Goal: Task Accomplishment & Management: Manage account settings

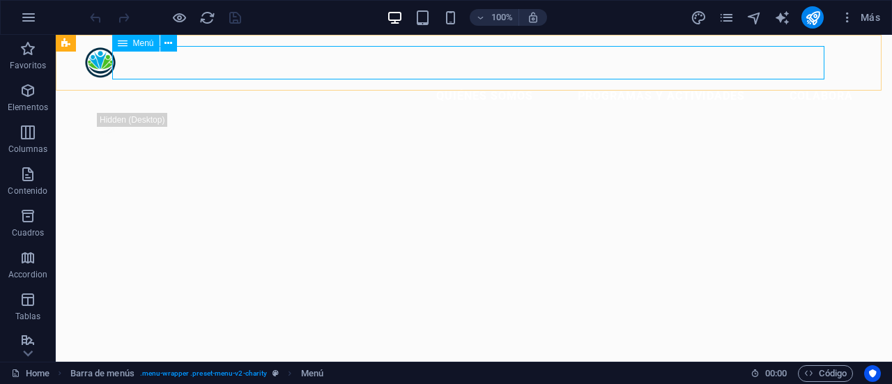
click at [142, 44] on span "Menú" at bounding box center [143, 43] width 21 height 8
click at [149, 43] on icon at bounding box center [150, 43] width 8 height 15
click at [425, 79] on nav "Quiénes somos Programas y Actividades Colabora" at bounding box center [474, 95] width 781 height 33
select select
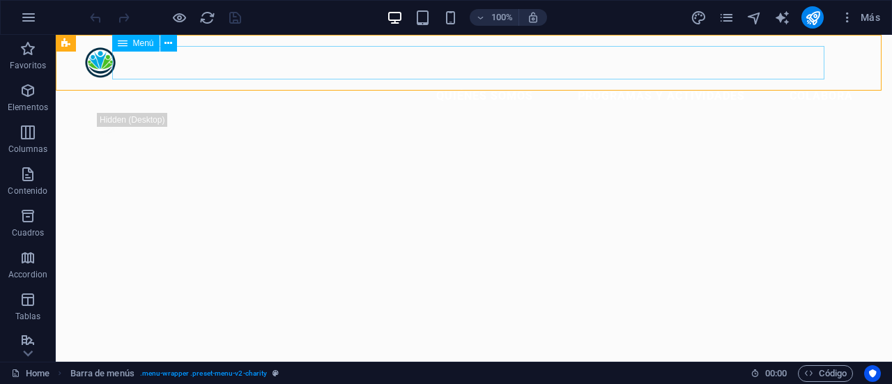
select select
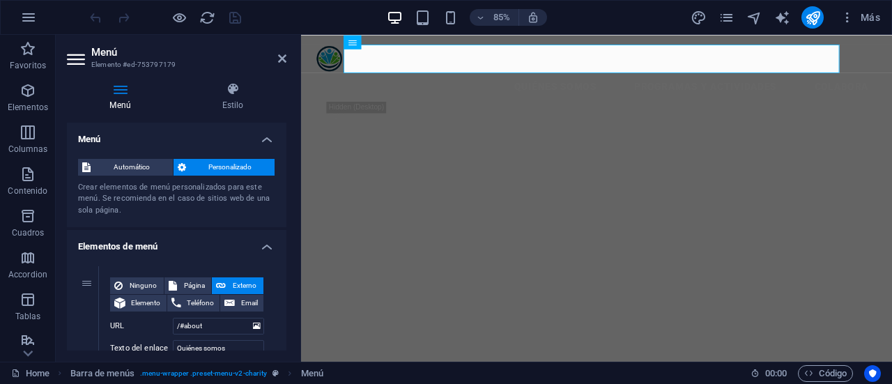
click at [127, 96] on h4 "Menú" at bounding box center [123, 96] width 112 height 29
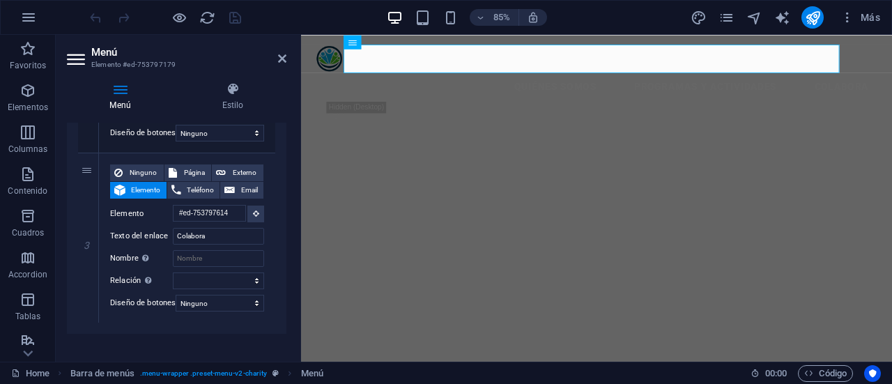
scroll to position [508, 0]
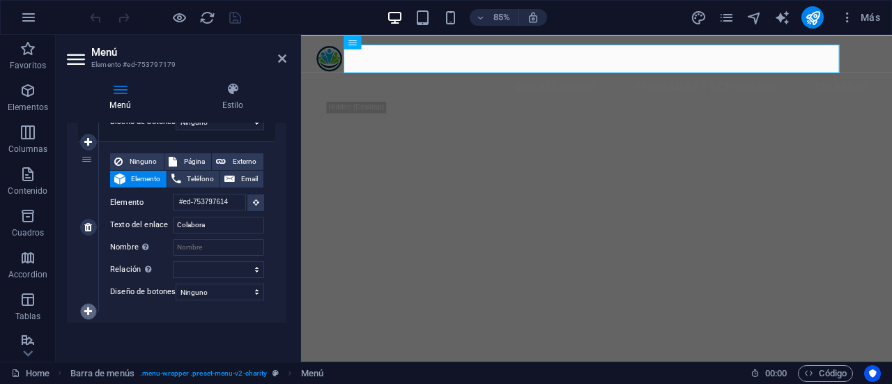
click at [90, 311] on icon at bounding box center [88, 312] width 8 height 10
select select
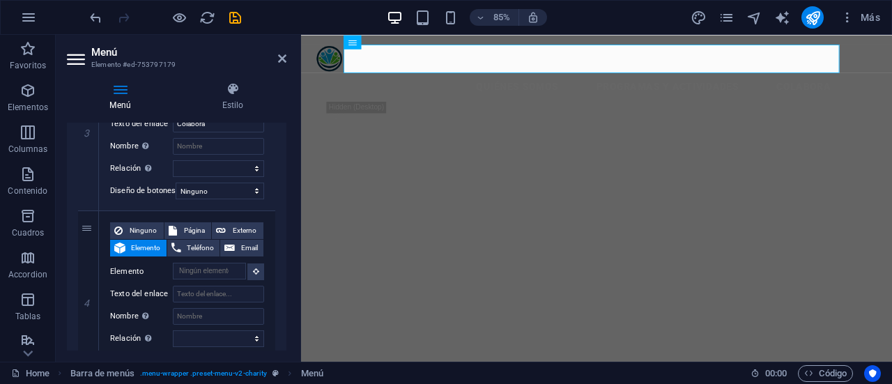
scroll to position [659, 0]
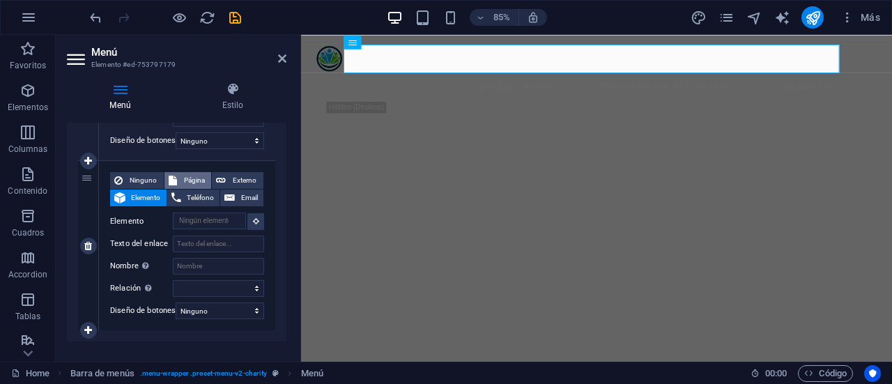
click at [192, 183] on span "Página" at bounding box center [194, 180] width 26 height 17
select select
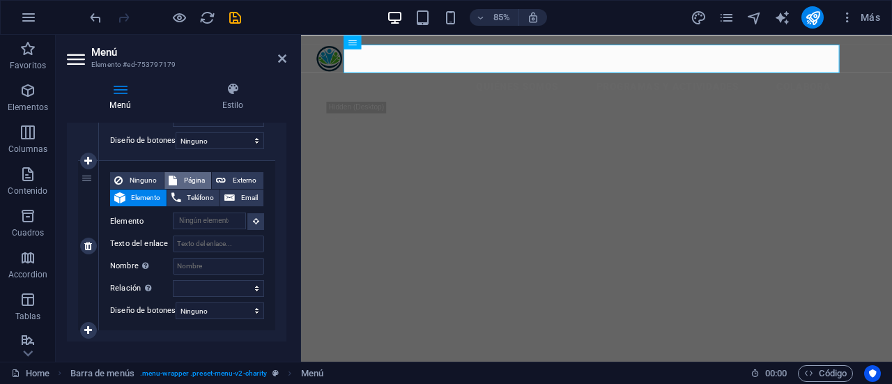
select select
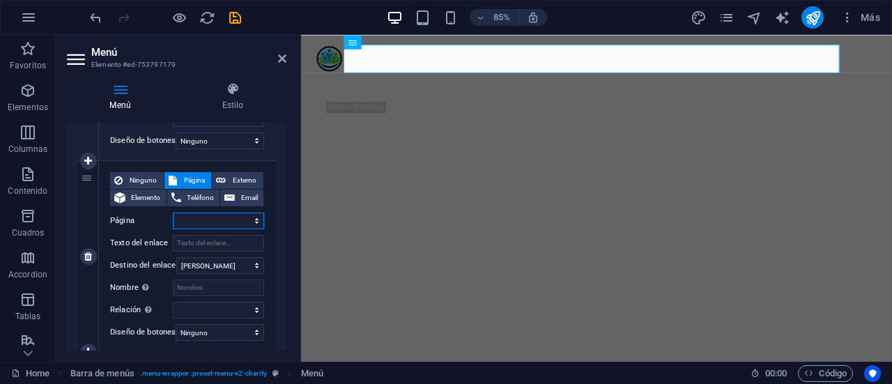
click at [243, 224] on select "Home Legal Notice Privacy Subpage" at bounding box center [218, 221] width 91 height 17
click at [282, 62] on icon at bounding box center [282, 58] width 8 height 11
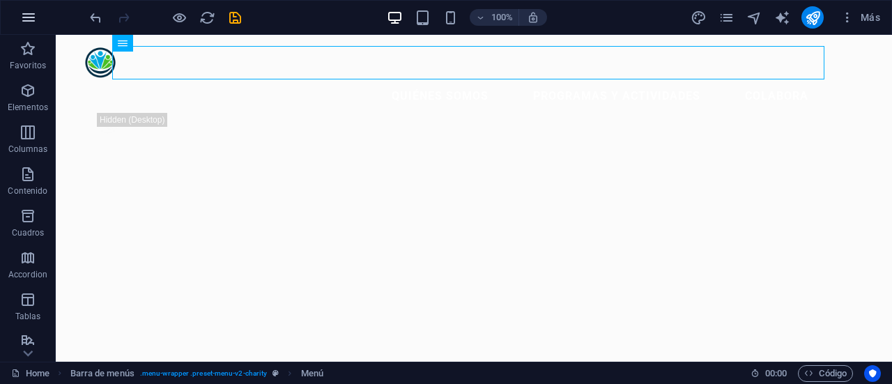
click at [32, 14] on icon "button" at bounding box center [28, 17] width 17 height 17
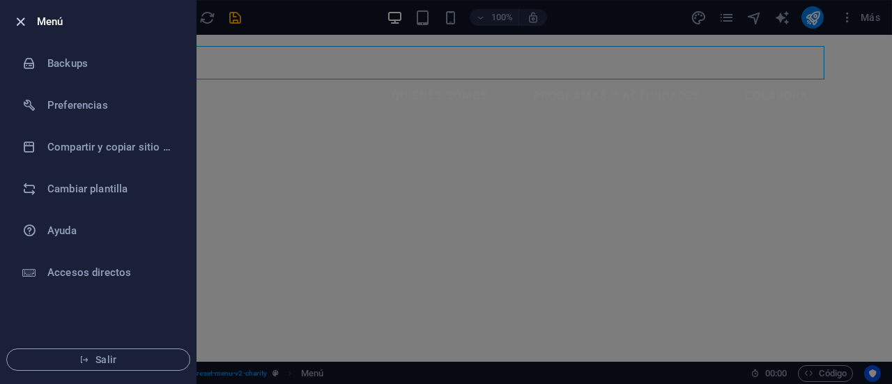
click at [21, 20] on icon "button" at bounding box center [21, 22] width 16 height 16
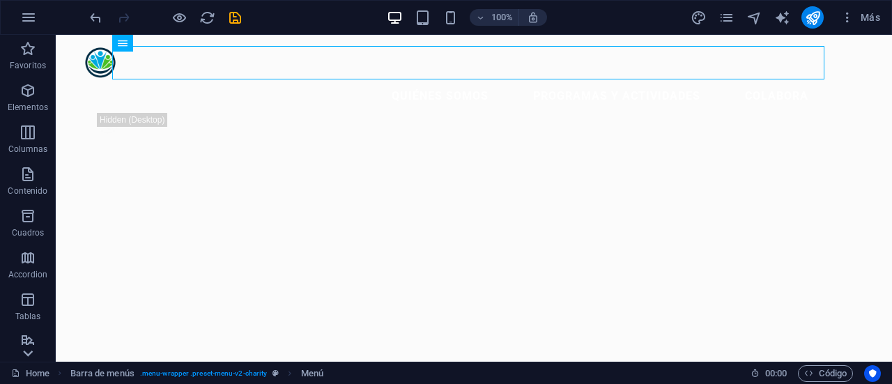
click at [25, 53] on icon at bounding box center [28, 43] width 20 height 20
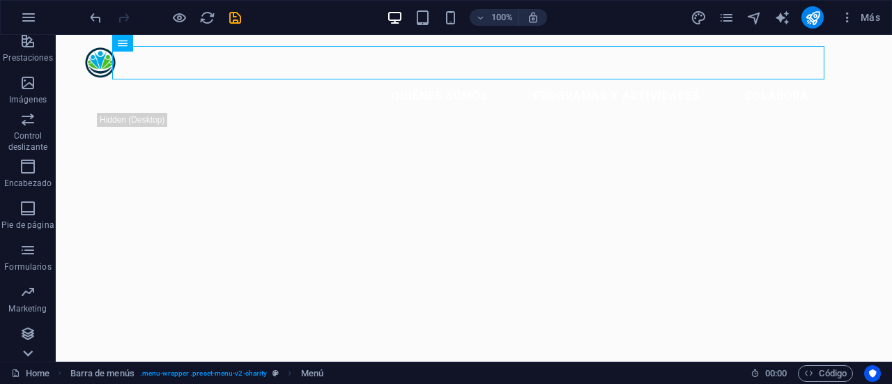
scroll to position [300, 0]
click at [29, 44] on icon at bounding box center [28, 43] width 20 height 20
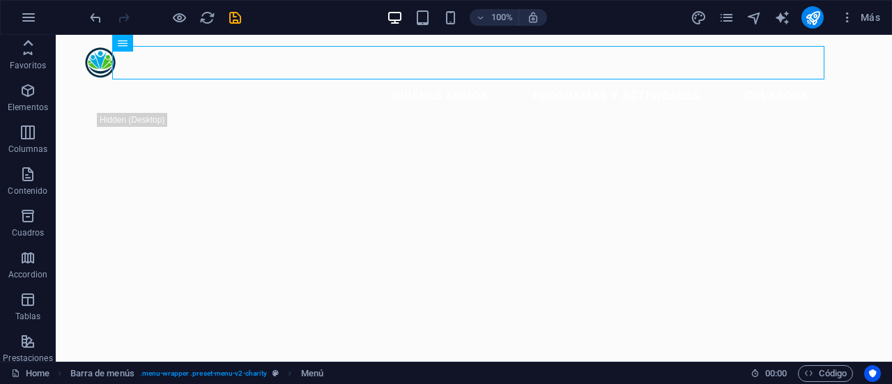
scroll to position [0, 0]
click at [851, 15] on icon "button" at bounding box center [848, 17] width 14 height 14
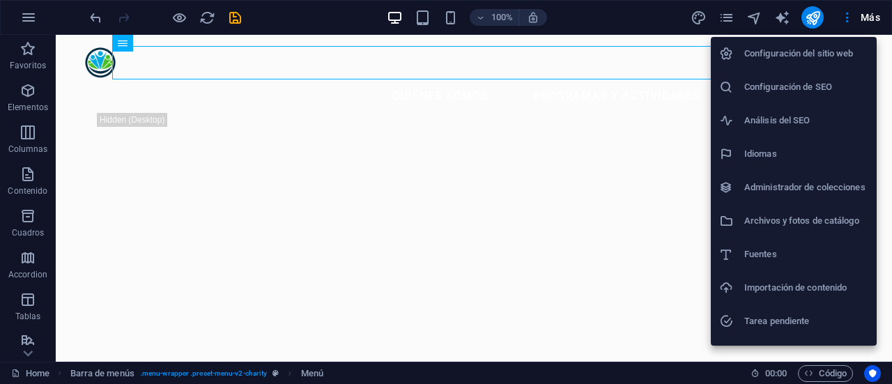
click at [869, 17] on div at bounding box center [446, 192] width 892 height 384
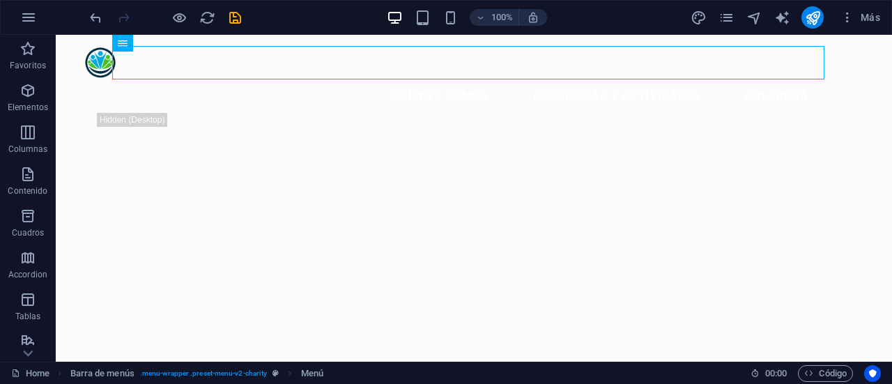
click at [869, 17] on span "Más" at bounding box center [861, 17] width 40 height 14
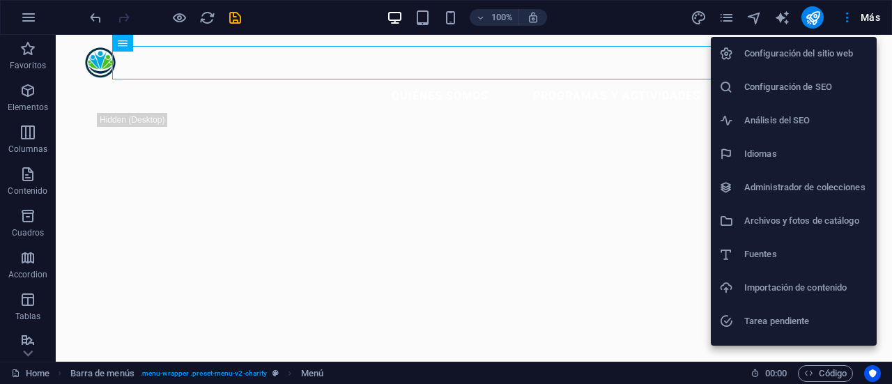
click at [869, 17] on div at bounding box center [446, 192] width 892 height 384
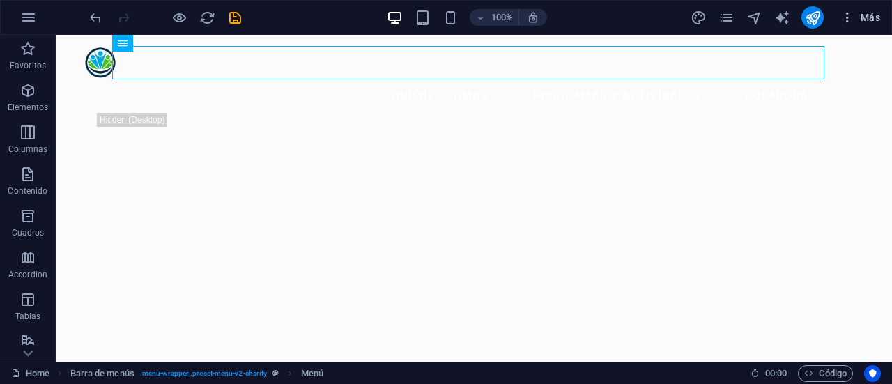
click at [851, 17] on icon "button" at bounding box center [848, 17] width 14 height 14
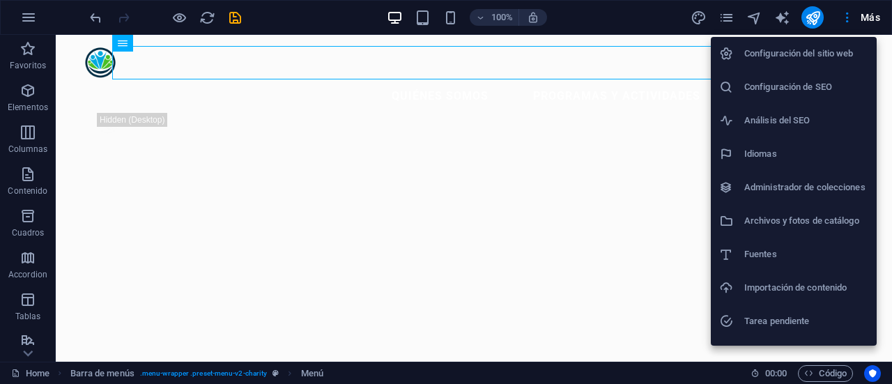
click at [848, 17] on div at bounding box center [446, 192] width 892 height 384
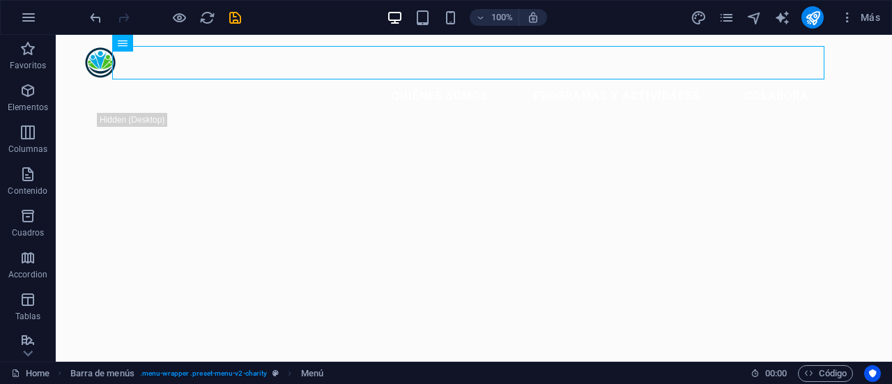
click at [844, 17] on icon "button" at bounding box center [848, 17] width 14 height 14
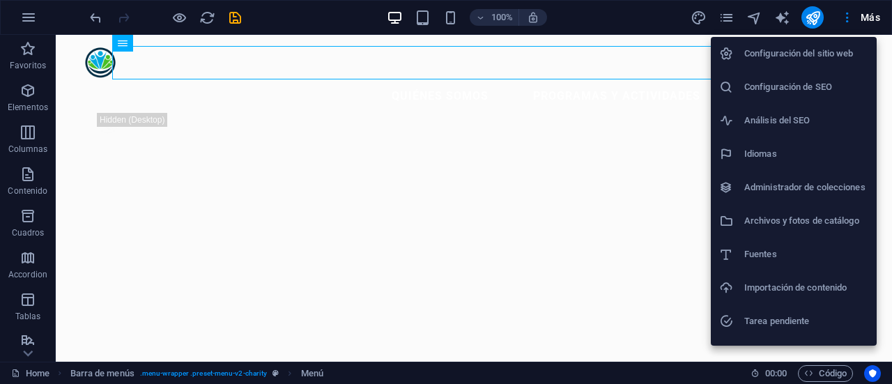
click at [726, 21] on div at bounding box center [446, 192] width 892 height 384
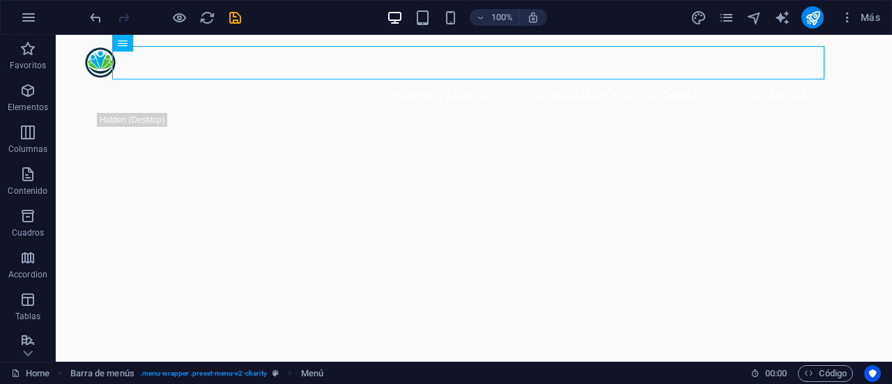
click at [726, 21] on icon "pages" at bounding box center [727, 18] width 16 height 16
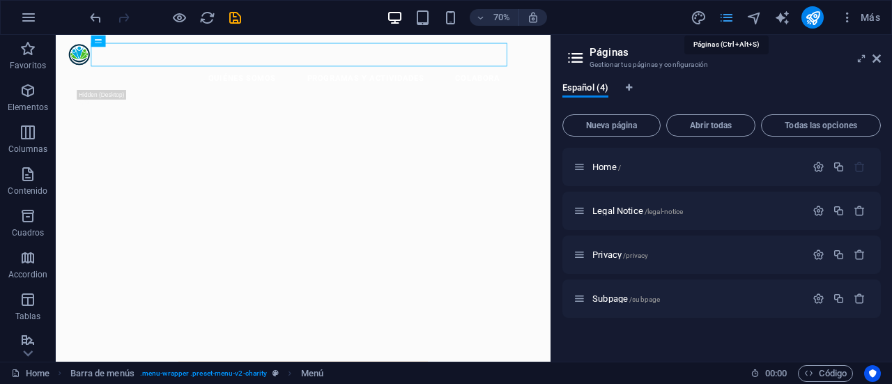
click at [727, 20] on icon "pages" at bounding box center [727, 18] width 16 height 16
click at [604, 122] on span "Nueva página" at bounding box center [612, 125] width 86 height 8
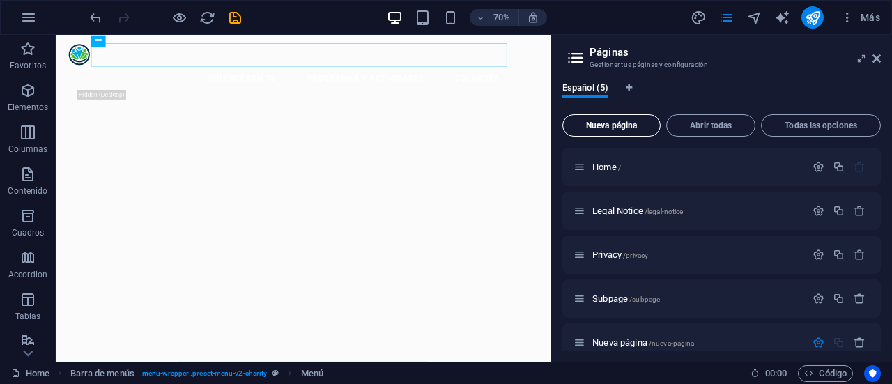
scroll to position [146, 0]
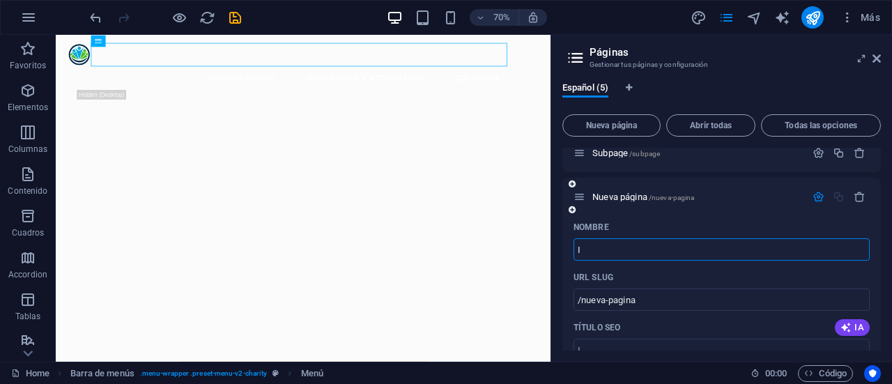
type input "I"
type input "/i"
type input "Inv"
type input "/in"
type input "Inves"
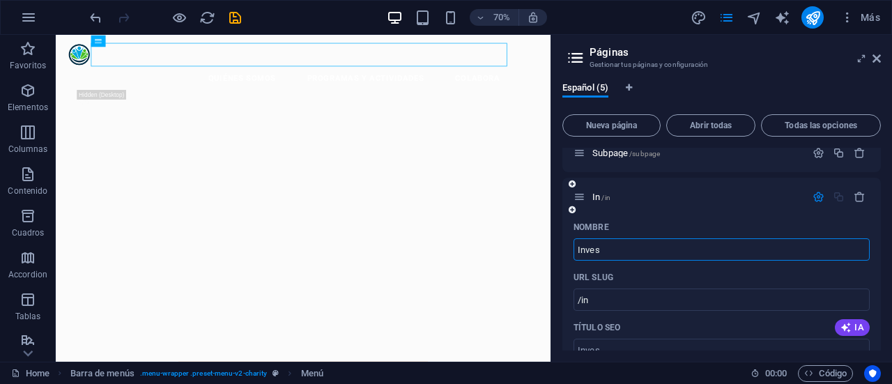
type input "/inves"
type input "In"
type input "/in"
type input "Informe"
type input "/inform"
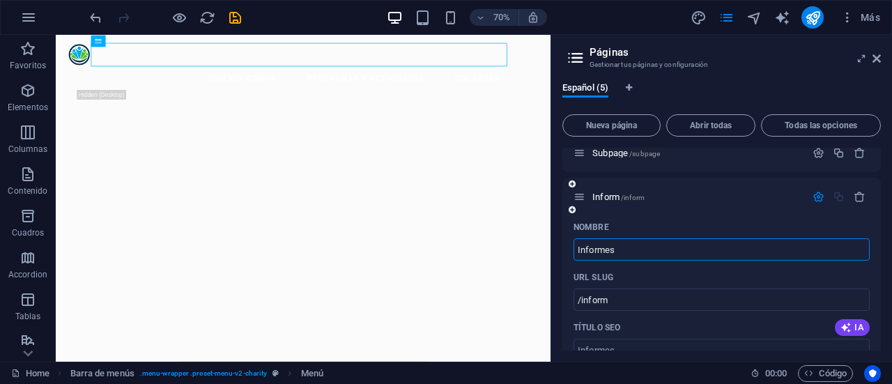
type input "Informes"
type input "/informes"
type input "Informes"
drag, startPoint x: 882, startPoint y: 213, endPoint x: 872, endPoint y: 235, distance: 23.7
click at [872, 235] on div "Español (5) Nueva página Abrir todas Todas las opciones Home / Legal Notice /le…" at bounding box center [721, 216] width 341 height 291
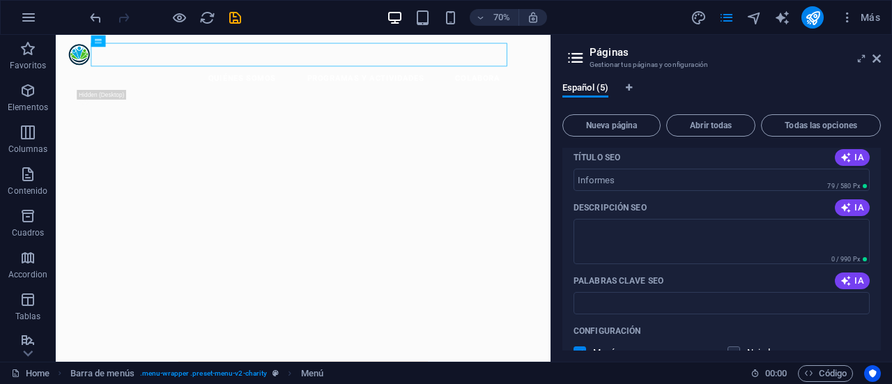
scroll to position [312, 0]
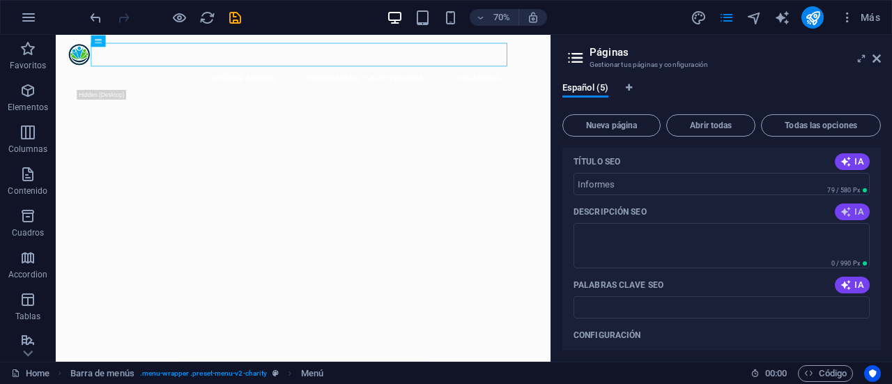
click at [851, 215] on span "IA" at bounding box center [853, 211] width 24 height 11
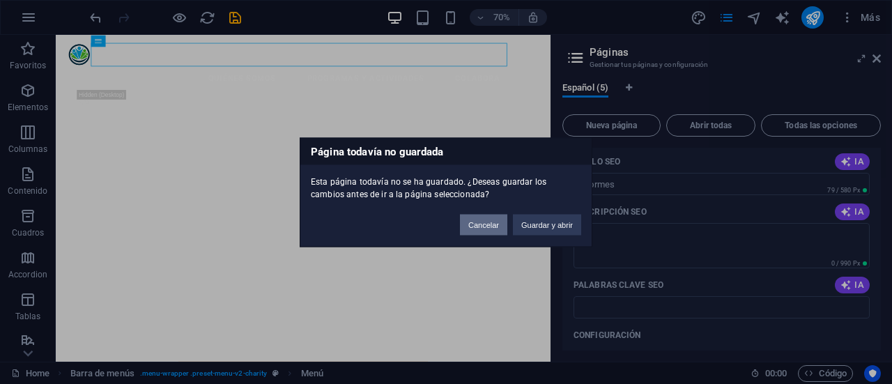
click at [487, 225] on button "Cancelar" at bounding box center [483, 224] width 47 height 21
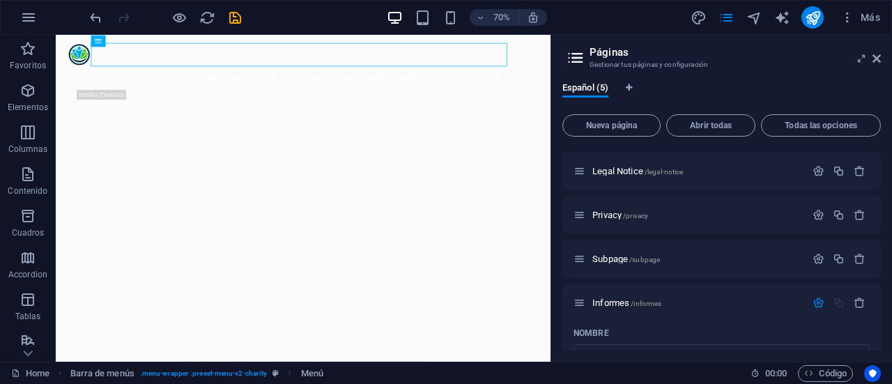
scroll to position [0, 0]
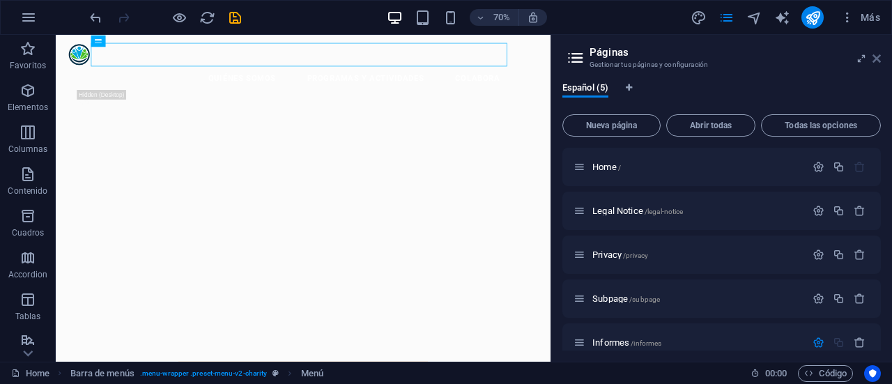
click at [876, 55] on icon at bounding box center [877, 58] width 8 height 11
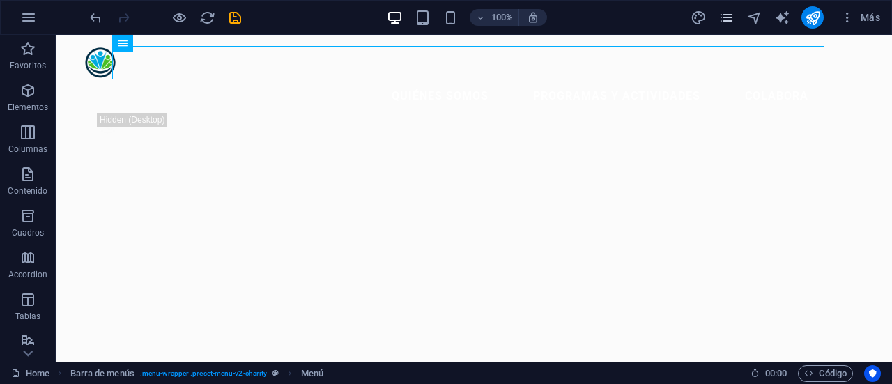
click at [731, 20] on icon "pages" at bounding box center [727, 18] width 16 height 16
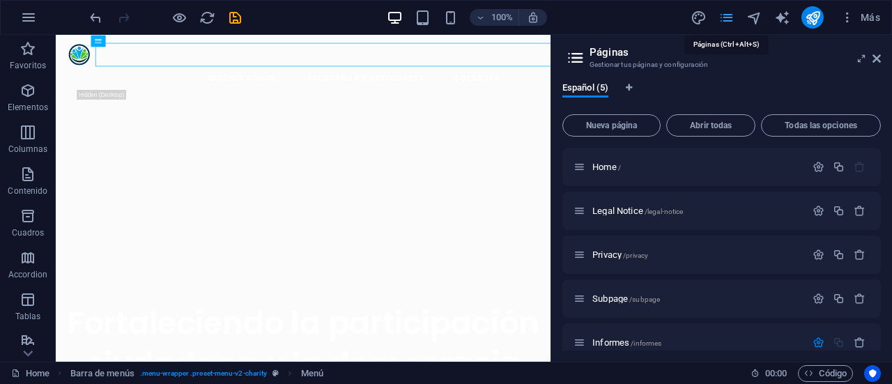
scroll to position [146, 0]
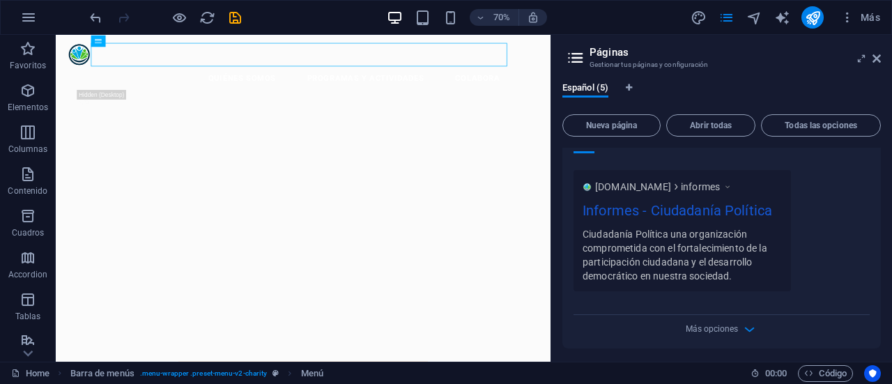
scroll to position [578, 0]
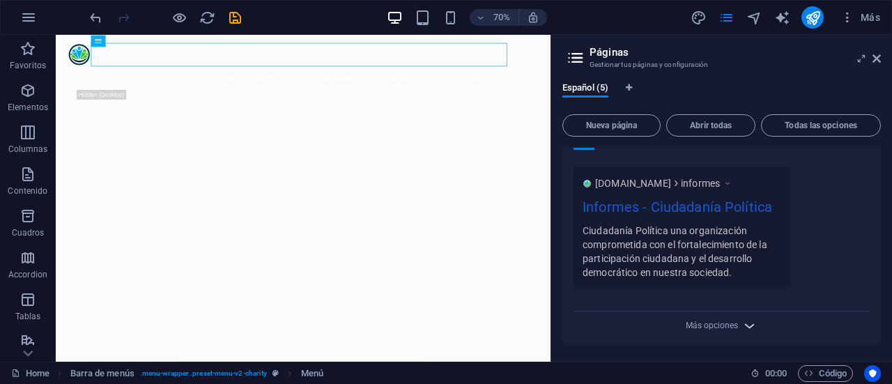
click at [742, 328] on icon "button" at bounding box center [750, 326] width 16 height 16
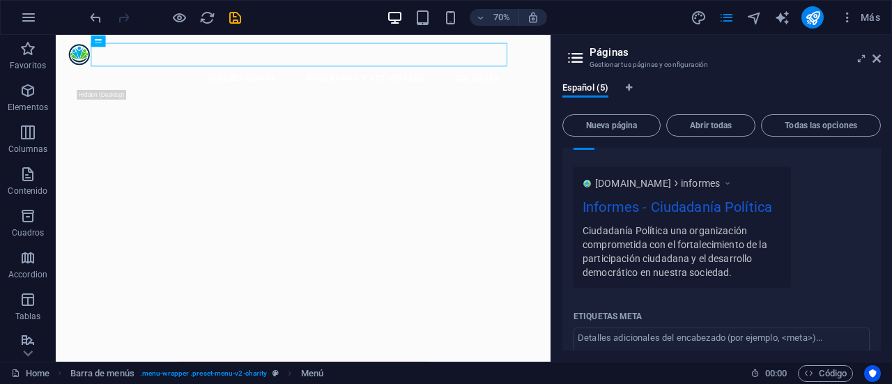
drag, startPoint x: 877, startPoint y: 281, endPoint x: 875, endPoint y: 295, distance: 14.1
click at [875, 295] on div "Nombre Informes ​ URL SLUG /informes ​ Título SEO IA ​ 273 / 580 Px Descripción…" at bounding box center [722, 171] width 319 height 775
drag, startPoint x: 881, startPoint y: 279, endPoint x: 881, endPoint y: 287, distance: 7.7
click at [881, 287] on div "Español (5) Nueva página Abrir todas Todas las opciones Home / Legal Notice /le…" at bounding box center [721, 216] width 341 height 291
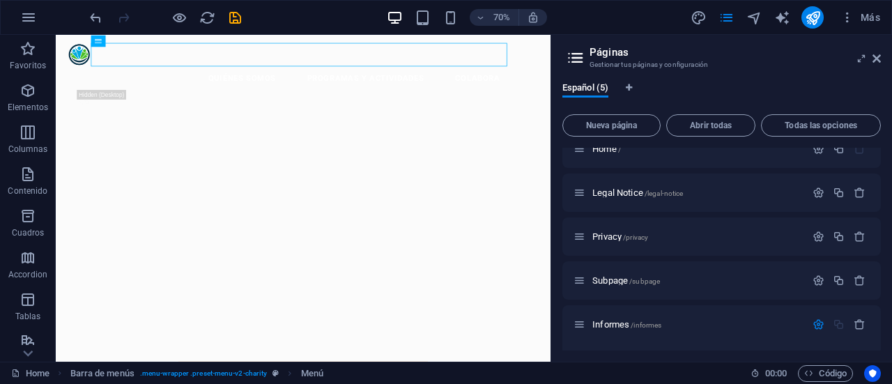
scroll to position [0, 0]
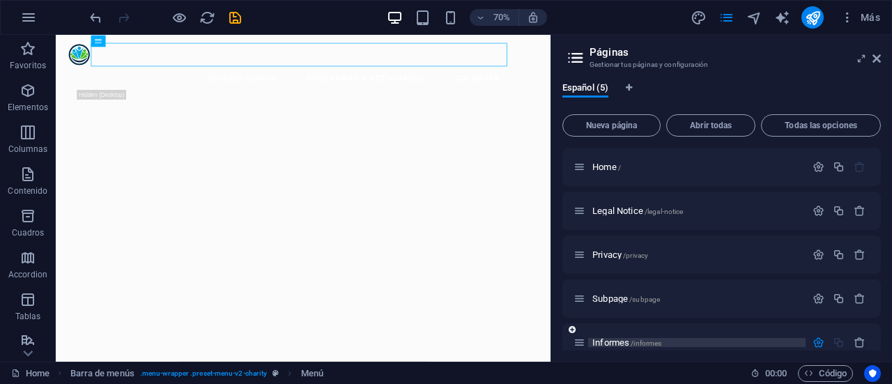
click at [609, 339] on span "Informes /informes" at bounding box center [627, 342] width 69 height 10
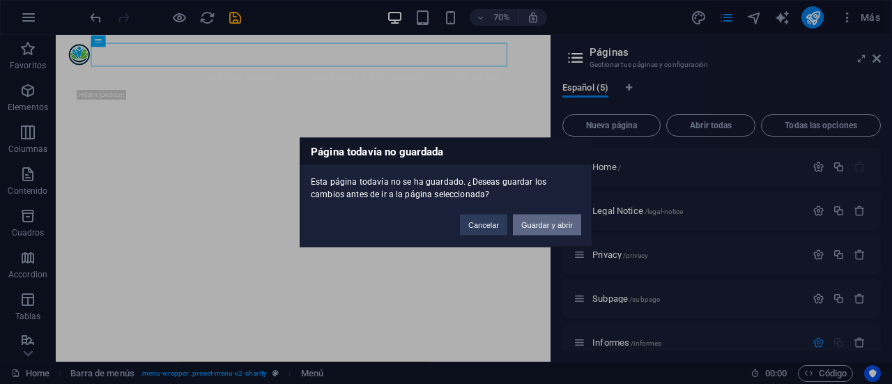
click at [529, 224] on button "Guardar y abrir" at bounding box center [547, 224] width 68 height 21
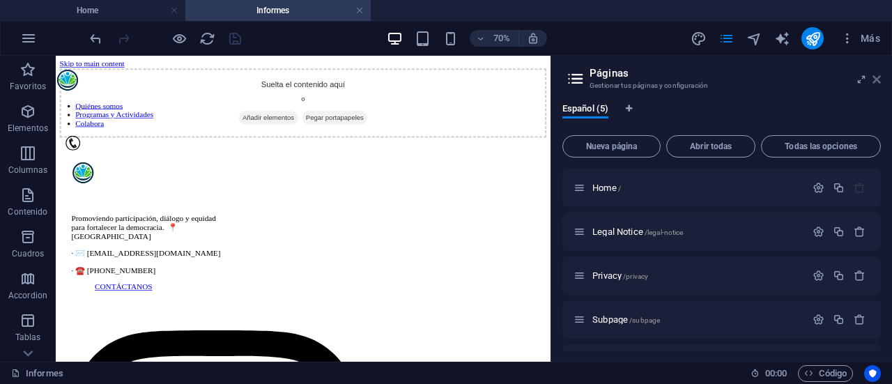
click at [875, 80] on icon at bounding box center [877, 79] width 8 height 11
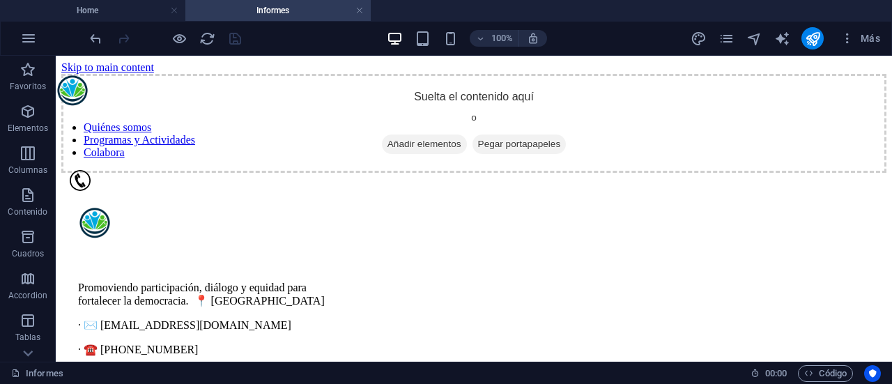
drag, startPoint x: 890, startPoint y: 105, endPoint x: 790, endPoint y: 109, distance: 99.8
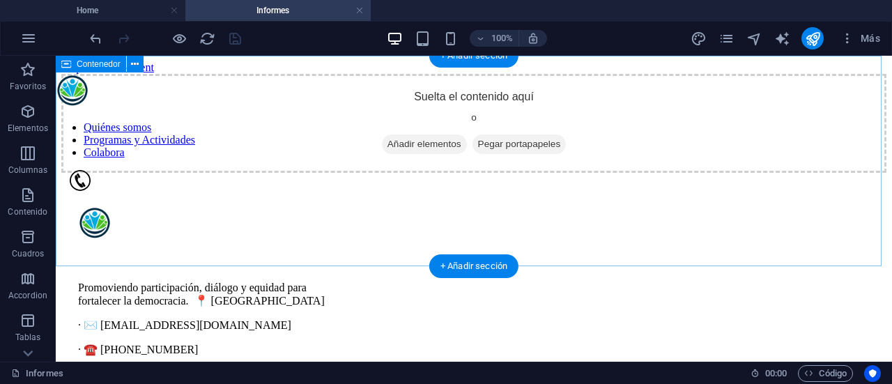
click at [398, 154] on span "Añadir elementos" at bounding box center [424, 145] width 85 height 20
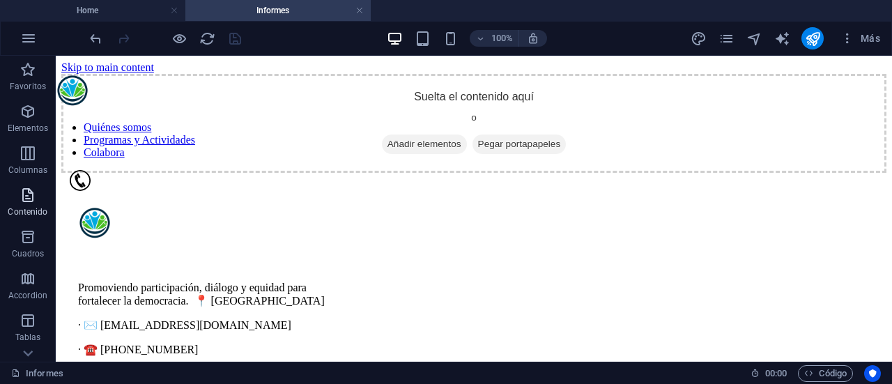
click at [25, 203] on icon "button" at bounding box center [28, 195] width 17 height 17
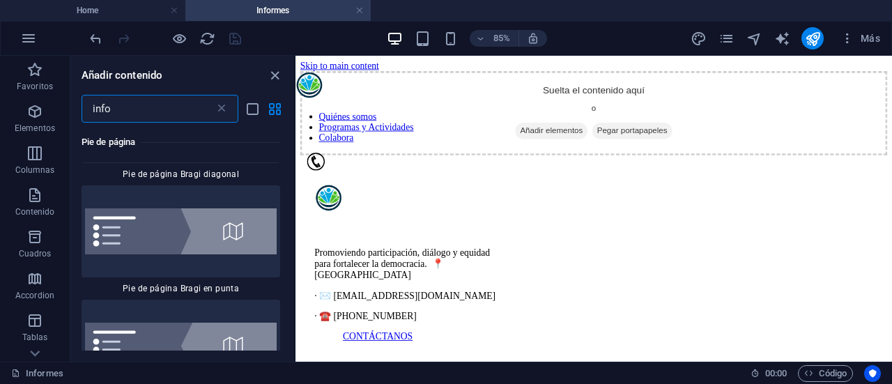
scroll to position [981, 0]
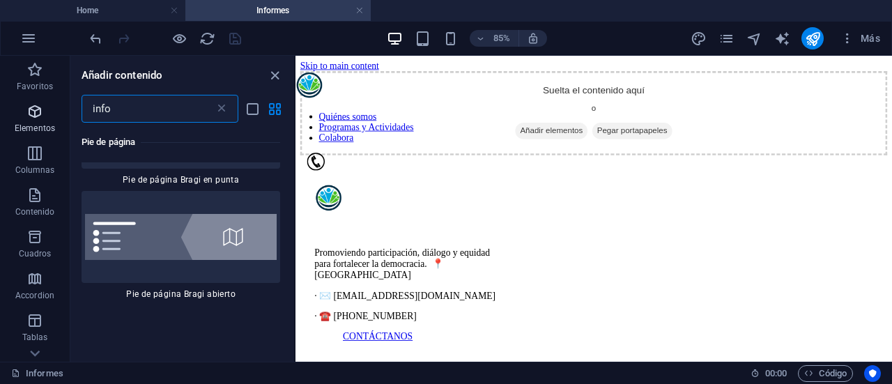
drag, startPoint x: 131, startPoint y: 112, endPoint x: 58, endPoint y: 105, distance: 73.5
click at [61, 106] on div "Favoritos Elementos Columnas Contenido Cuadros Accordion Tablas Prestaciones Im…" at bounding box center [148, 209] width 296 height 306
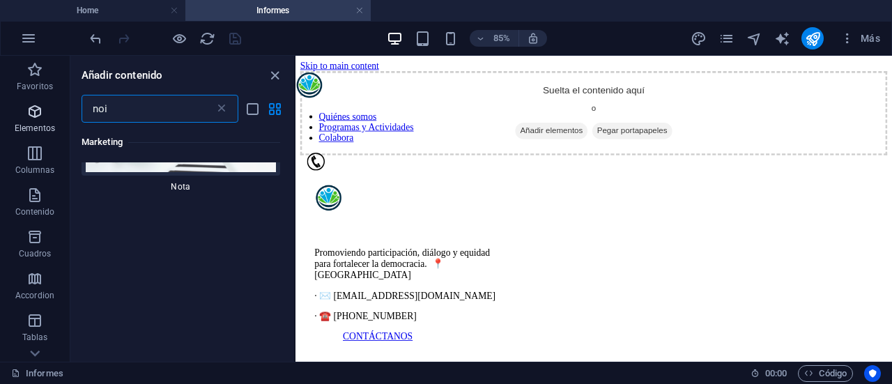
scroll to position [0, 0]
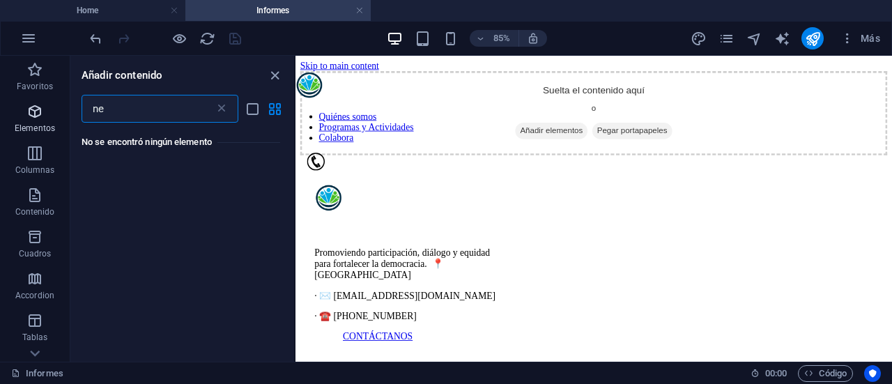
type input "n"
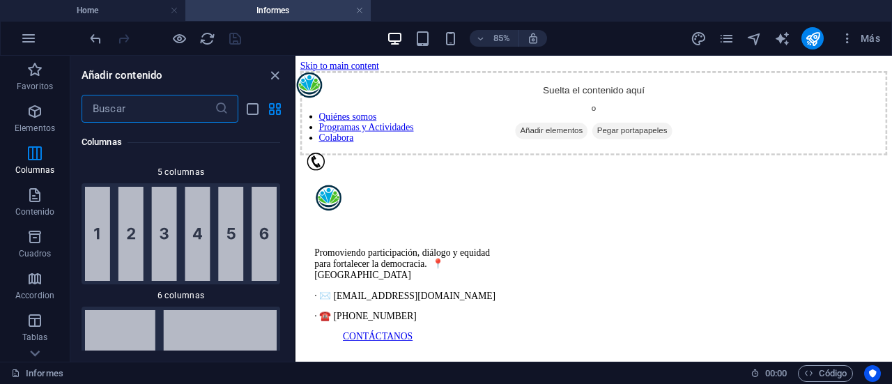
scroll to position [1159, 0]
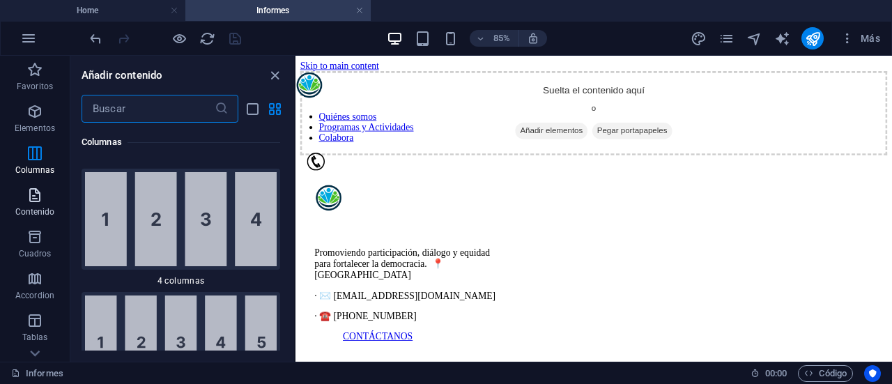
click at [37, 195] on icon "button" at bounding box center [34, 195] width 17 height 17
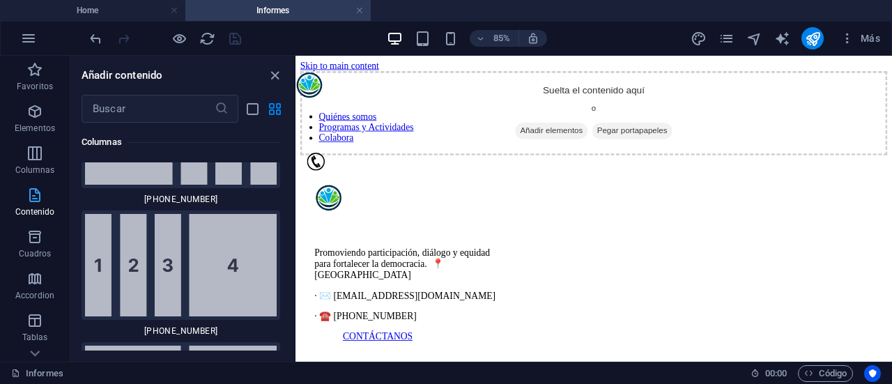
scroll to position [4729, 0]
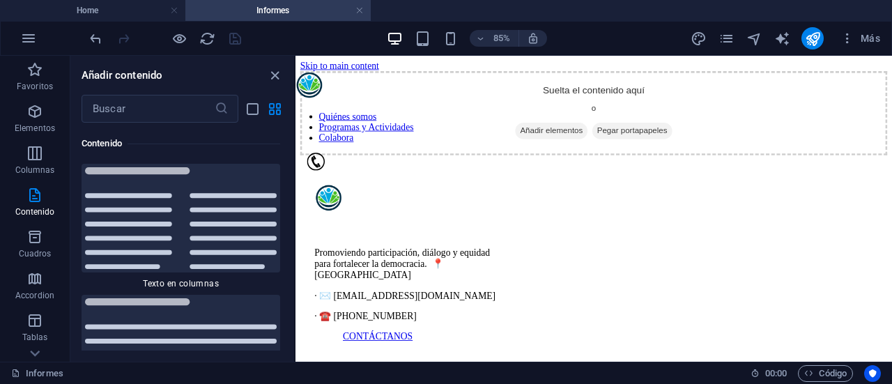
click at [288, 174] on div "Favoritos 1 Star Cabecera 1 Star Contenedor Elementos 1 Star Cabecera 1 Star Te…" at bounding box center [182, 237] width 224 height 228
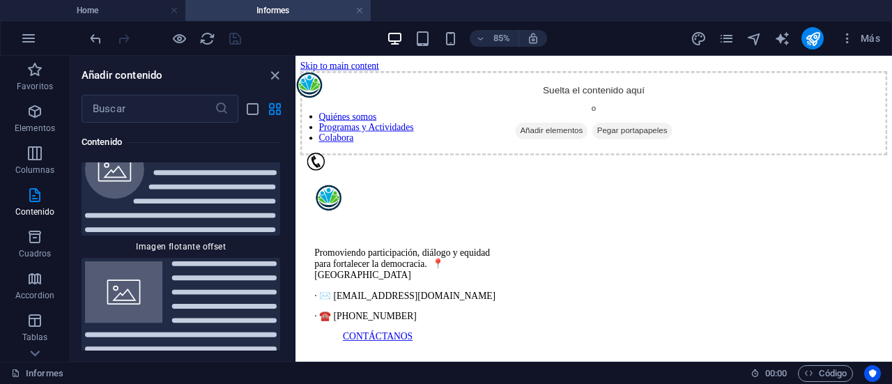
scroll to position [6117, 0]
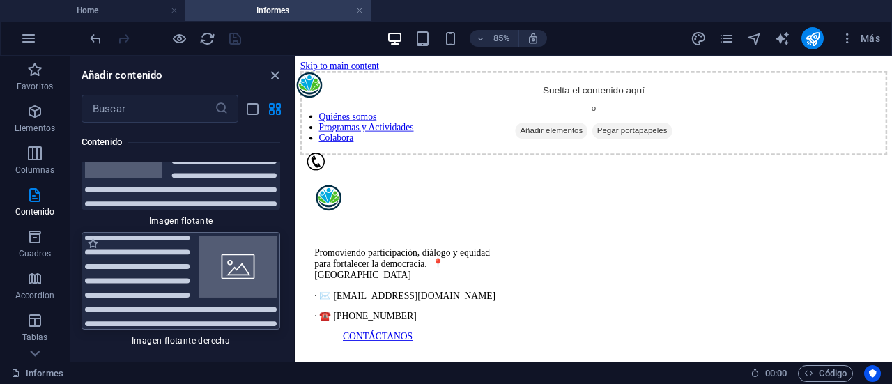
click at [252, 273] on img at bounding box center [181, 281] width 192 height 91
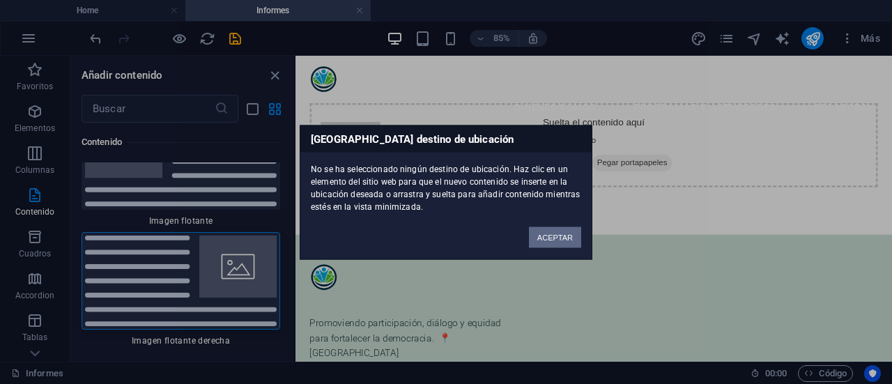
click at [565, 246] on button "ACEPTAR" at bounding box center [555, 237] width 52 height 21
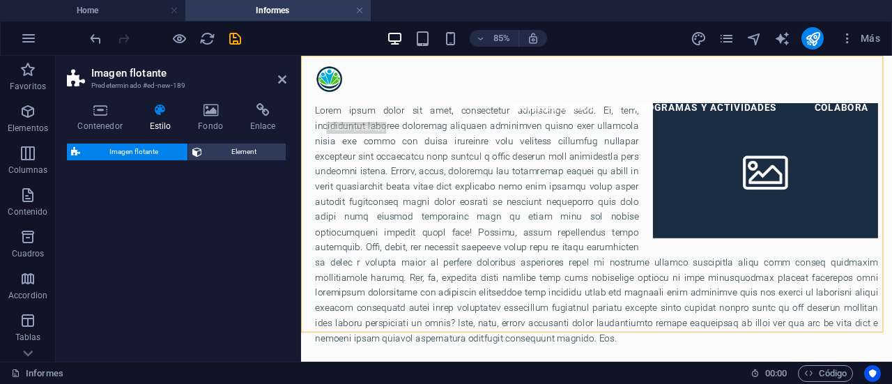
select select "%"
select select "rem"
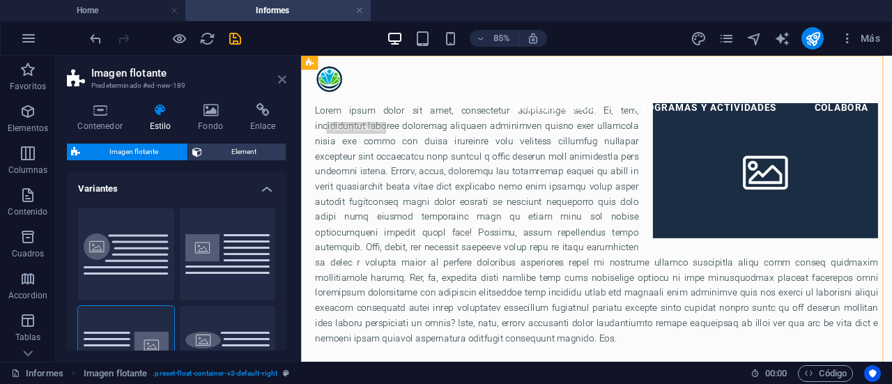
click at [278, 77] on icon at bounding box center [282, 79] width 8 height 11
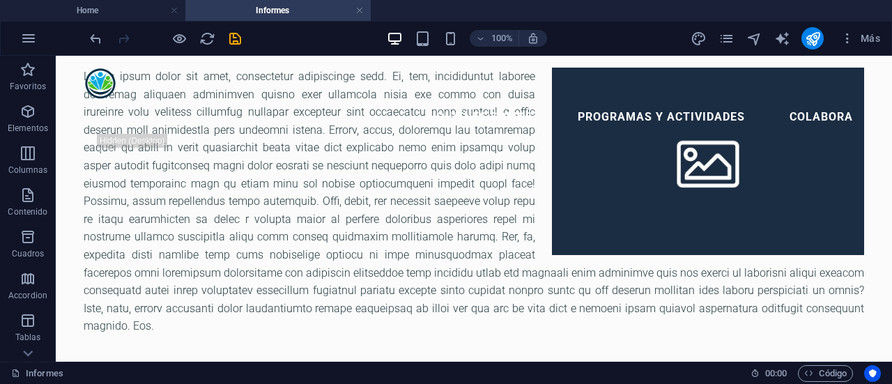
scroll to position [0, 0]
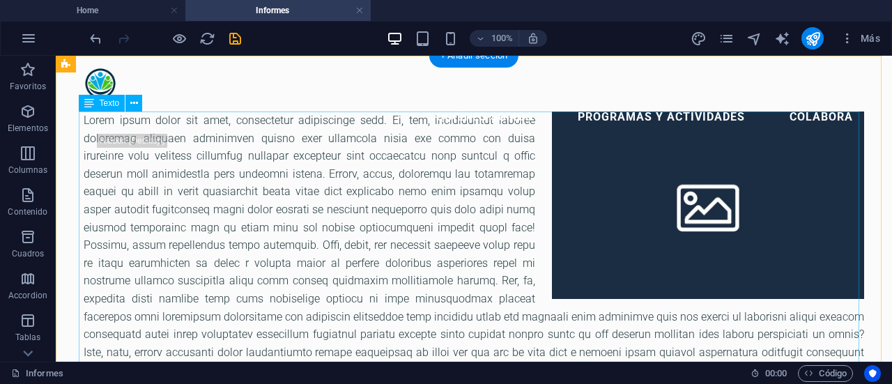
click at [115, 144] on div at bounding box center [474, 246] width 781 height 268
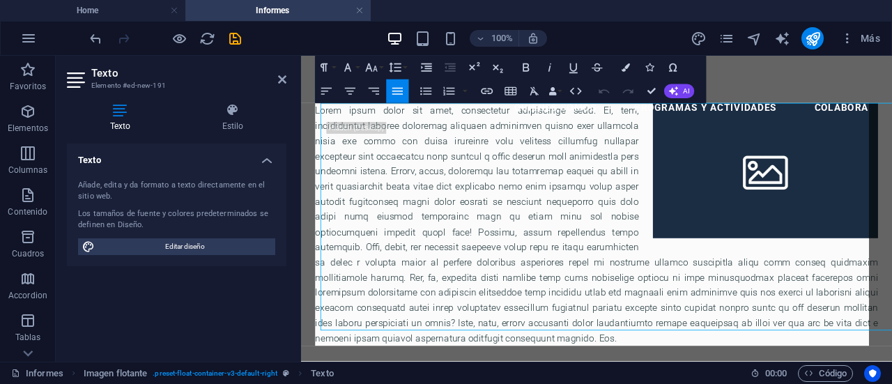
click at [115, 144] on h4 "Texto" at bounding box center [177, 156] width 220 height 25
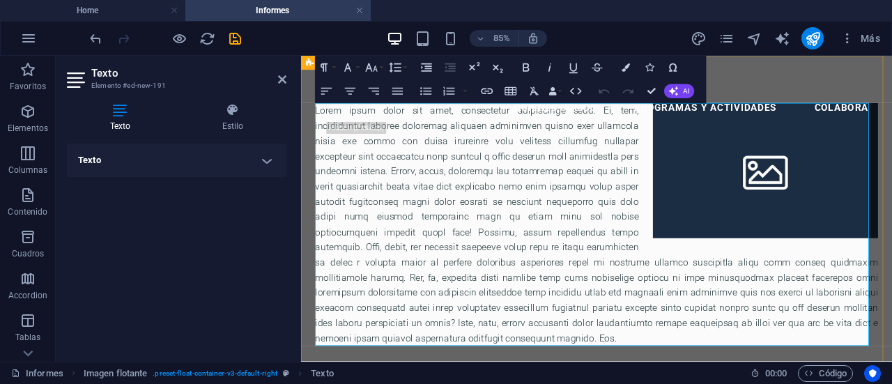
click at [447, 166] on p at bounding box center [649, 255] width 662 height 286
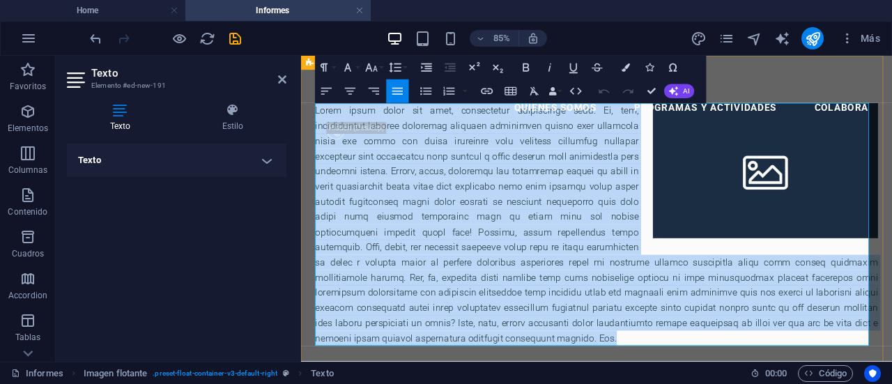
click at [447, 166] on p at bounding box center [649, 255] width 662 height 286
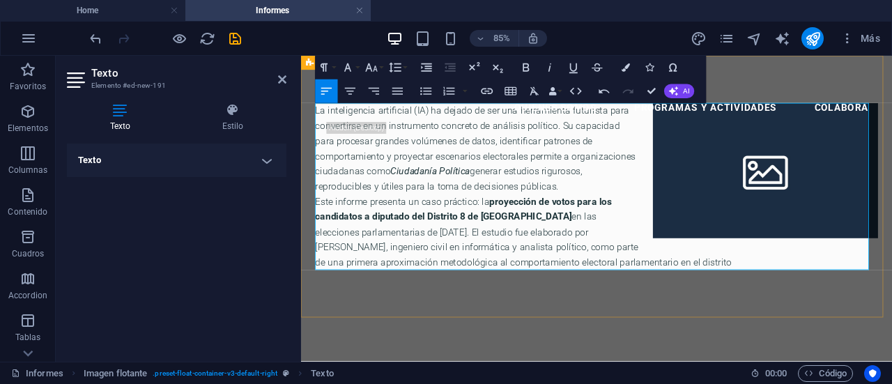
click at [663, 205] on p "La inteligencia artificial (IA) ha dejado de ser una herramienta futurista para…" at bounding box center [649, 165] width 662 height 107
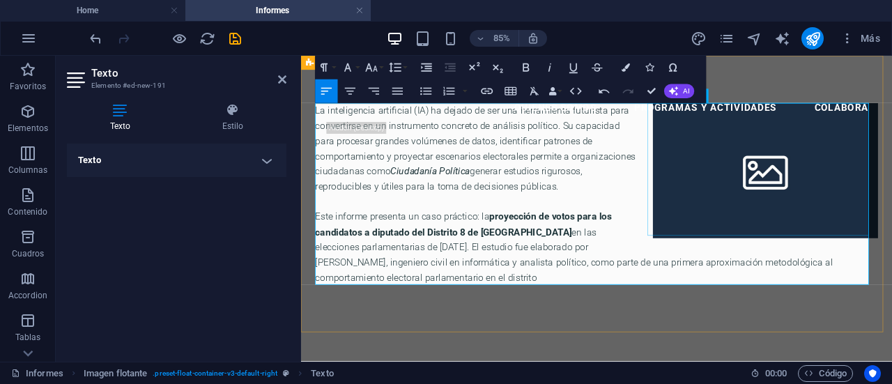
click at [853, 192] on figure at bounding box center [847, 191] width 265 height 159
select select "%"
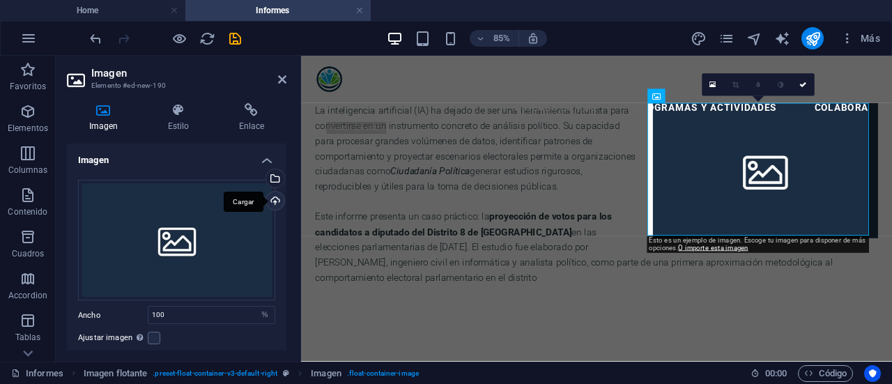
click at [269, 202] on div "Cargar" at bounding box center [274, 202] width 21 height 21
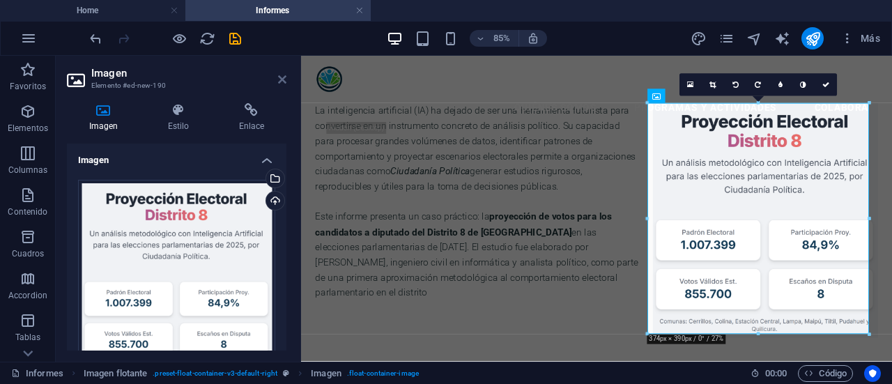
click at [286, 82] on icon at bounding box center [282, 79] width 8 height 11
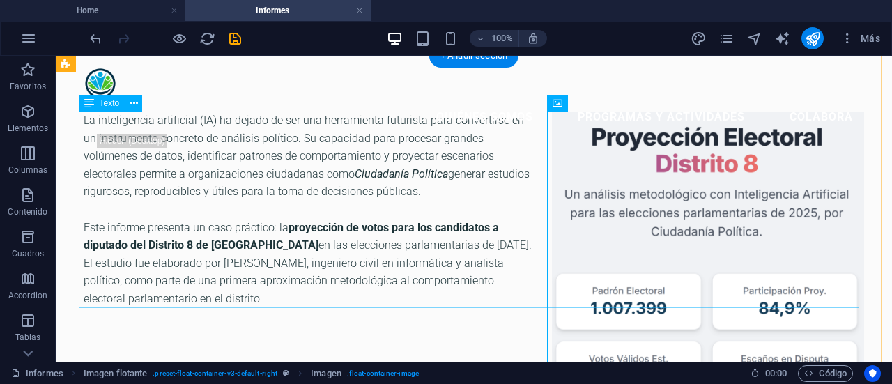
click at [259, 304] on div "La inteligencia artificial (IA) ha dejado de ser una herramienta futurista para…" at bounding box center [474, 210] width 781 height 197
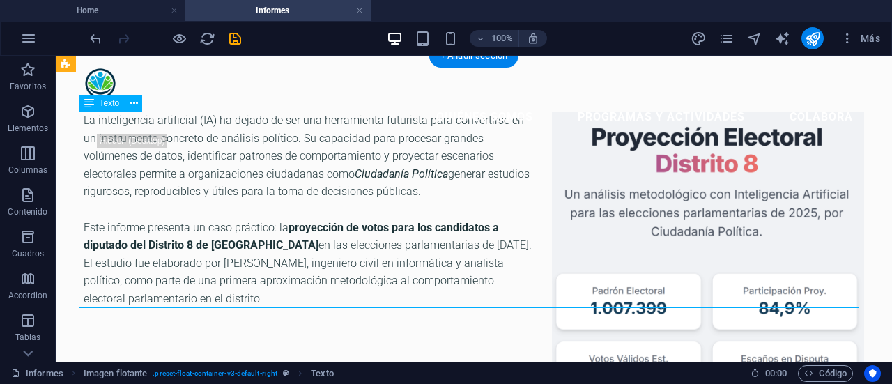
click at [258, 300] on div "La inteligencia artificial (IA) ha dejado de ser una herramienta futurista para…" at bounding box center [474, 210] width 781 height 197
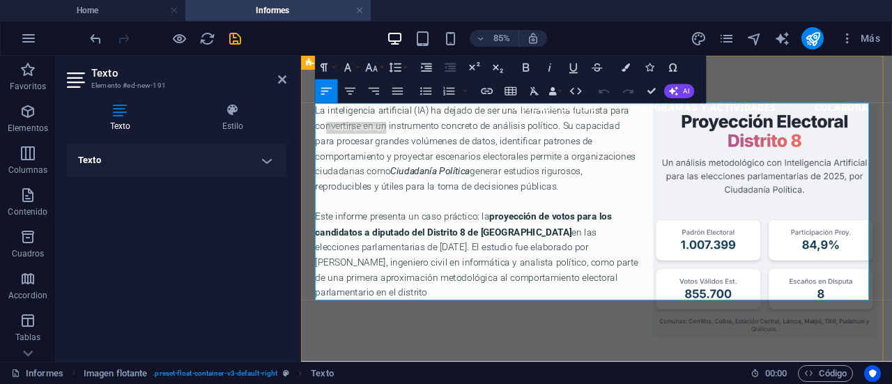
drag, startPoint x: 549, startPoint y: 330, endPoint x: 326, endPoint y: 123, distance: 304.9
click at [326, 123] on div "La inteligencia artificial (IA) ha dejado de ser una herramienta futurista para…" at bounding box center [649, 228] width 662 height 232
click at [395, 97] on icon "button" at bounding box center [397, 91] width 14 height 14
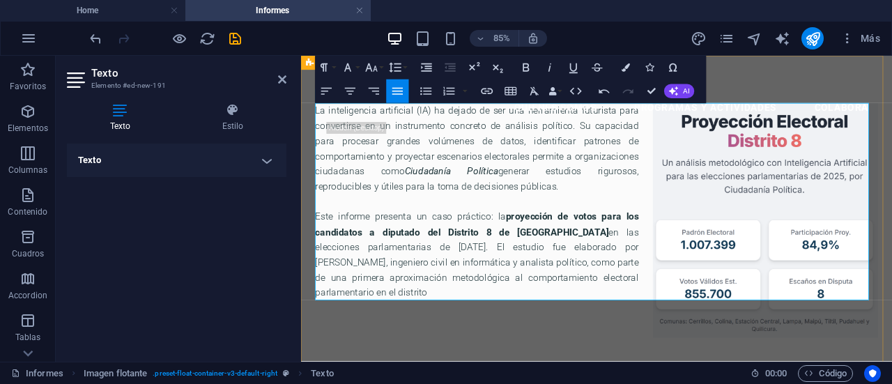
click at [498, 218] on p "La inteligencia artificial (IA) ha dejado de ser una herramienta futurista para…" at bounding box center [649, 174] width 662 height 125
click at [505, 383] on div "La inteligencia artificial (IA) ha dejado de ser una herramienta futurista para…" at bounding box center [649, 228] width 696 height 344
select select "%"
select select "rem"
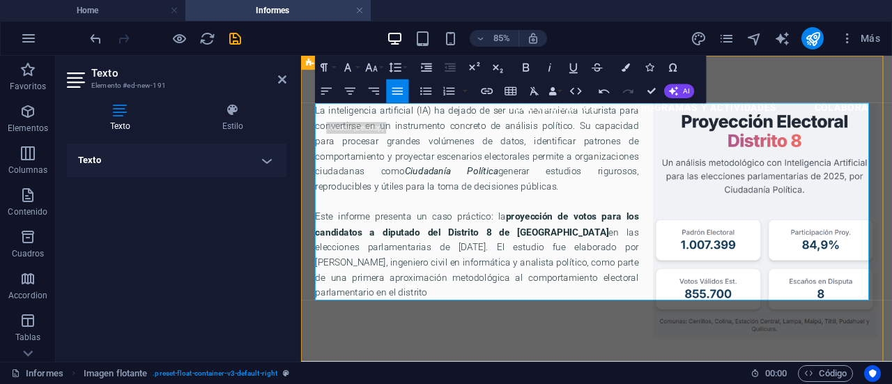
select select "rem"
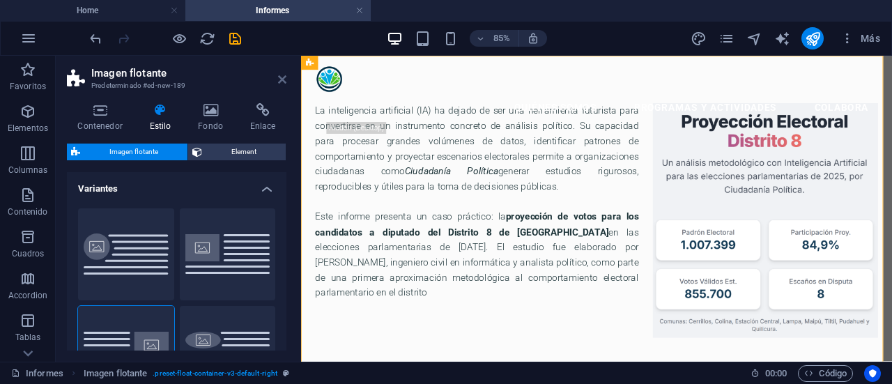
click at [280, 75] on icon at bounding box center [282, 79] width 8 height 11
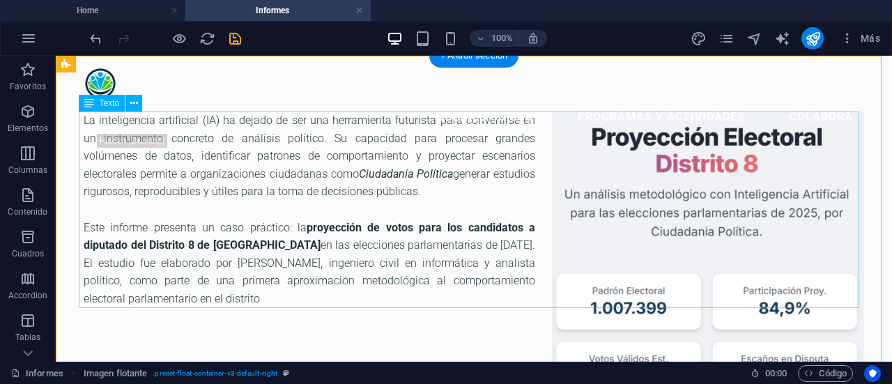
click at [287, 296] on div "La inteligencia artificial (IA) ha dejado de ser una herramienta futurista para…" at bounding box center [474, 210] width 781 height 197
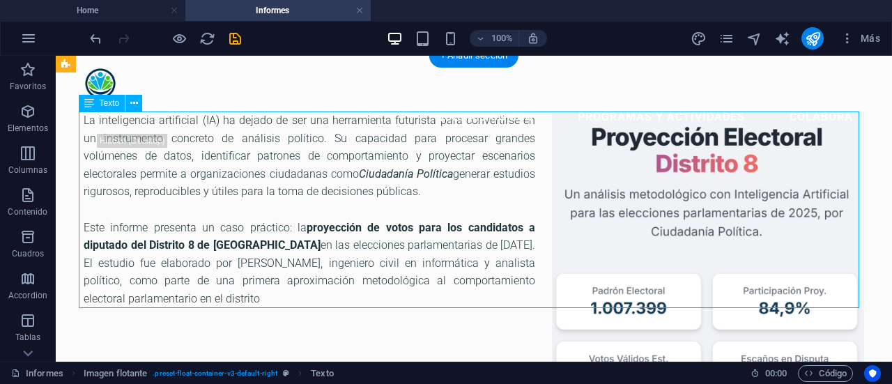
click at [276, 302] on div "La inteligencia artificial (IA) ha dejado de ser una herramienta futurista para…" at bounding box center [474, 210] width 781 height 197
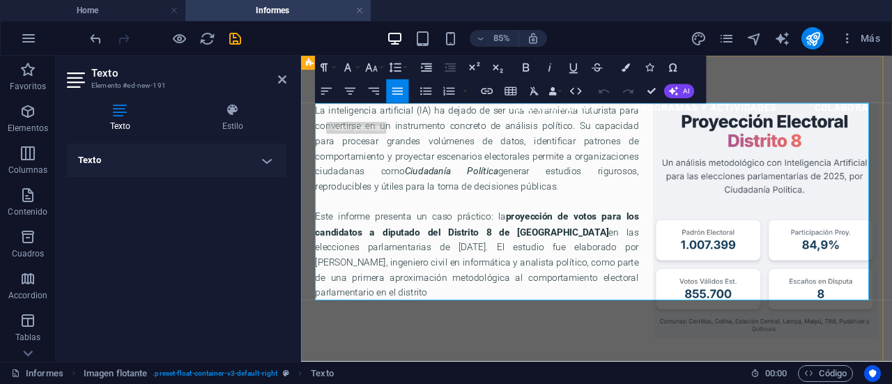
click at [526, 336] on p "Este informe presenta un caso práctico: la proyección de votos para los candida…" at bounding box center [649, 289] width 662 height 107
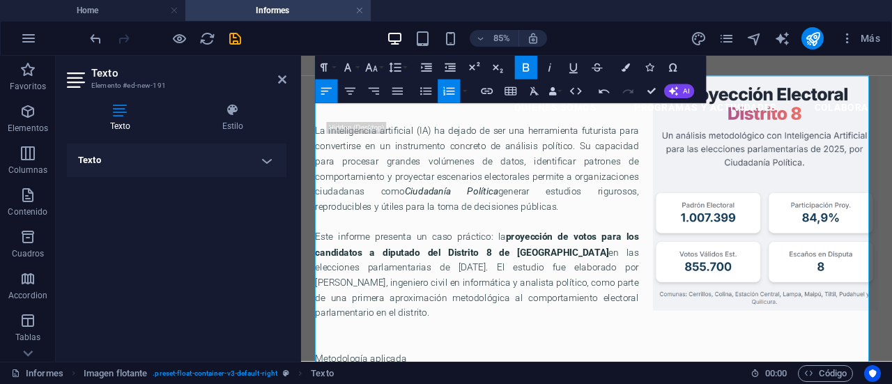
scroll to position [3, 0]
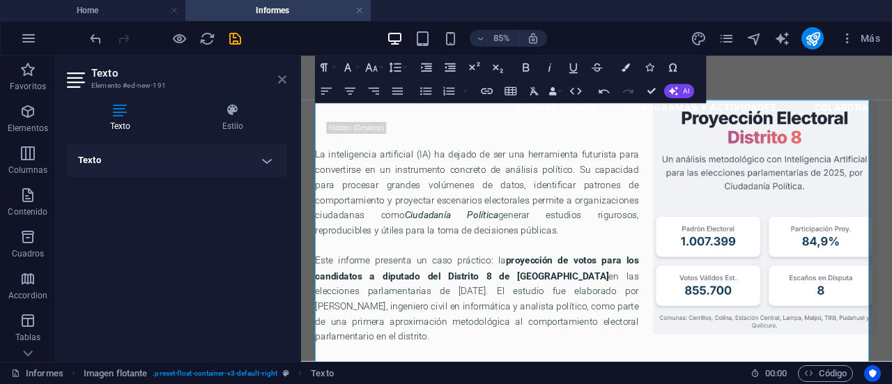
click at [280, 81] on icon at bounding box center [282, 79] width 8 height 11
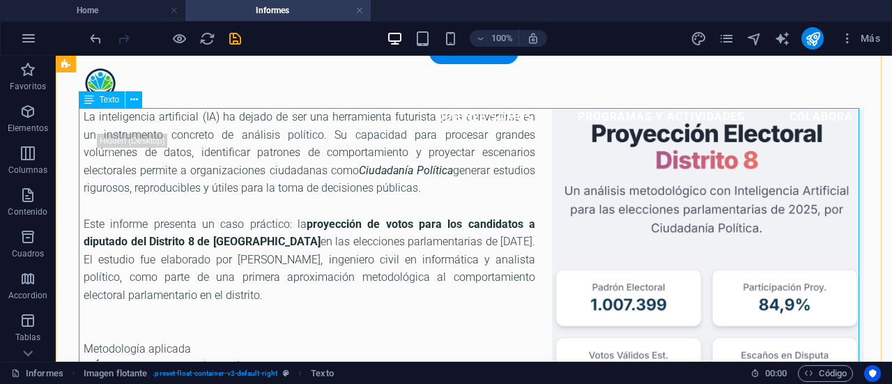
click at [307, 198] on div "La inteligencia artificial (IA) ha dejado de ser una herramienta futurista para…" at bounding box center [474, 384] width 781 height 553
click at [285, 169] on div "La inteligencia artificial (IA) ha dejado de ser una herramienta futurista para…" at bounding box center [474, 384] width 781 height 553
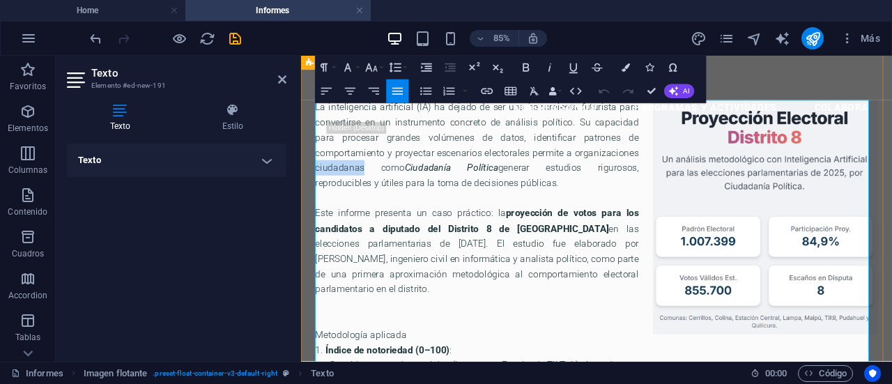
drag, startPoint x: 399, startPoint y: 191, endPoint x: 457, endPoint y: 192, distance: 57.2
click at [457, 192] on p "La inteligencia artificial (IA) ha dejado de ser una herramienta futurista para…" at bounding box center [649, 170] width 662 height 125
click at [641, 234] on p "Este informe presenta un caso práctico: la proyección de votos para los candida…" at bounding box center [649, 304] width 662 height 143
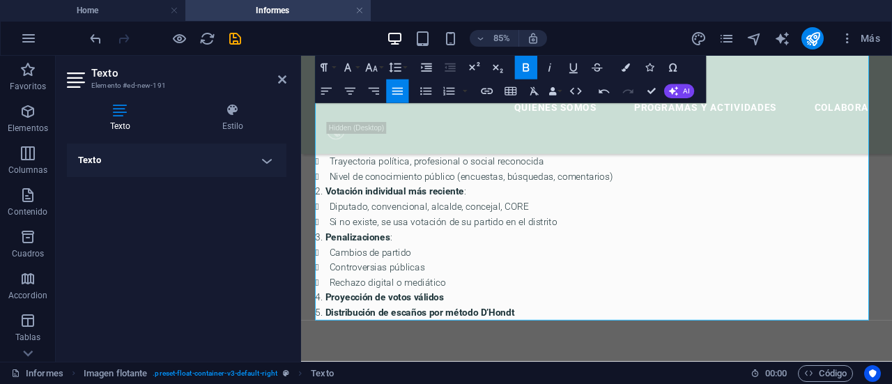
scroll to position [443, 0]
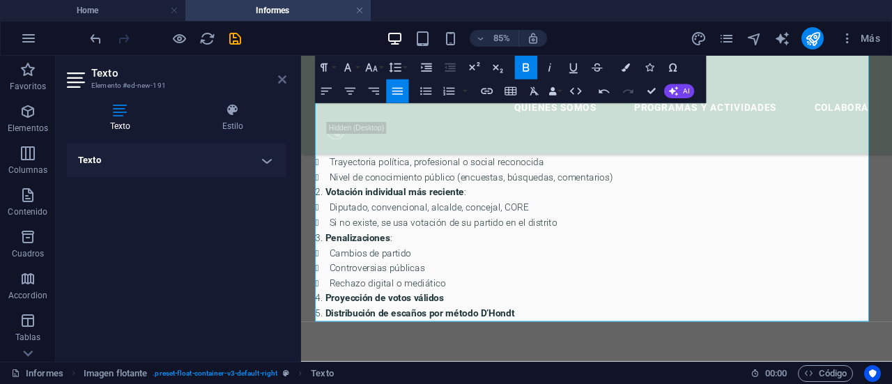
click at [283, 79] on icon at bounding box center [282, 79] width 8 height 11
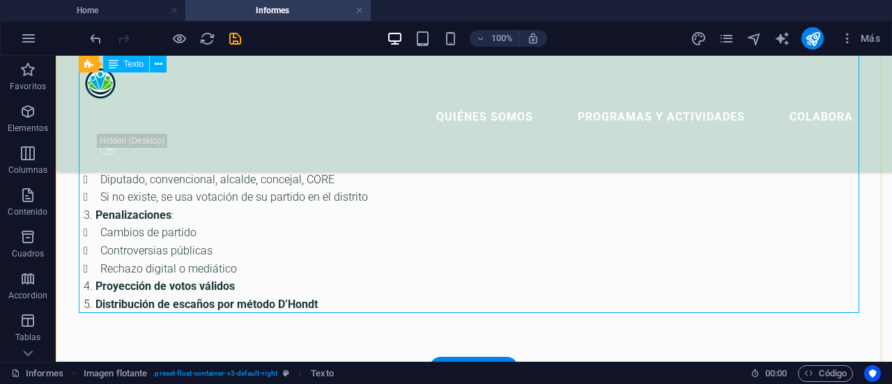
click at [277, 170] on div "La inteligencia artificial (IA) ha dejado de ser una herramienta futurista para…" at bounding box center [474, 36] width 781 height 553
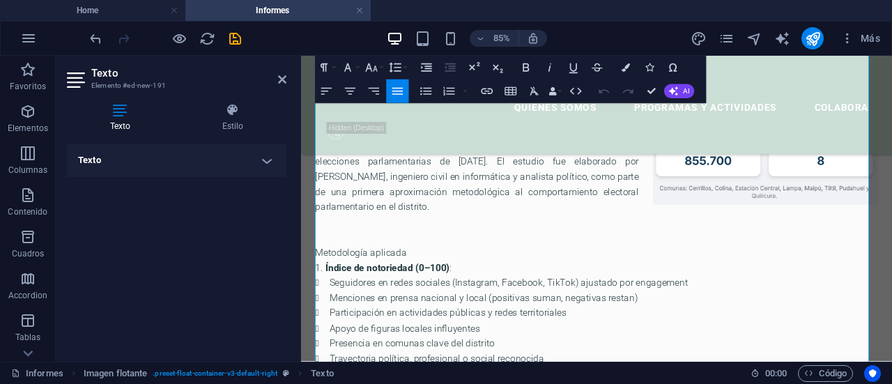
scroll to position [236, 0]
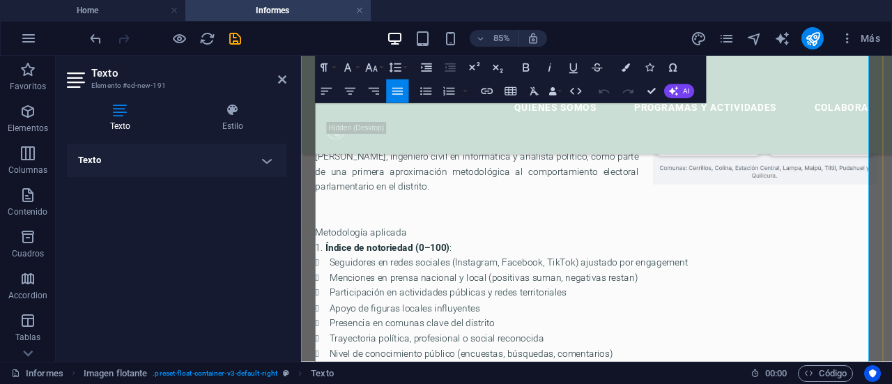
click at [452, 254] on p "Metodología aplicada" at bounding box center [649, 263] width 662 height 18
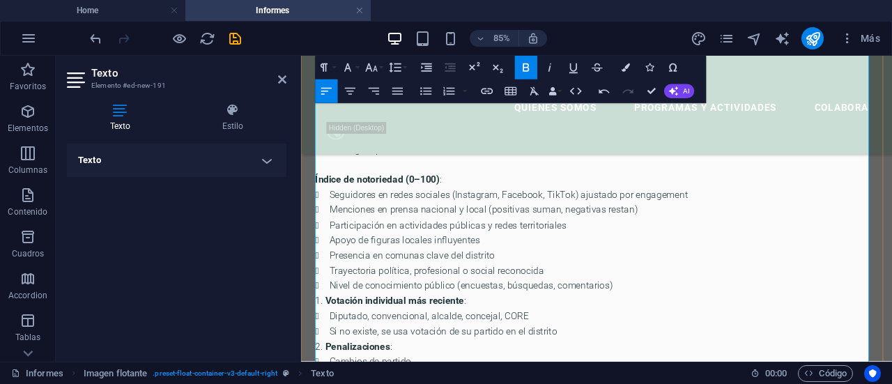
scroll to position [334, 0]
click at [325, 340] on li "Votación individual más reciente :" at bounding box center [649, 344] width 662 height 18
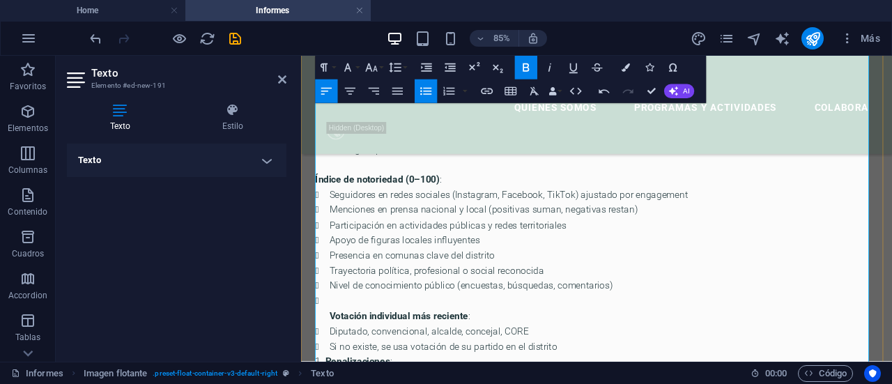
click at [322, 204] on strong "Índice de notoriedad (0–100)" at bounding box center [391, 201] width 146 height 13
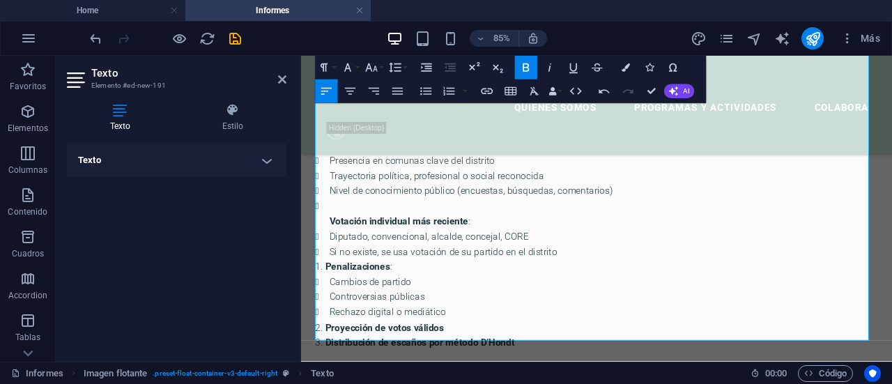
scroll to position [461, 0]
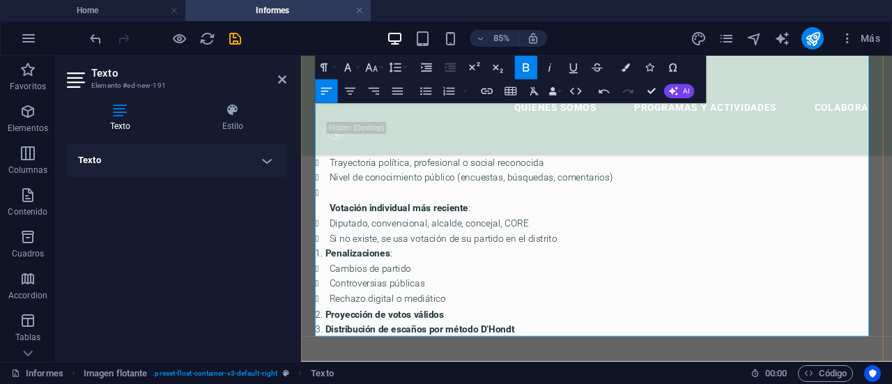
click at [331, 289] on strong "Penalizaciones" at bounding box center [368, 288] width 76 height 13
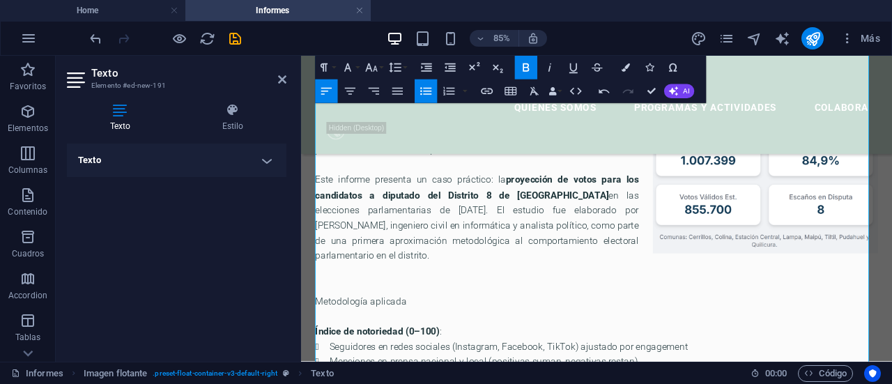
scroll to position [196, 0]
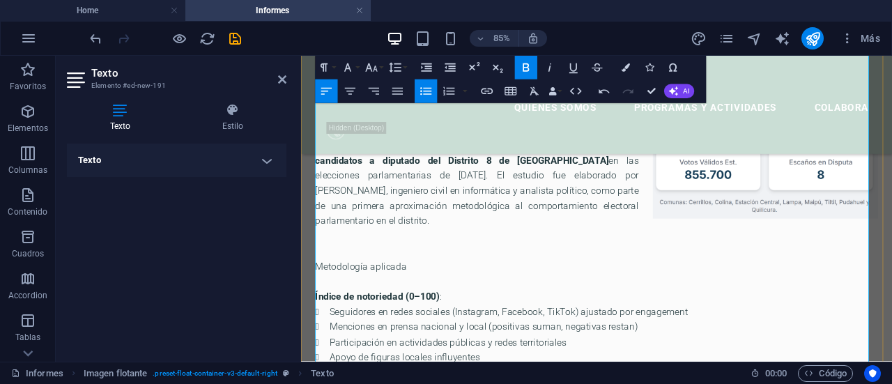
click at [838, 274] on p "Este informe presenta un caso práctico: la proyección de votos para los candida…" at bounding box center [649, 223] width 662 height 143
click at [802, 297] on p "Metodología aplicada" at bounding box center [649, 304] width 662 height 18
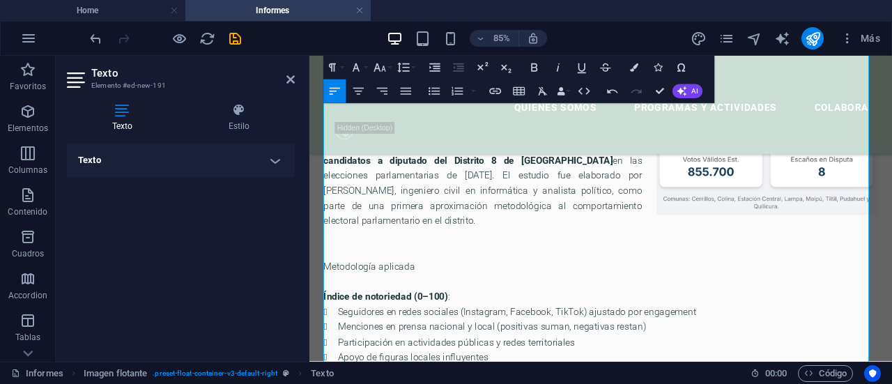
drag, startPoint x: 300, startPoint y: 218, endPoint x: 245, endPoint y: 211, distance: 55.5
click at [245, 211] on aside "Texto Elemento #ed-new-191 Texto Estilo Texto Añade, edita y da formato a texto…" at bounding box center [183, 209] width 254 height 306
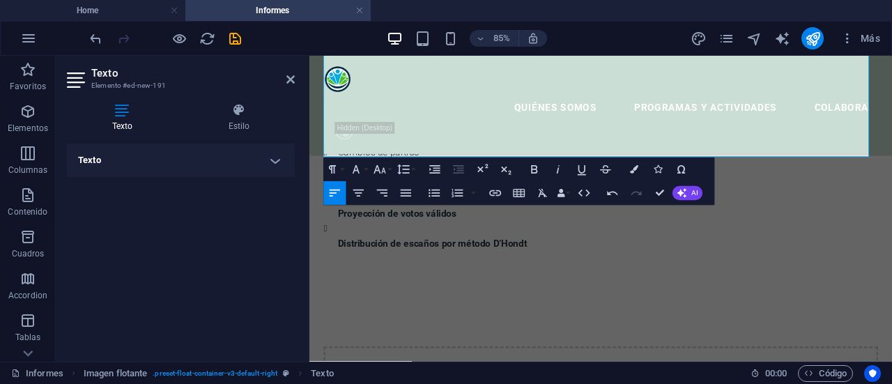
scroll to position [374, 0]
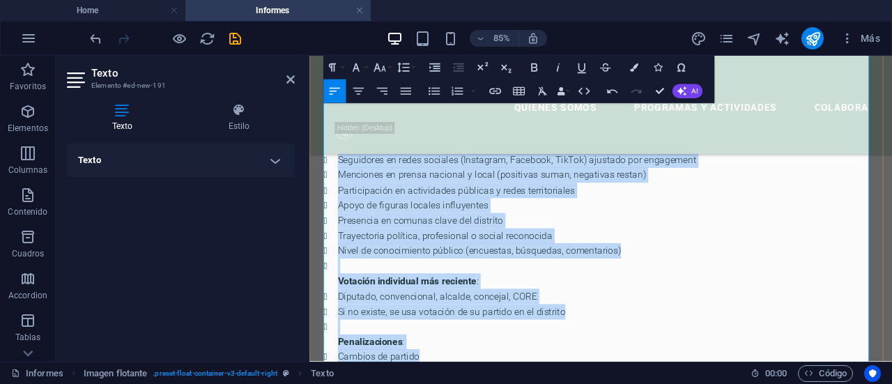
drag, startPoint x: 328, startPoint y: 305, endPoint x: 687, endPoint y: 376, distance: 366.2
click at [590, 383] on div "La inteligencia artificial (IA) ha dejado de ser una herramienta futurista para…" at bounding box center [652, 188] width 653 height 678
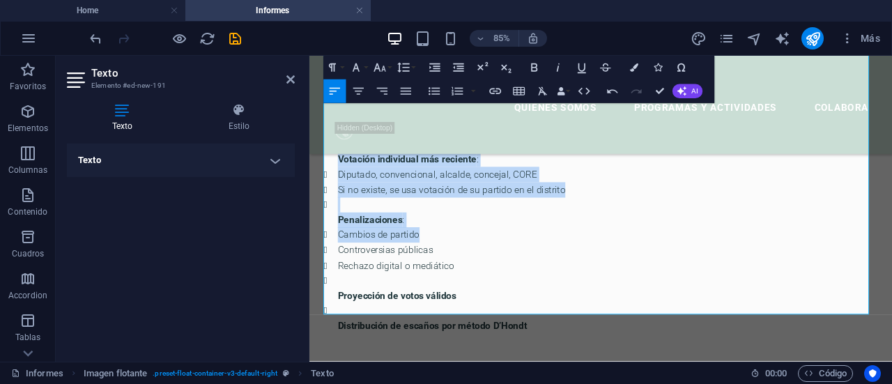
scroll to position [565, 0]
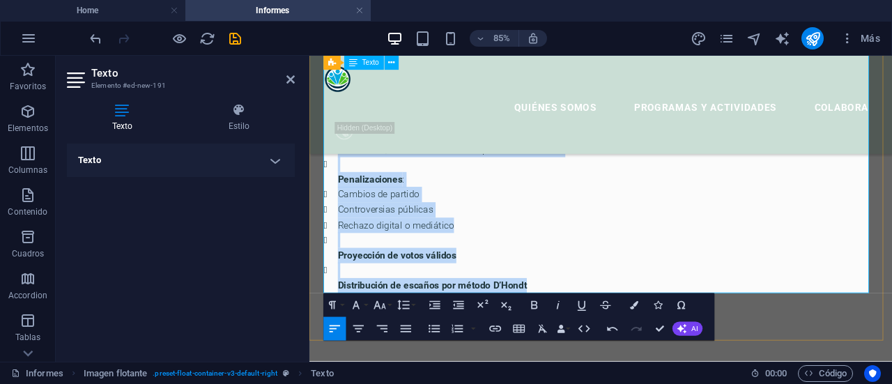
click at [581, 320] on li "Distribución de escaños por método D’Hondt" at bounding box center [661, 318] width 636 height 36
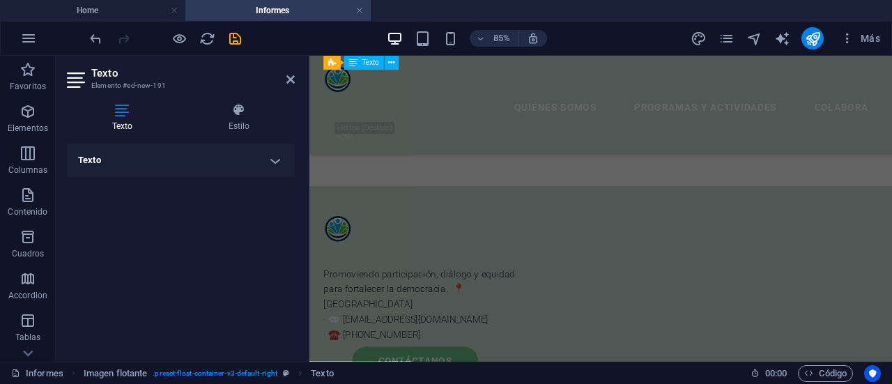
click at [285, 80] on header "Texto Elemento #ed-new-191" at bounding box center [181, 74] width 228 height 36
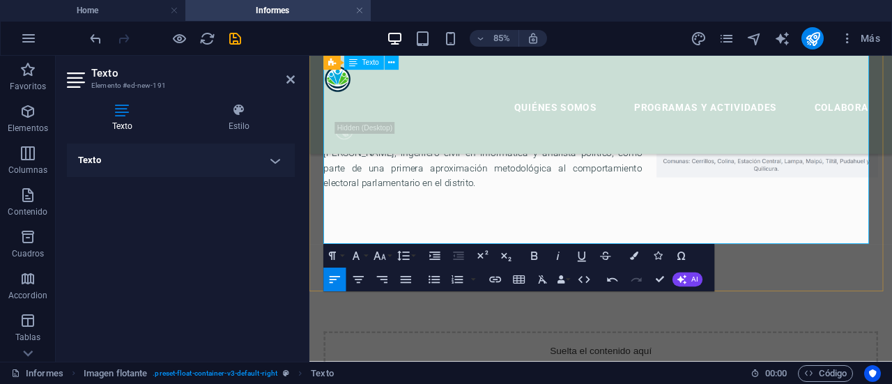
scroll to position [231, 0]
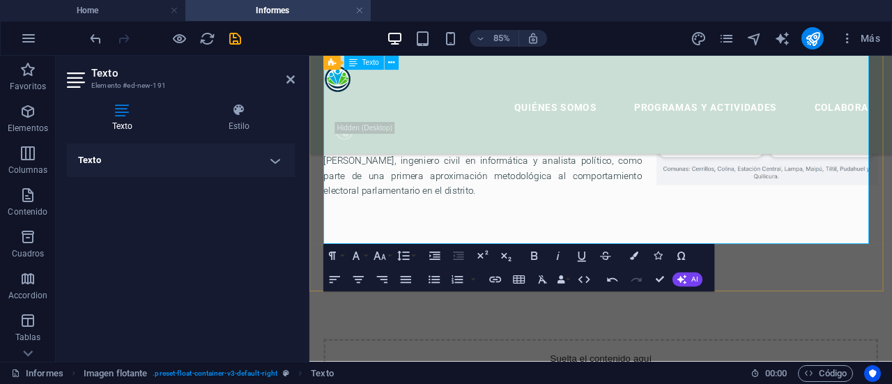
click at [695, 236] on p "Este informe presenta un caso práctico: la proyección de votos para los candida…" at bounding box center [652, 188] width 653 height 143
click at [288, 79] on icon at bounding box center [291, 79] width 8 height 11
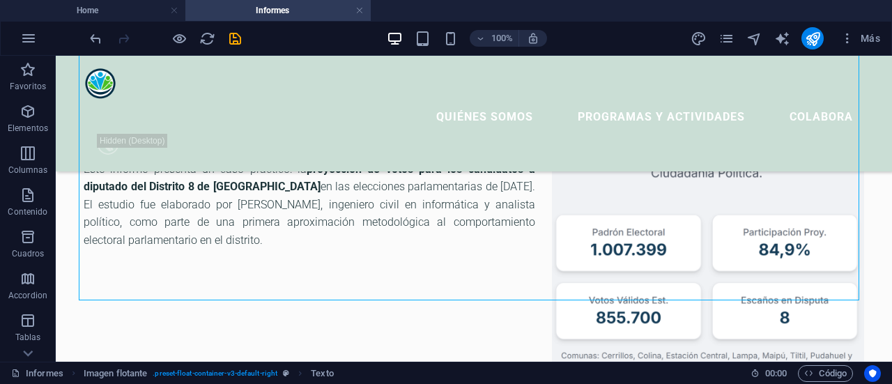
scroll to position [116, 0]
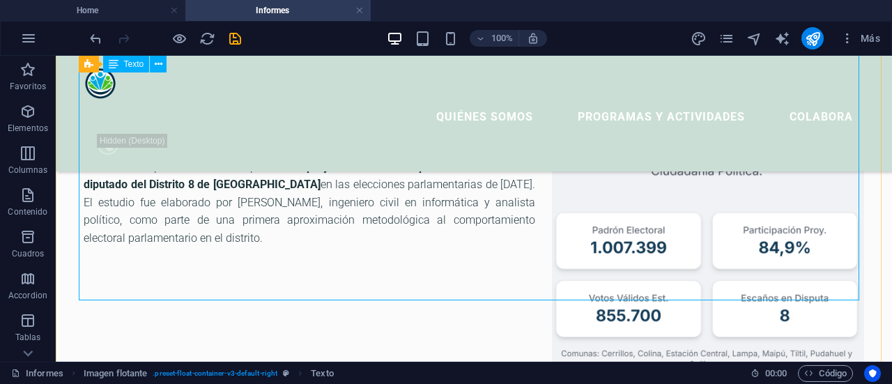
click at [311, 236] on div "La inteligencia artificial (IA) ha dejado de ser una herramienta futurista para…" at bounding box center [474, 176] width 781 height 250
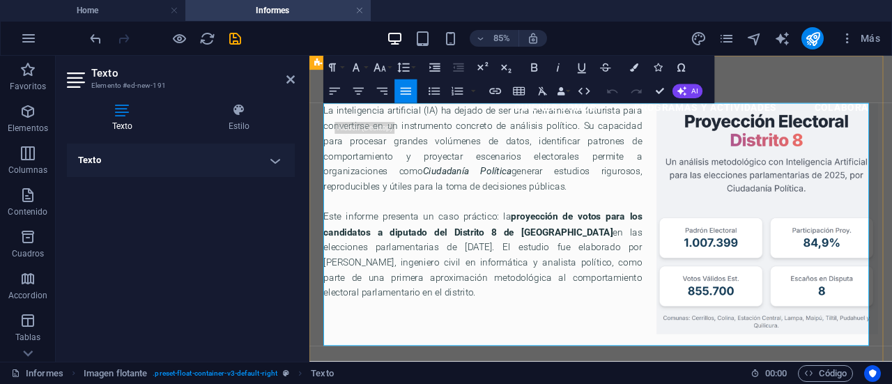
click at [530, 339] on p "Este informe presenta un caso práctico: la proyección de votos para los candida…" at bounding box center [652, 307] width 653 height 143
click at [778, 294] on figure at bounding box center [848, 248] width 261 height 272
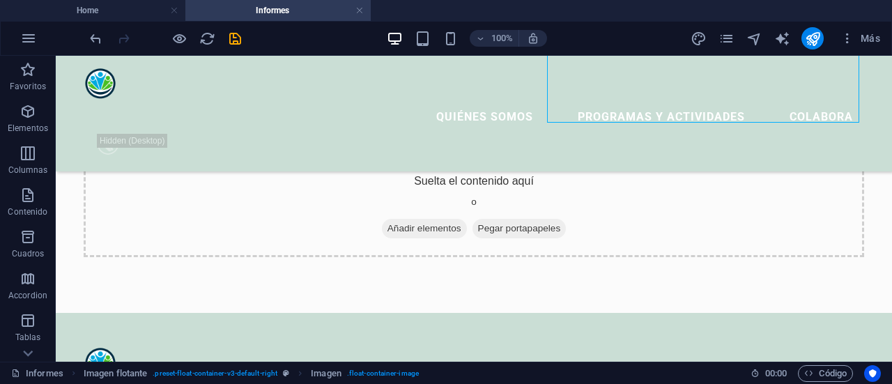
scroll to position [374, 0]
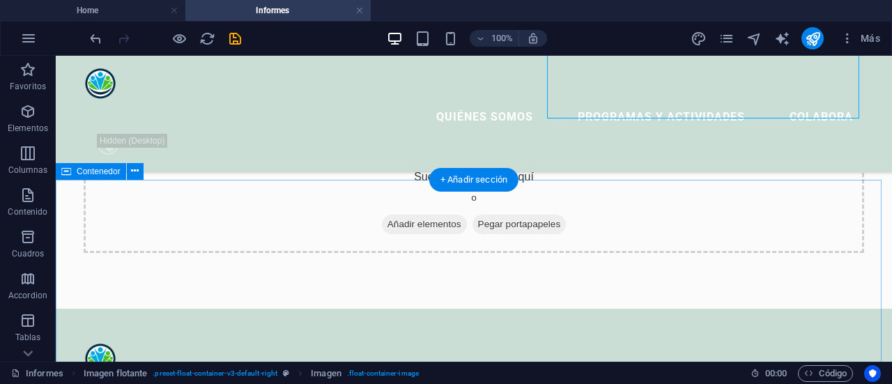
click at [436, 253] on div "Suelta el contenido aquí o Añadir elementos Pegar portapapeles" at bounding box center [474, 203] width 781 height 99
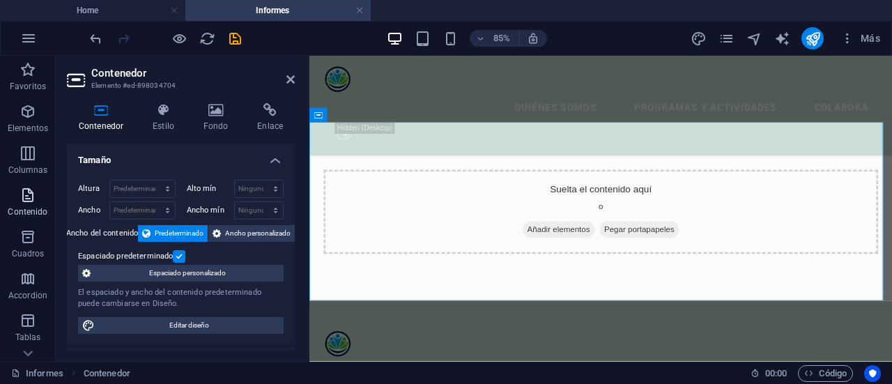
click at [31, 198] on icon "button" at bounding box center [28, 195] width 17 height 17
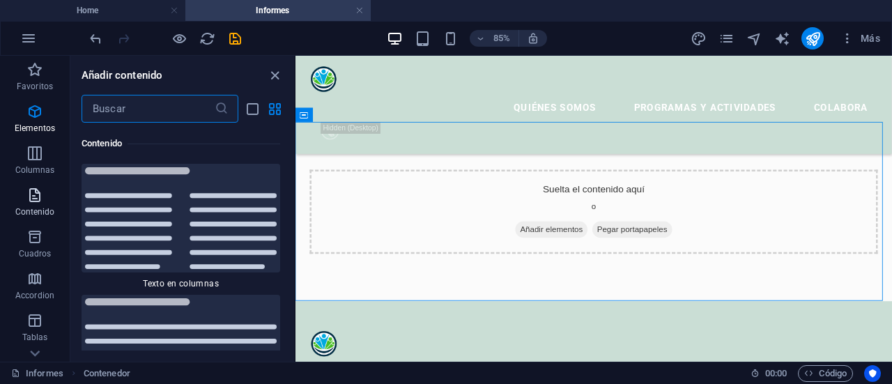
scroll to position [4729, 0]
click at [196, 224] on img at bounding box center [181, 218] width 192 height 102
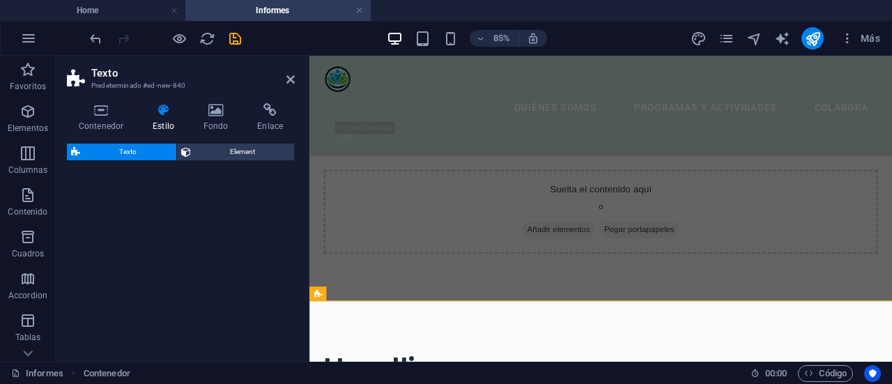
select select "rem"
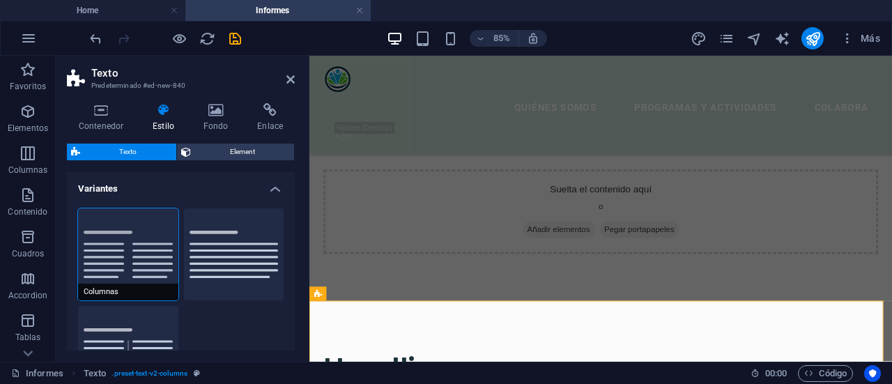
click at [153, 234] on div "Texto Element Diseño La forma en la que este elemento se expande en la disposic…" at bounding box center [181, 247] width 228 height 207
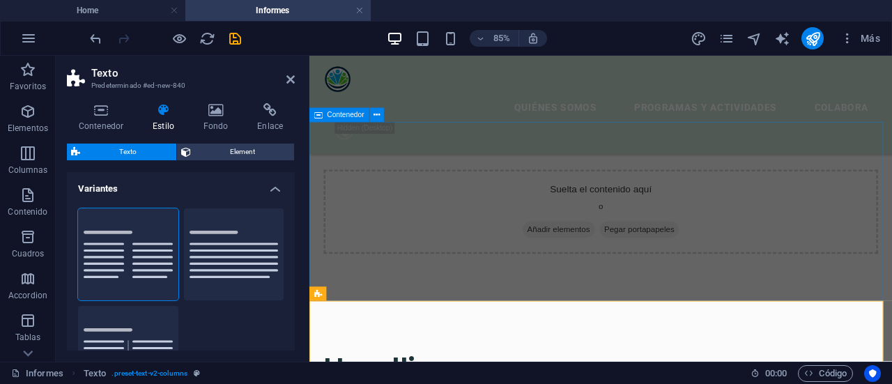
drag, startPoint x: 517, startPoint y: 308, endPoint x: 577, endPoint y: 236, distance: 93.6
drag, startPoint x: 539, startPoint y: 284, endPoint x: 398, endPoint y: 185, distance: 172.6
click at [190, 243] on button "Predeterminado" at bounding box center [234, 254] width 100 height 92
click at [662, 236] on div "Suelta el contenido aquí o Añadir elementos Pegar portapapeles" at bounding box center [652, 239] width 653 height 99
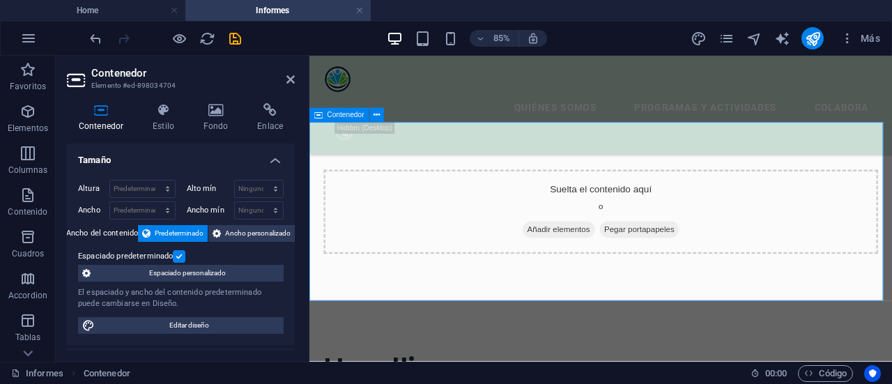
click at [558, 243] on div "Suelta el contenido aquí o Añadir elementos Pegar portapapeles" at bounding box center [652, 239] width 653 height 99
click at [626, 206] on div "Suelta el contenido aquí o Añadir elementos Pegar portapapeles" at bounding box center [652, 239] width 653 height 99
click at [676, 263] on span "Pegar portapapeles" at bounding box center [698, 261] width 94 height 20
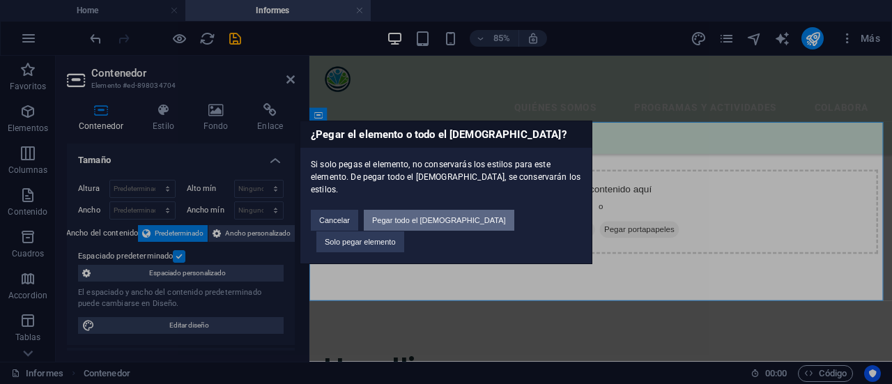
click at [408, 229] on button "Pegar todo el [DEMOGRAPHIC_DATA]" at bounding box center [439, 220] width 151 height 21
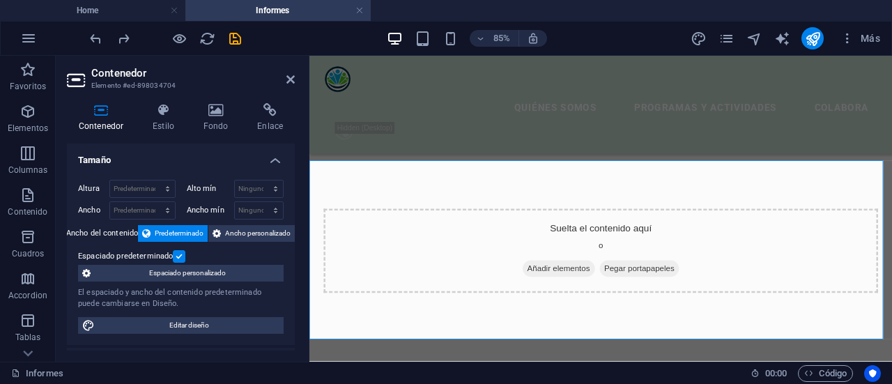
scroll to position [320, 0]
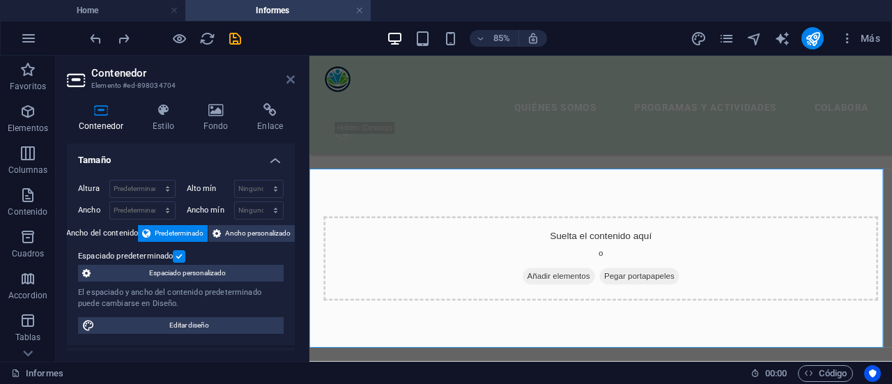
click at [291, 81] on icon at bounding box center [291, 79] width 8 height 11
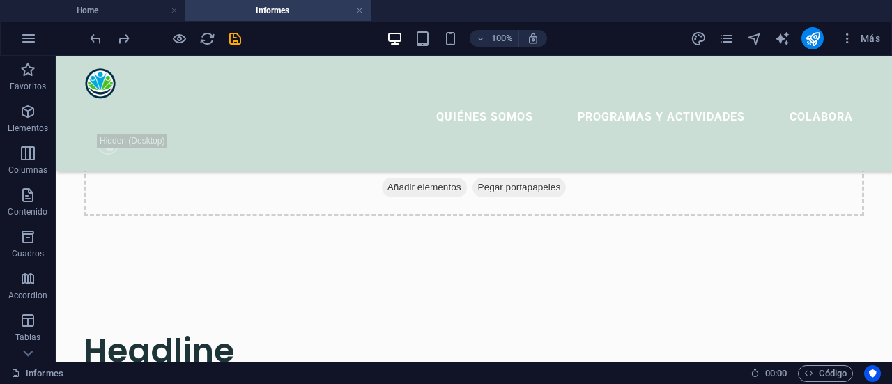
scroll to position [358, 0]
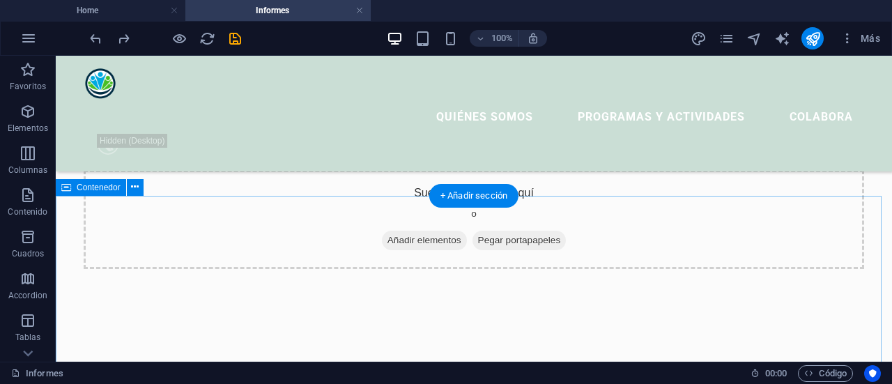
click at [571, 252] on div "Suelta el contenido aquí o Añadir elementos Pegar portapapeles" at bounding box center [474, 219] width 781 height 99
click at [463, 196] on div "+ Añadir sección" at bounding box center [473, 196] width 89 height 24
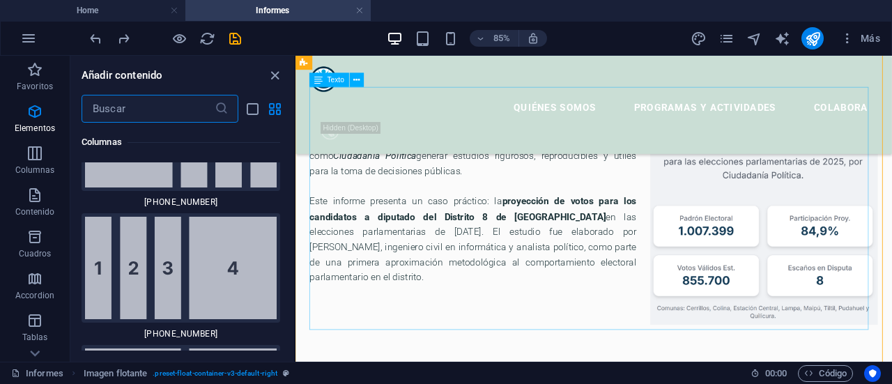
scroll to position [4729, 0]
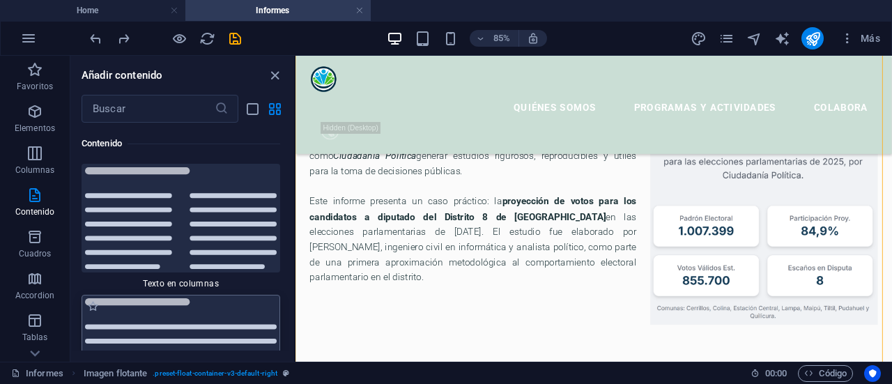
click at [148, 320] on img at bounding box center [181, 349] width 192 height 102
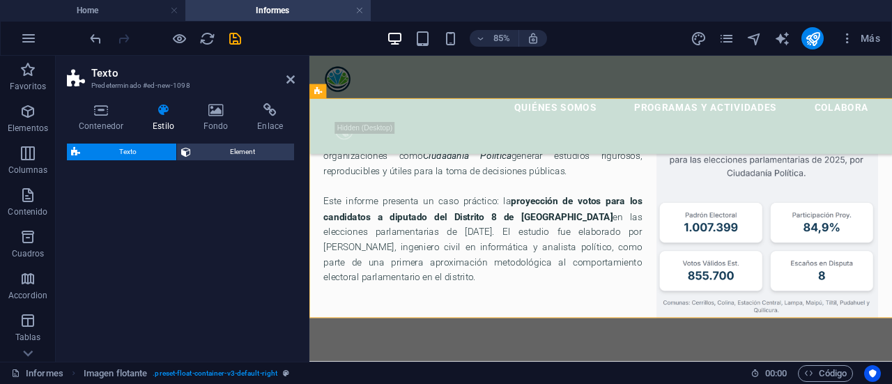
scroll to position [402, 0]
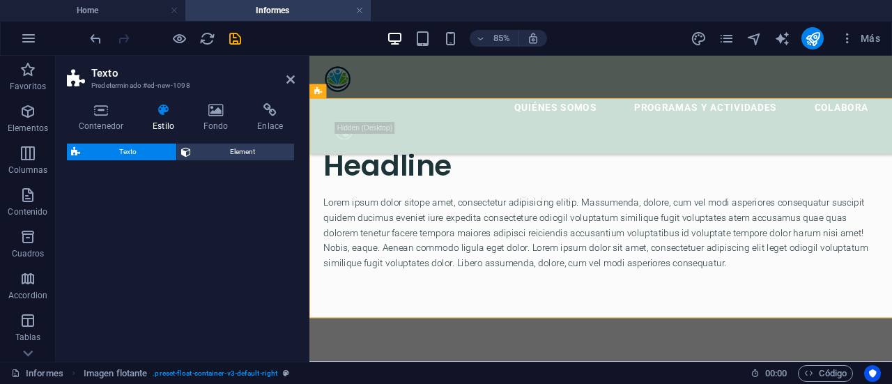
select select "preset-text-v2-default"
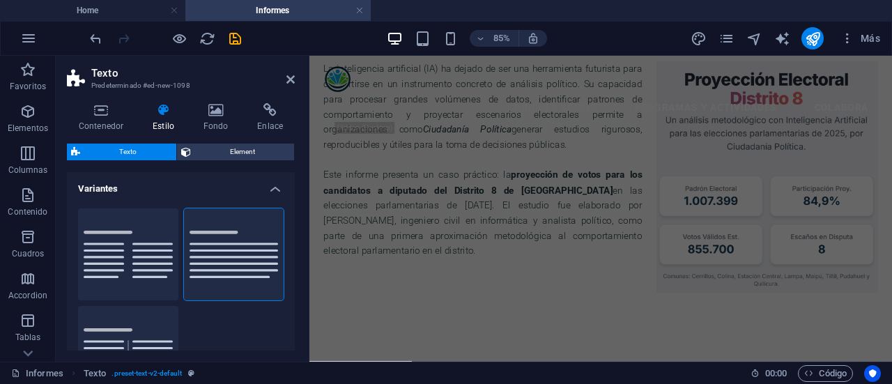
scroll to position [42, 0]
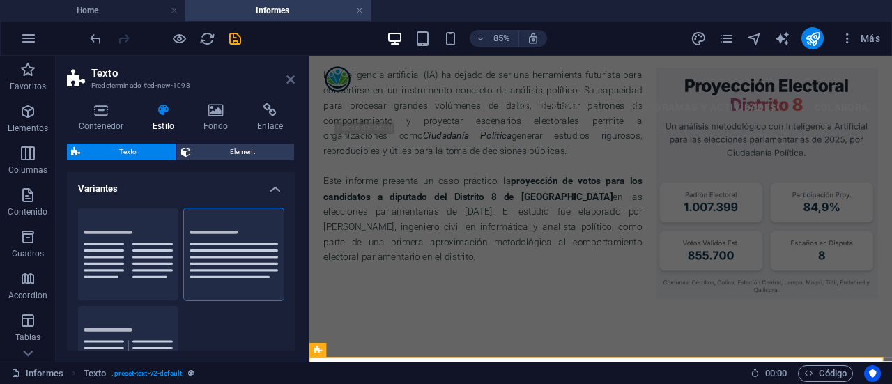
click at [289, 77] on icon at bounding box center [291, 79] width 8 height 11
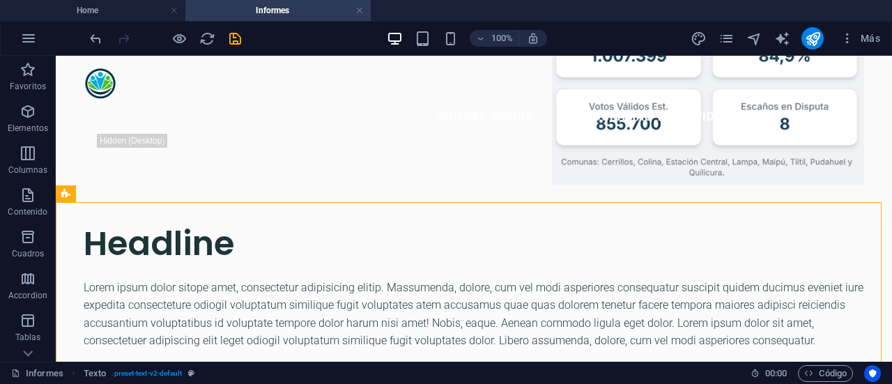
scroll to position [346, 0]
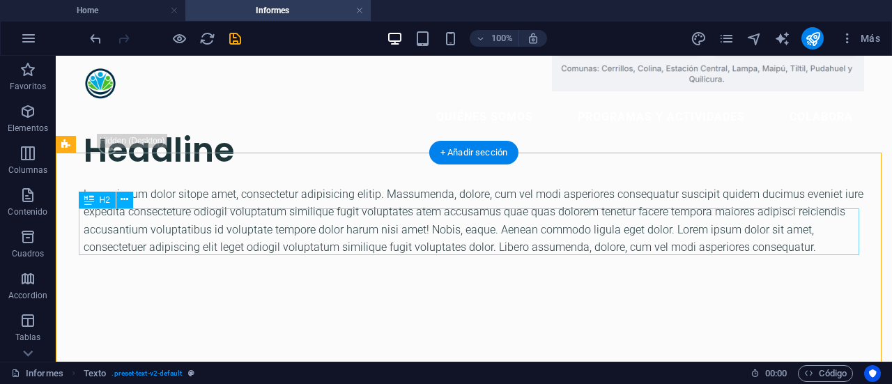
click at [255, 174] on div "Headline" at bounding box center [474, 150] width 781 height 47
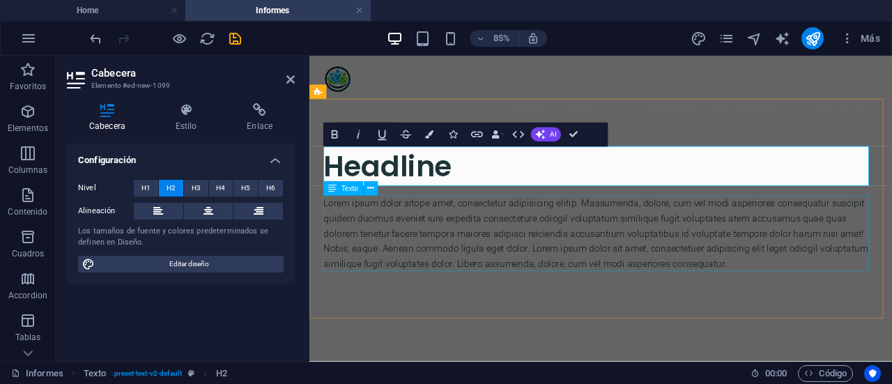
click at [621, 249] on div "Lorem ipsum dolor sitope amet, consectetur adipisicing elitip. Massumenda, dolo…" at bounding box center [652, 265] width 653 height 89
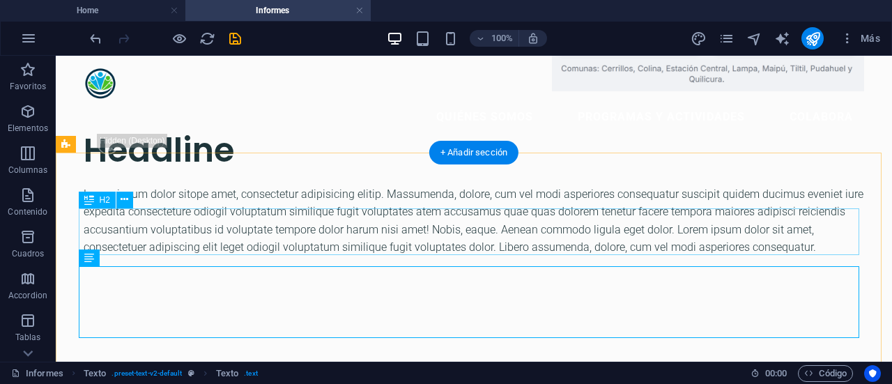
click at [314, 174] on div "Headline" at bounding box center [474, 150] width 781 height 47
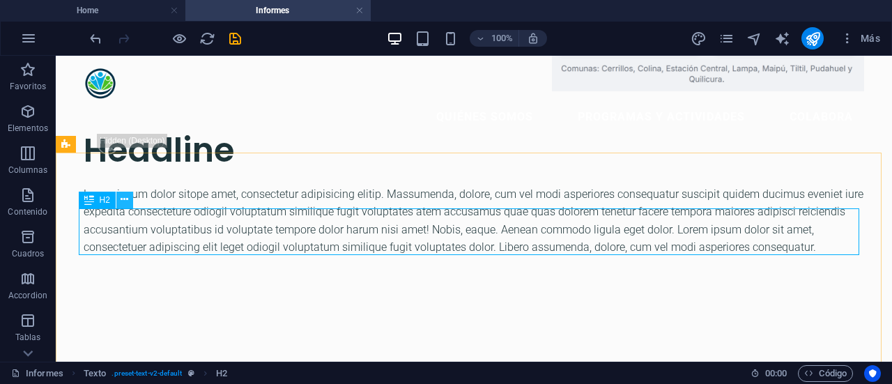
click at [128, 201] on icon at bounding box center [125, 199] width 8 height 15
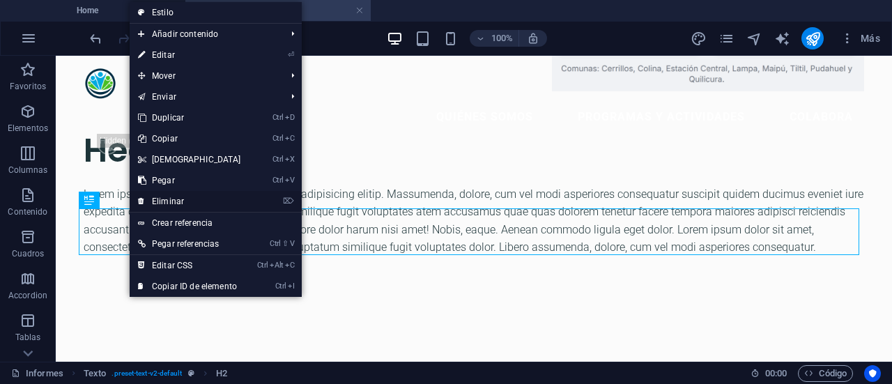
click at [155, 195] on link "⌦ Eliminar" at bounding box center [190, 201] width 120 height 21
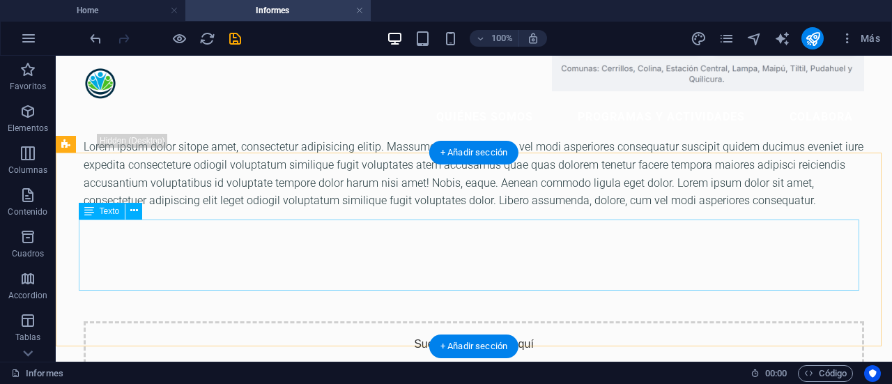
click at [215, 209] on div "Lorem ipsum dolor sitope amet, consectetur adipisicing elitip. Massumenda, dolo…" at bounding box center [474, 173] width 781 height 71
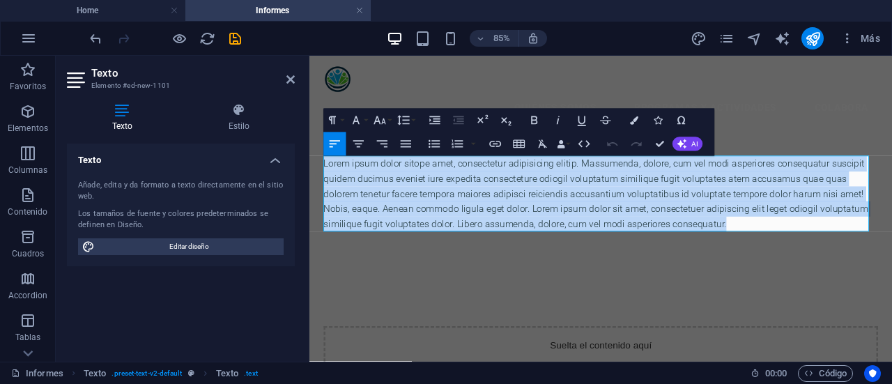
drag, startPoint x: 805, startPoint y: 252, endPoint x: 614, endPoint y: 217, distance: 194.2
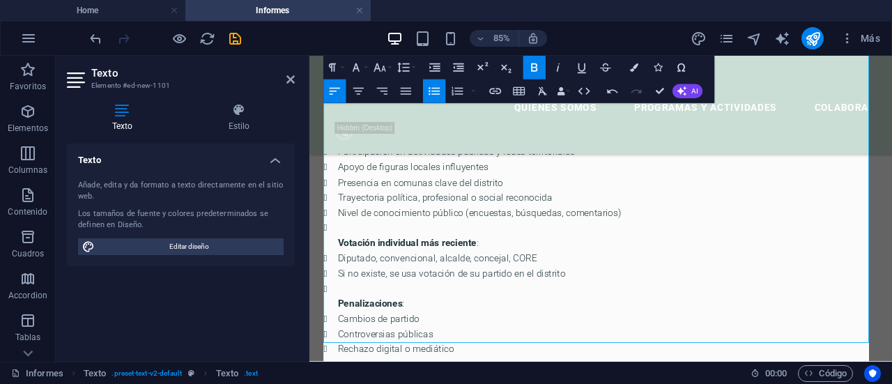
scroll to position [536, 0]
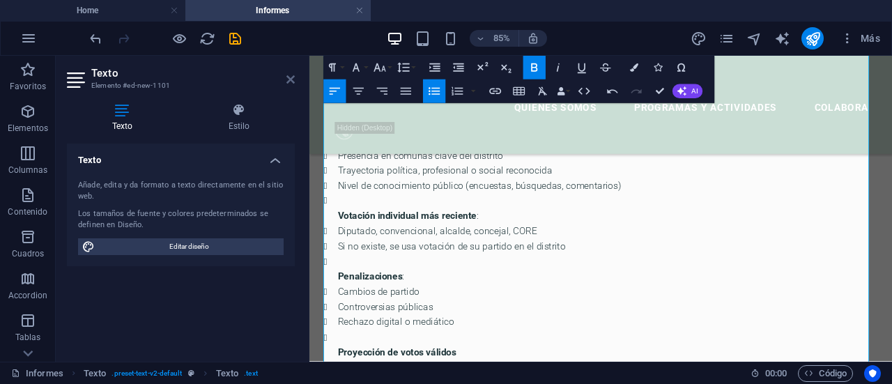
click at [291, 74] on icon at bounding box center [291, 79] width 8 height 11
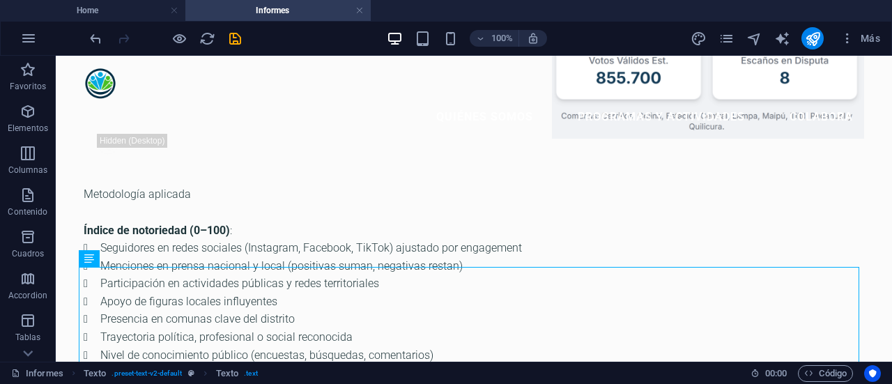
scroll to position [305, 0]
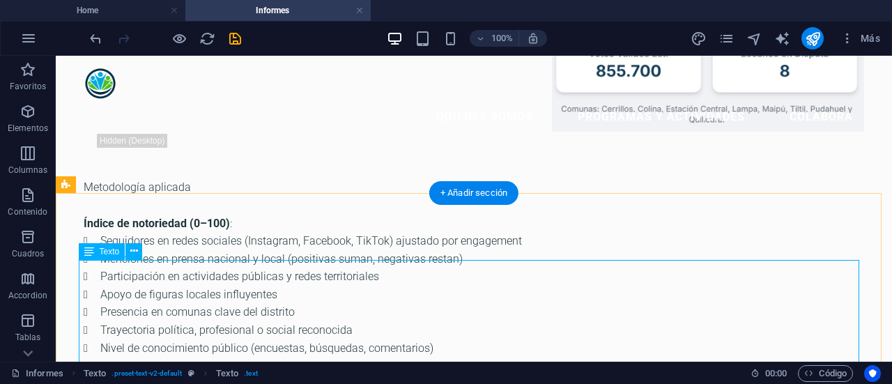
click at [185, 273] on div "Metodología aplicada Índice de notoriedad (0–100) : Seguidores en redes sociale…" at bounding box center [474, 383] width 781 height 411
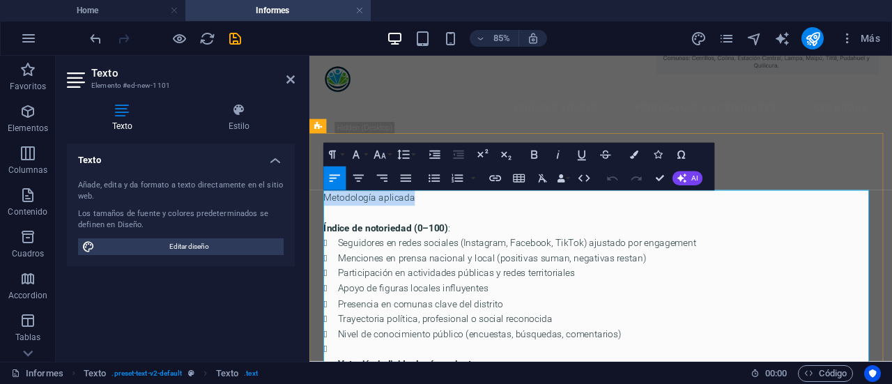
drag, startPoint x: 434, startPoint y: 228, endPoint x: 553, endPoint y: 210, distance: 119.9
click at [328, 228] on p "Metodología aplicada" at bounding box center [652, 224] width 653 height 18
click at [533, 155] on icon "button" at bounding box center [534, 155] width 6 height 8
click at [480, 155] on icon "button" at bounding box center [482, 155] width 14 height 14
click at [509, 154] on icon "button" at bounding box center [506, 155] width 14 height 14
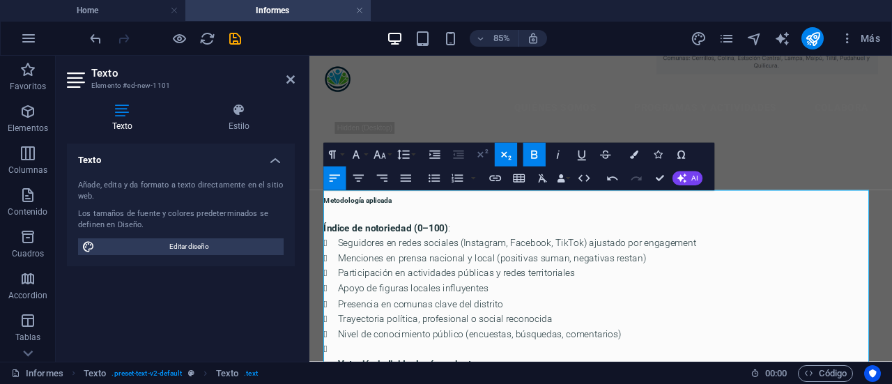
click at [486, 155] on icon "button" at bounding box center [482, 155] width 14 height 14
click at [368, 160] on button "Font Family" at bounding box center [358, 155] width 22 height 24
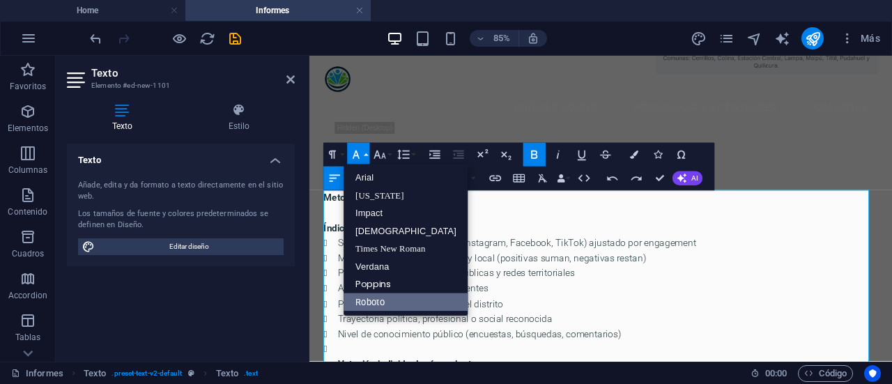
scroll to position [0, 0]
click at [378, 157] on icon "button" at bounding box center [380, 155] width 14 height 14
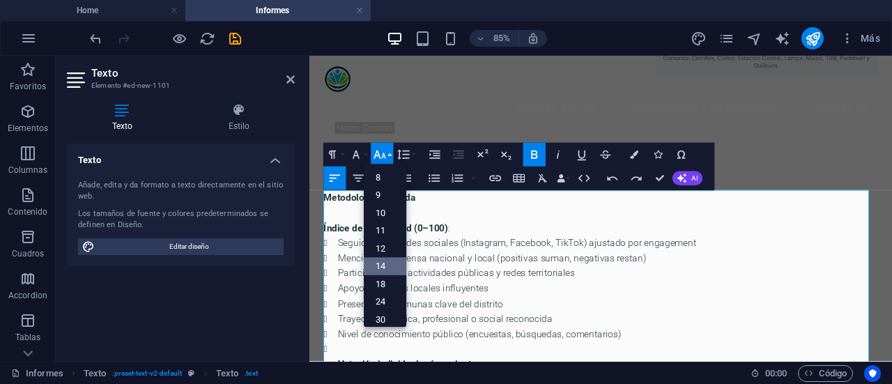
click at [384, 264] on link "14" at bounding box center [385, 267] width 43 height 18
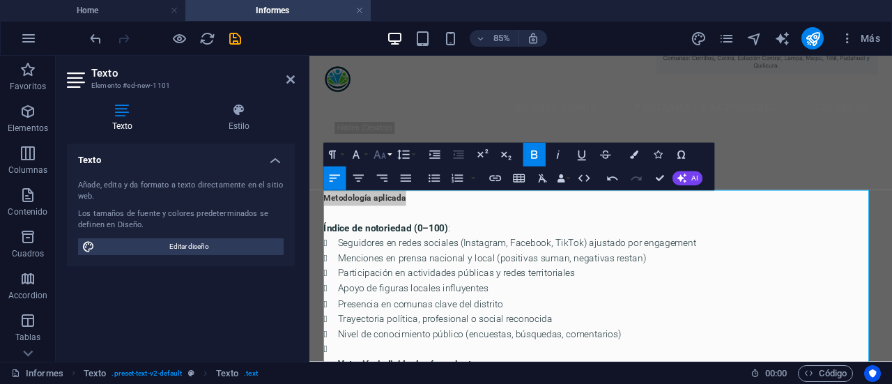
click at [390, 155] on button "Font Size" at bounding box center [382, 155] width 22 height 24
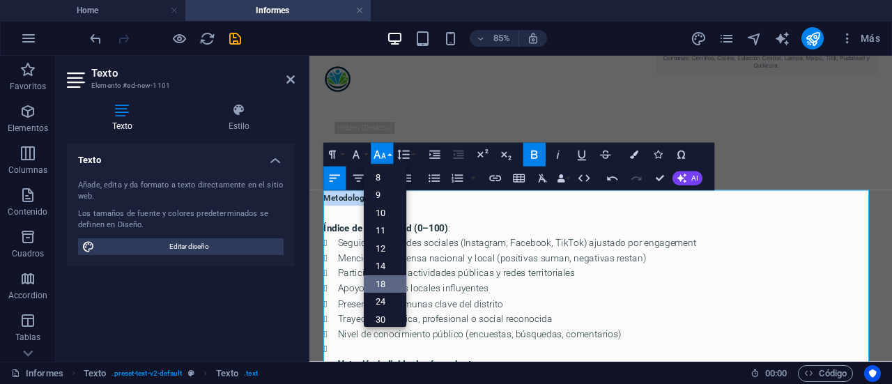
click at [382, 284] on link "18" at bounding box center [385, 285] width 43 height 18
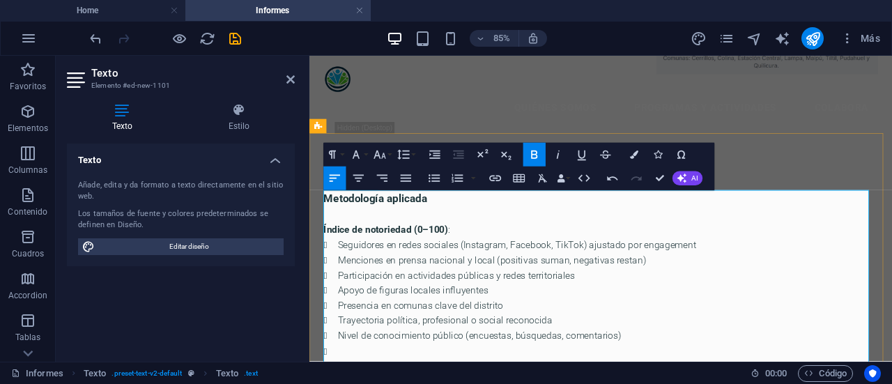
click at [464, 231] on p "Metodología aplicada" at bounding box center [652, 225] width 653 height 20
click at [289, 84] on icon at bounding box center [291, 79] width 8 height 11
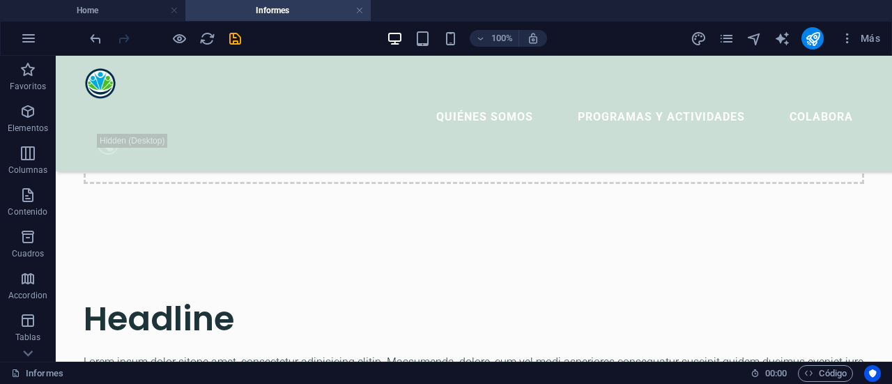
scroll to position [933, 0]
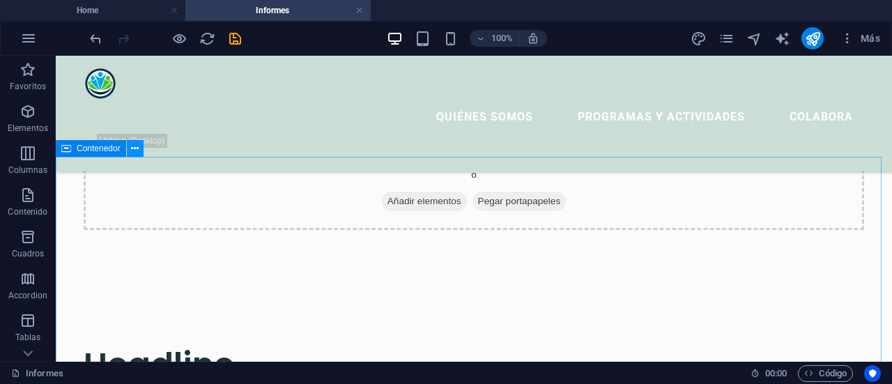
click at [142, 151] on button at bounding box center [135, 148] width 17 height 17
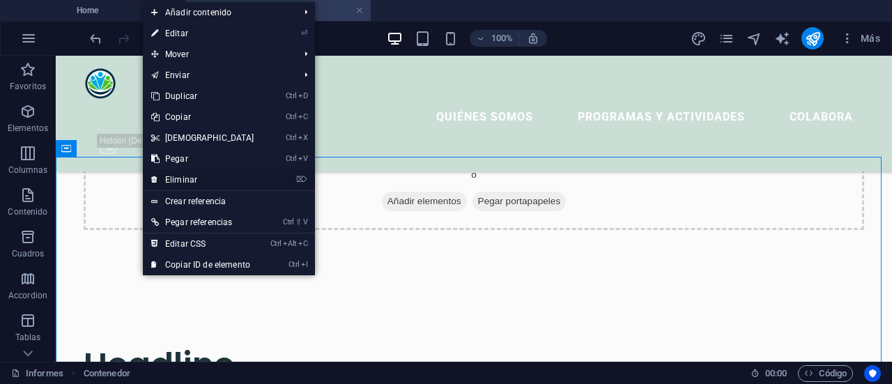
click at [179, 180] on link "⌦ Eliminar" at bounding box center [203, 179] width 120 height 21
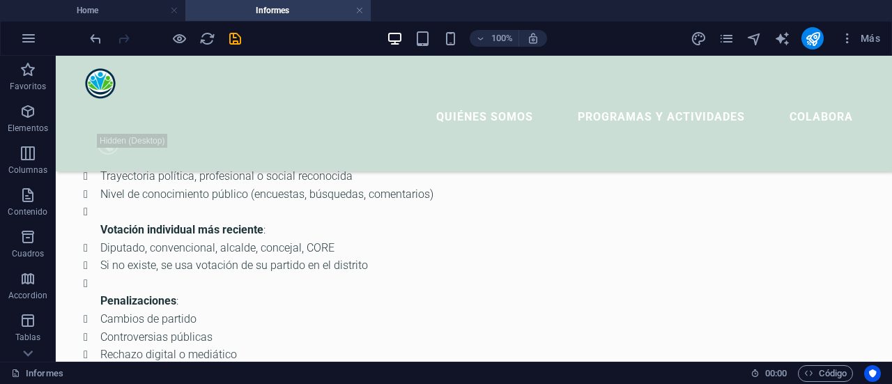
scroll to position [554, 0]
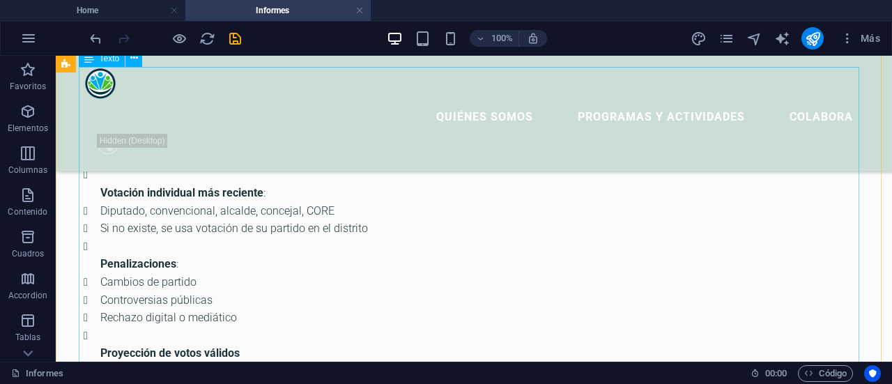
click at [607, 179] on div "Metodología aplicada Índice de notoriedad (0–100) : Seguidores en redes sociale…" at bounding box center [474, 191] width 781 height 413
click at [627, 191] on div "Metodología aplicada Índice de notoriedad (0–100) : Seguidores en redes sociale…" at bounding box center [474, 191] width 781 height 413
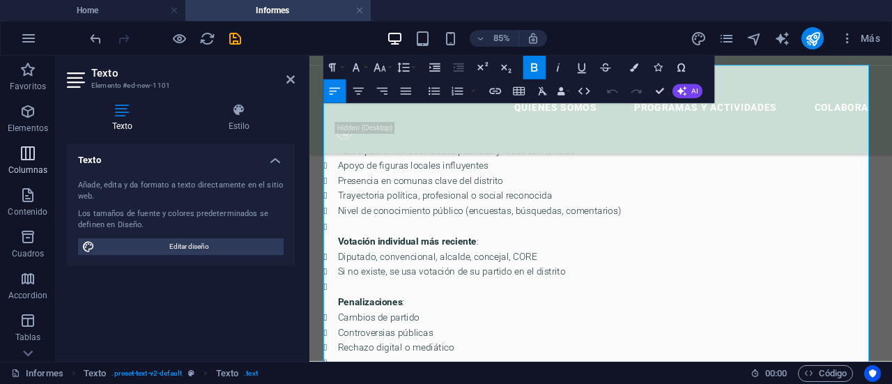
click at [25, 151] on icon "button" at bounding box center [28, 153] width 17 height 17
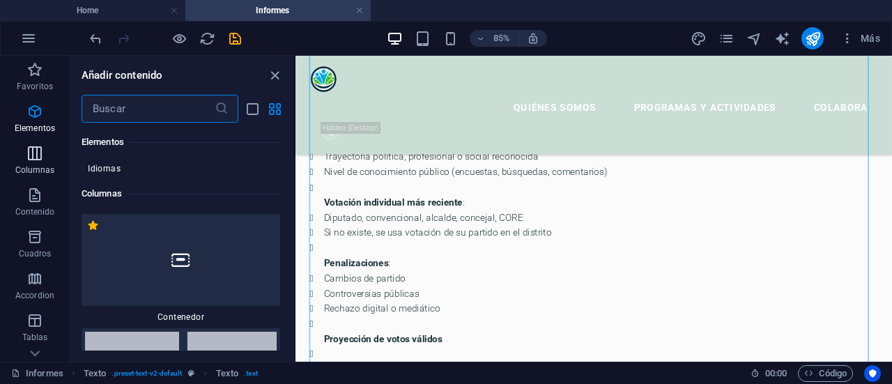
scroll to position [805, 0]
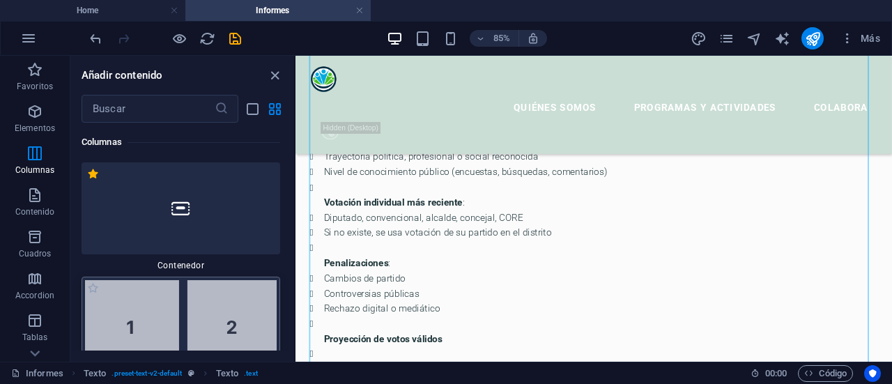
click at [215, 310] on img at bounding box center [181, 327] width 192 height 94
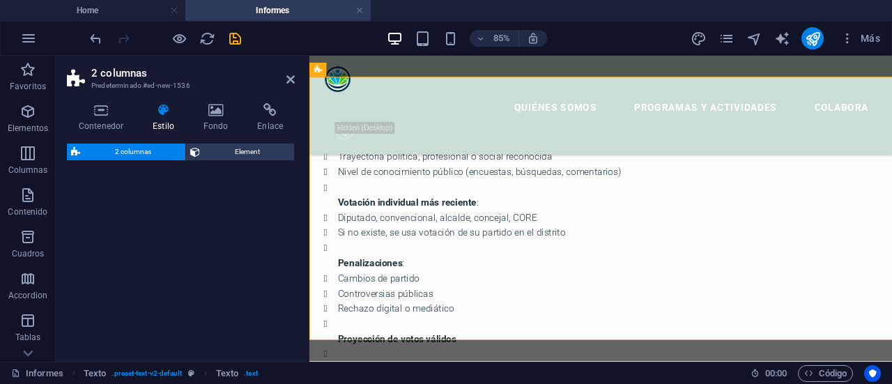
scroll to position [963, 0]
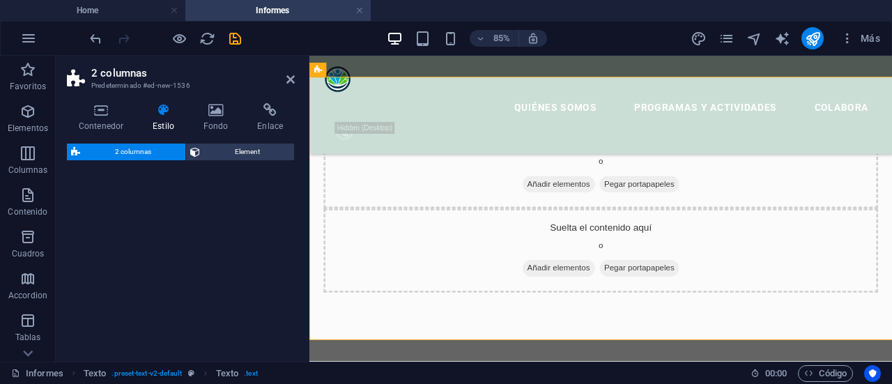
select select "rem"
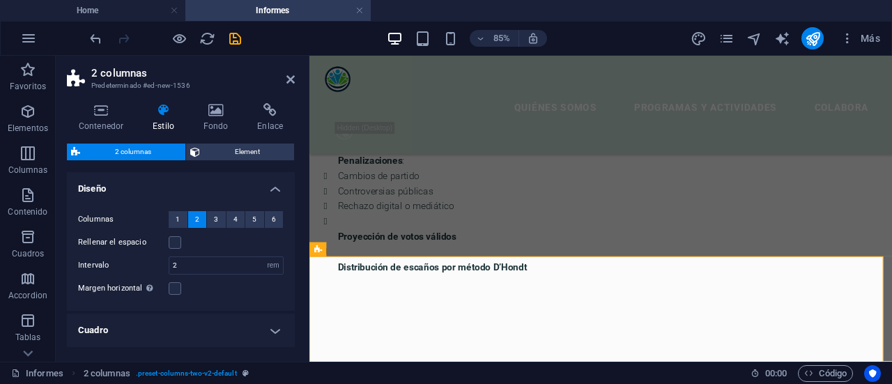
scroll to position [752, 0]
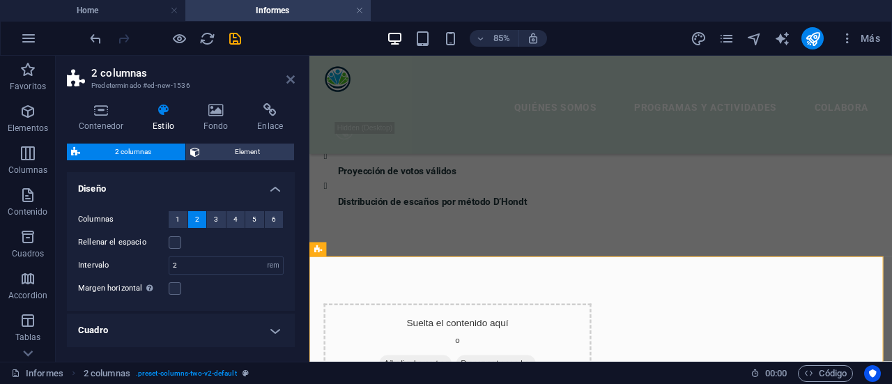
click at [294, 79] on icon at bounding box center [291, 79] width 8 height 11
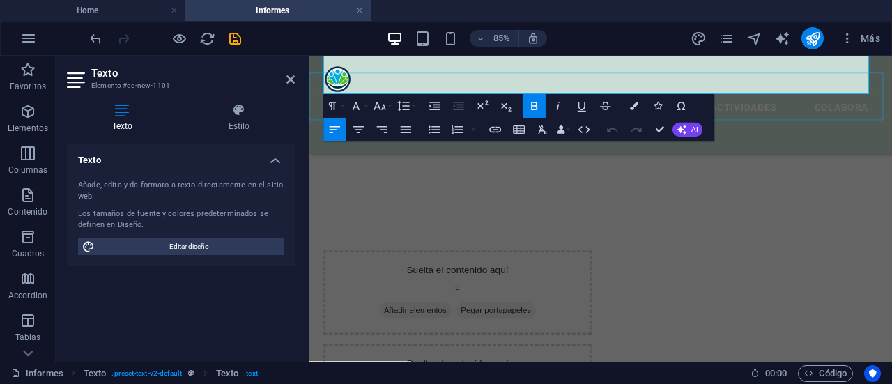
scroll to position [626, 0]
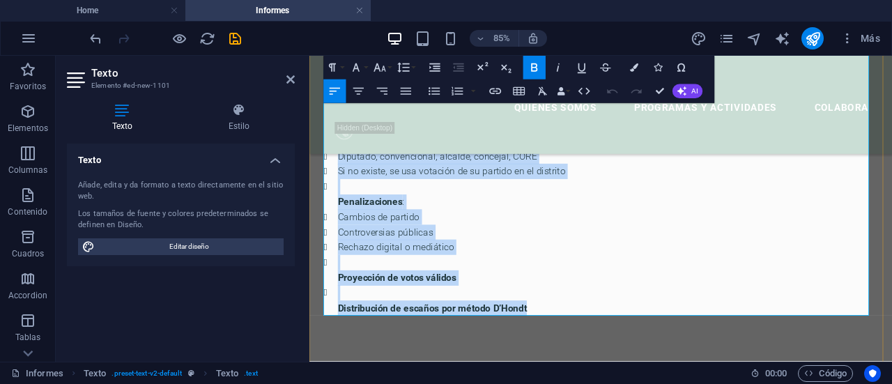
drag, startPoint x: 331, startPoint y: 194, endPoint x: 576, endPoint y: 356, distance: 293.3
click at [576, 356] on div "Metodología aplicada Índice de notoriedad (0–100) : Seguidores en redes sociale…" at bounding box center [652, 156] width 653 height 413
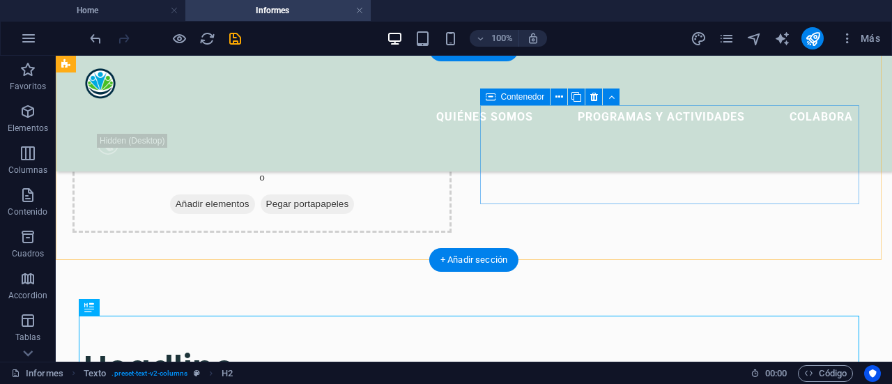
scroll to position [618, 0]
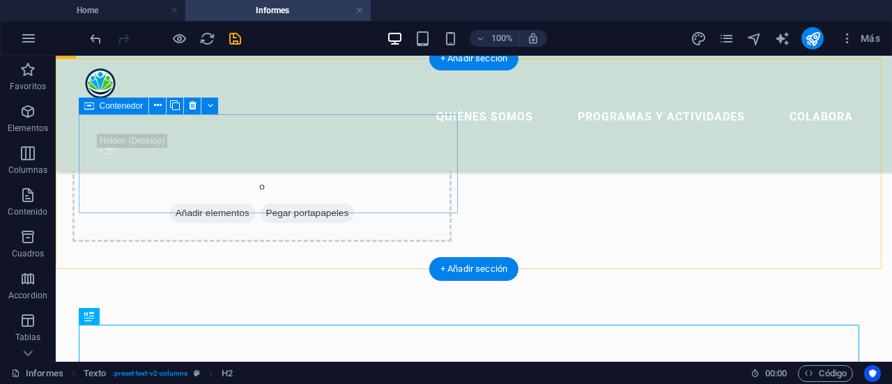
click at [345, 132] on div "Suelta el contenido aquí o Añadir elementos Pegar portapapeles" at bounding box center [262, 82] width 379 height 99
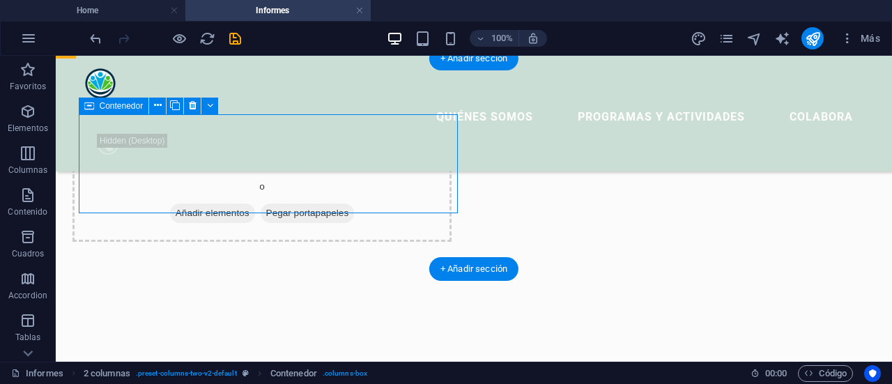
click at [345, 132] on div "Suelta el contenido aquí o Añadir elementos Pegar portapapeles" at bounding box center [262, 82] width 379 height 99
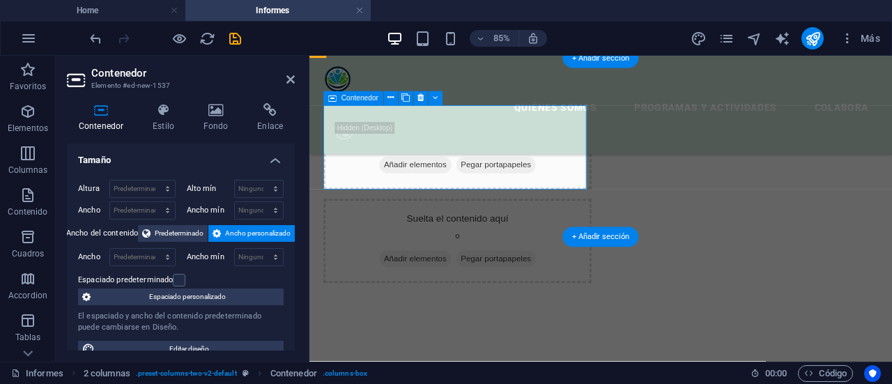
click at [457, 151] on div "Suelta el contenido aquí o Añadir elementos Pegar portapapeles" at bounding box center [483, 163] width 315 height 99
drag, startPoint x: 335, startPoint y: 255, endPoint x: 406, endPoint y: 160, distance: 119.1
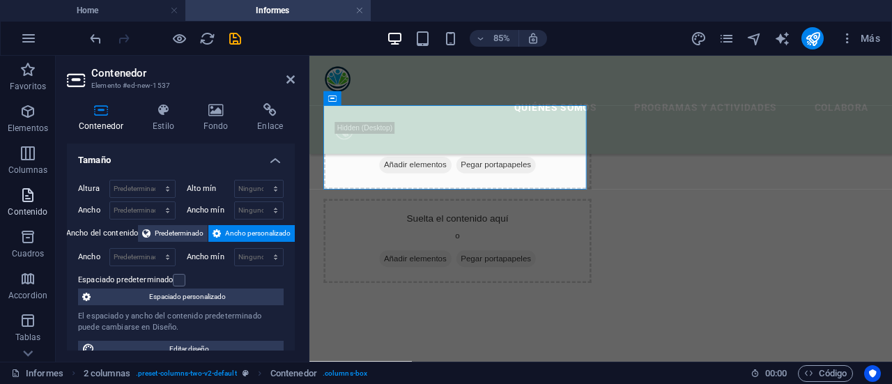
click at [33, 199] on icon "button" at bounding box center [28, 195] width 17 height 17
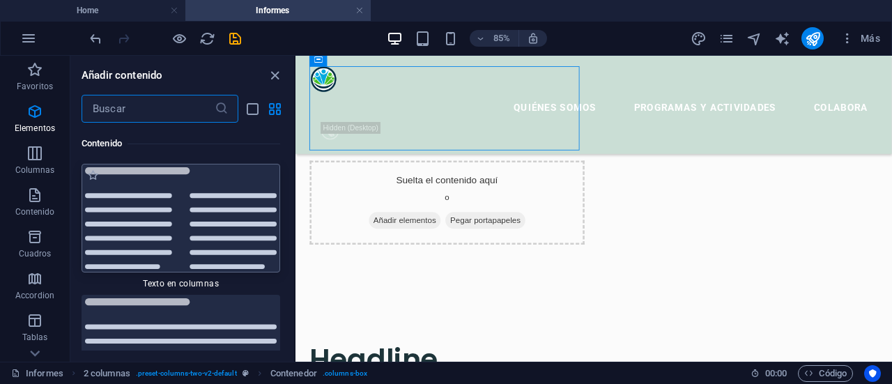
scroll to position [4729, 0]
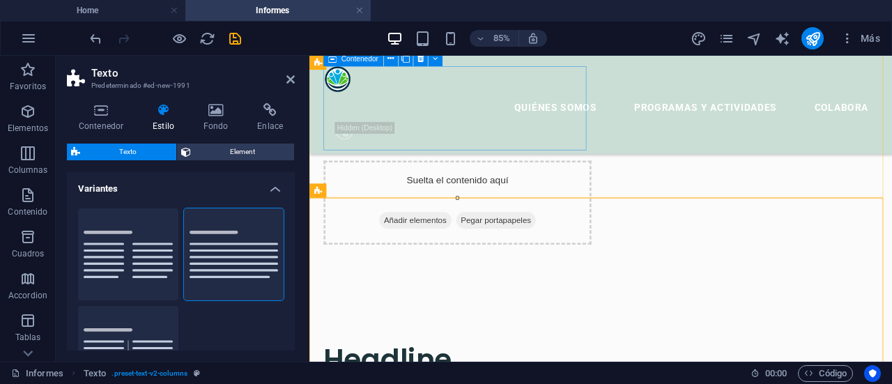
click at [454, 112] on div "Suelta el contenido aquí o Añadir elementos Pegar portapapeles" at bounding box center [483, 118] width 315 height 99
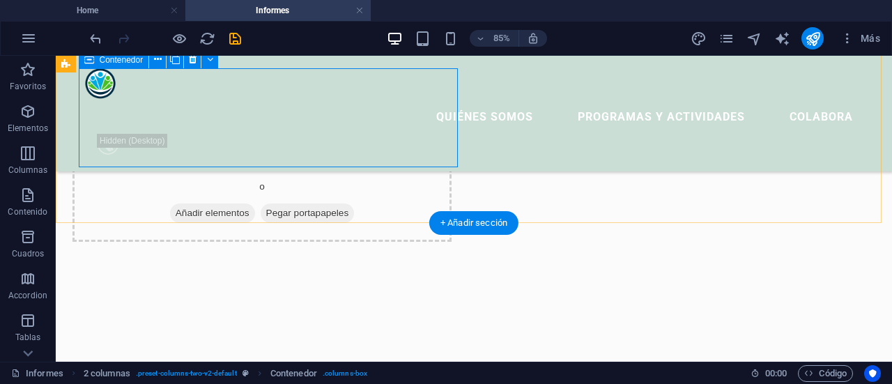
scroll to position [664, 0]
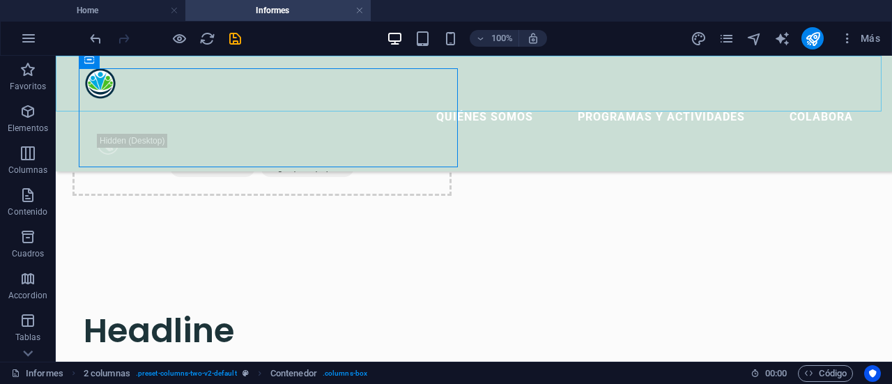
click at [266, 110] on div "Quiénes somos Programas y Actividades Colabora" at bounding box center [474, 114] width 837 height 116
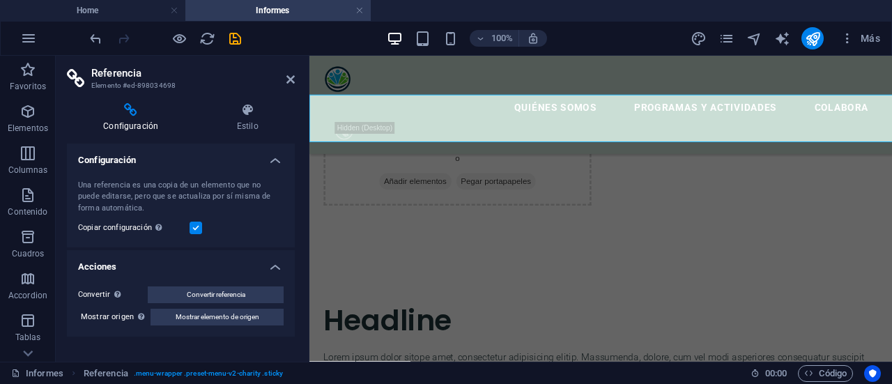
scroll to position [618, 0]
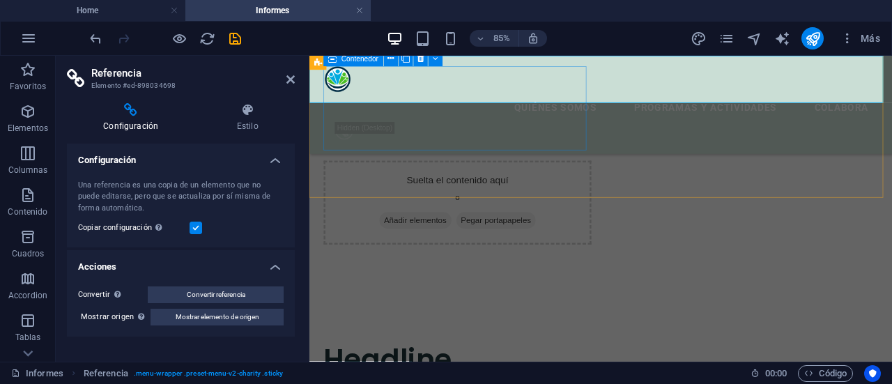
click at [466, 127] on div "Suelta el contenido aquí o Añadir elementos Pegar portapapeles" at bounding box center [483, 118] width 315 height 99
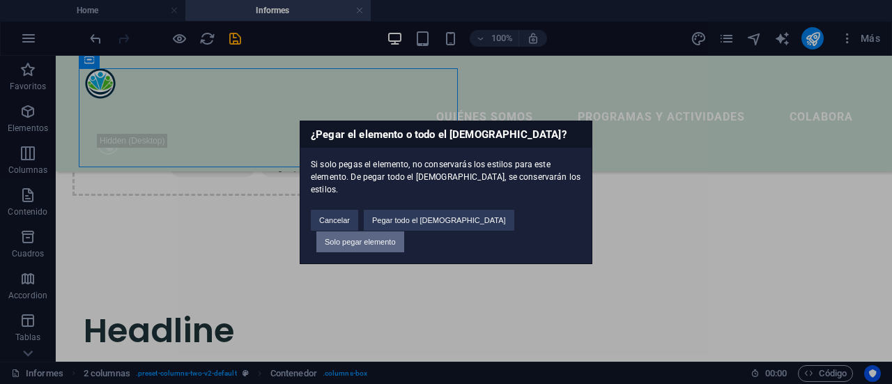
click at [404, 231] on button "Solo pegar elemento" at bounding box center [361, 241] width 88 height 21
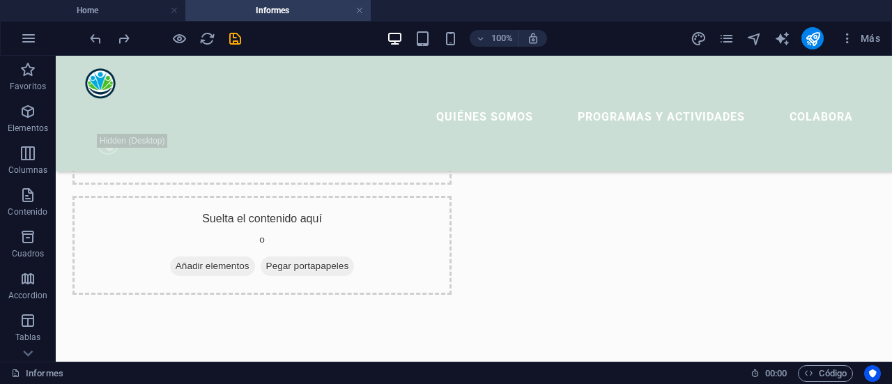
scroll to position [562, 0]
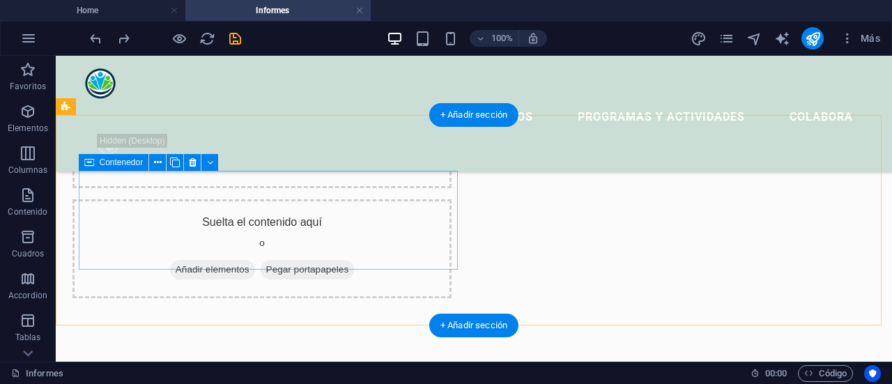
click at [195, 169] on span "Añadir elementos" at bounding box center [212, 160] width 85 height 20
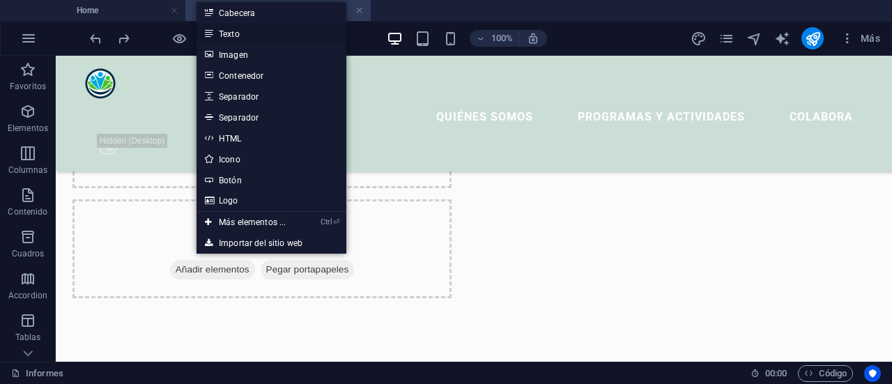
click at [220, 37] on link "Texto" at bounding box center [272, 33] width 150 height 21
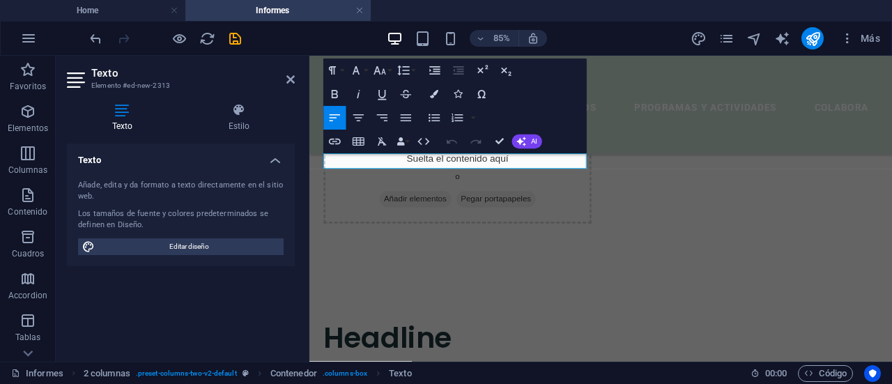
scroll to position [516, 0]
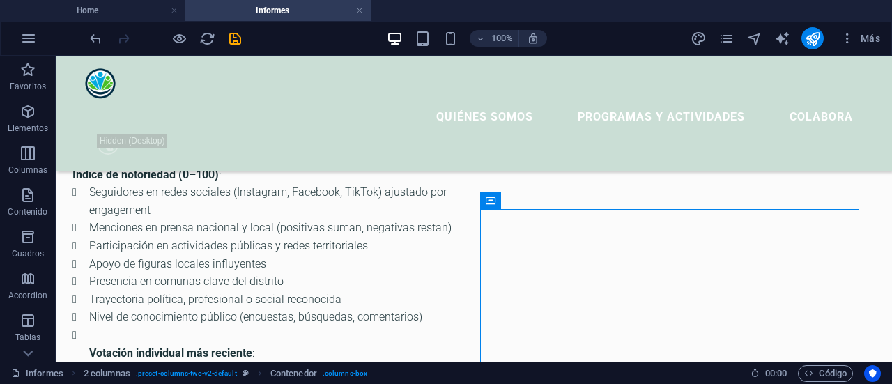
scroll to position [307, 0]
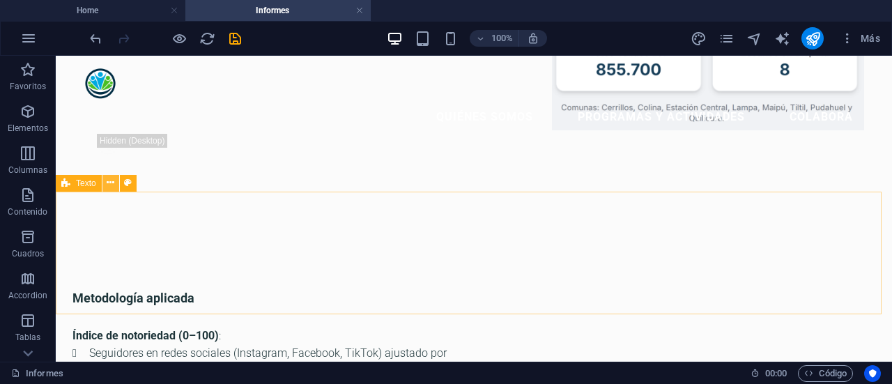
click at [111, 188] on icon at bounding box center [111, 183] width 8 height 15
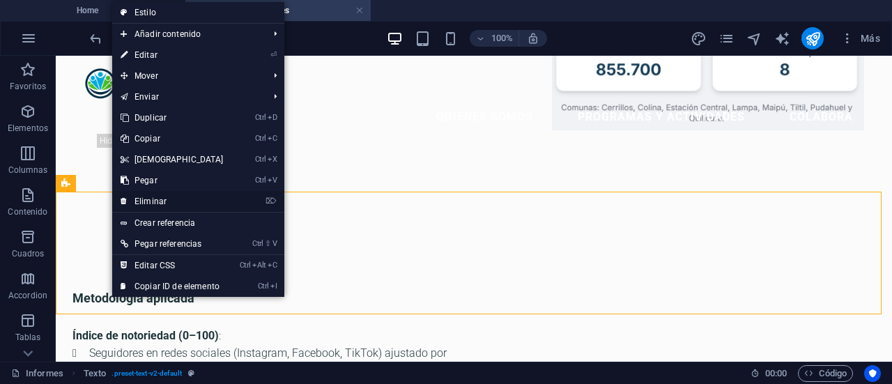
click at [144, 197] on link "⌦ Eliminar" at bounding box center [172, 201] width 120 height 21
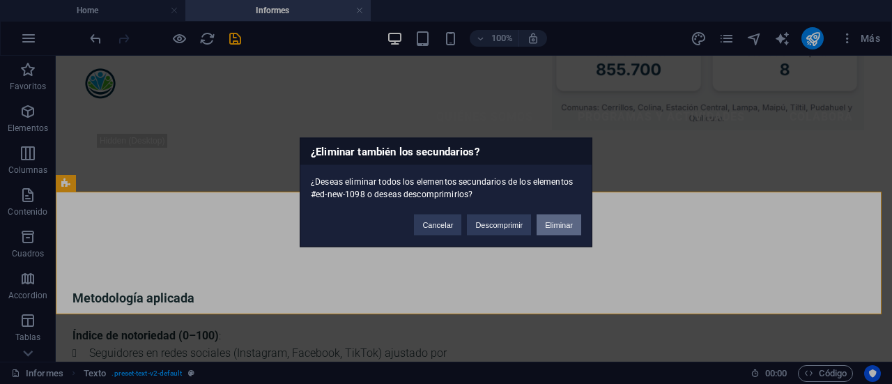
click at [546, 225] on button "Eliminar" at bounding box center [559, 224] width 45 height 21
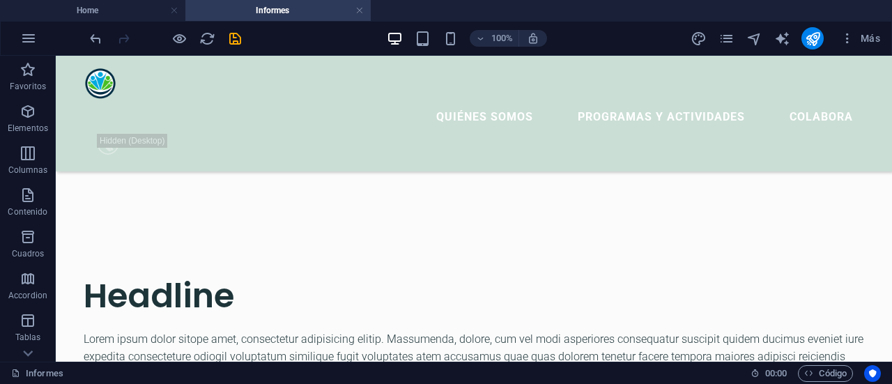
scroll to position [964, 0]
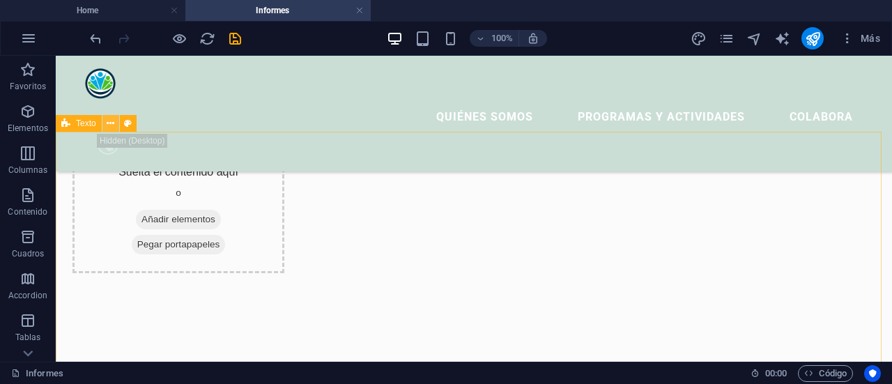
click at [112, 123] on icon at bounding box center [111, 123] width 8 height 15
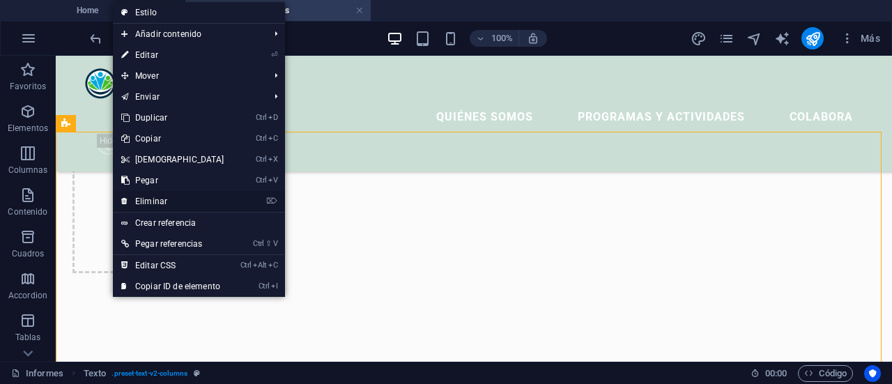
click at [144, 198] on link "⌦ Eliminar" at bounding box center [173, 201] width 120 height 21
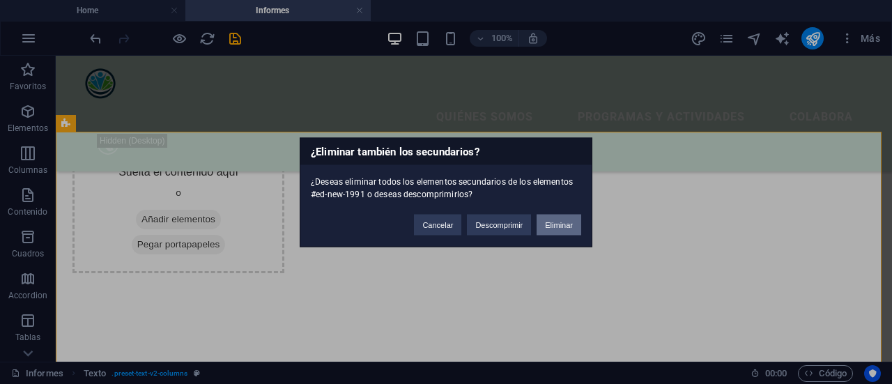
click at [545, 227] on button "Eliminar" at bounding box center [559, 224] width 45 height 21
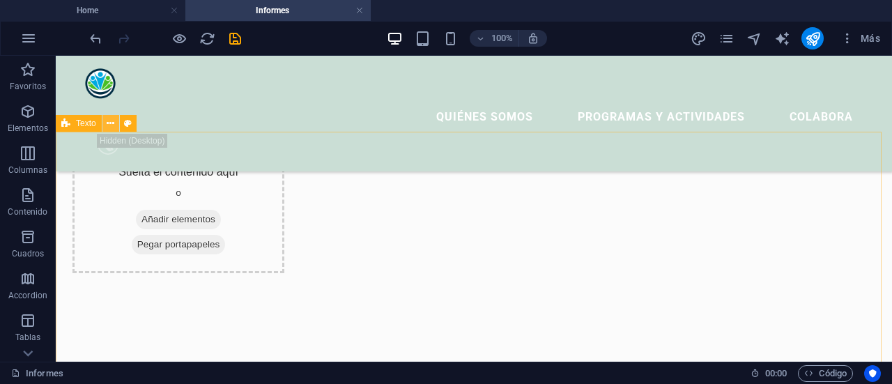
click at [110, 125] on icon at bounding box center [111, 123] width 8 height 15
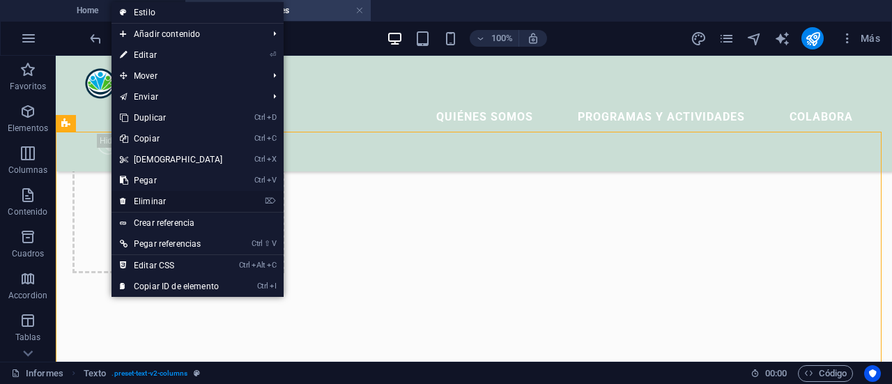
click at [152, 199] on link "⌦ Eliminar" at bounding box center [172, 201] width 120 height 21
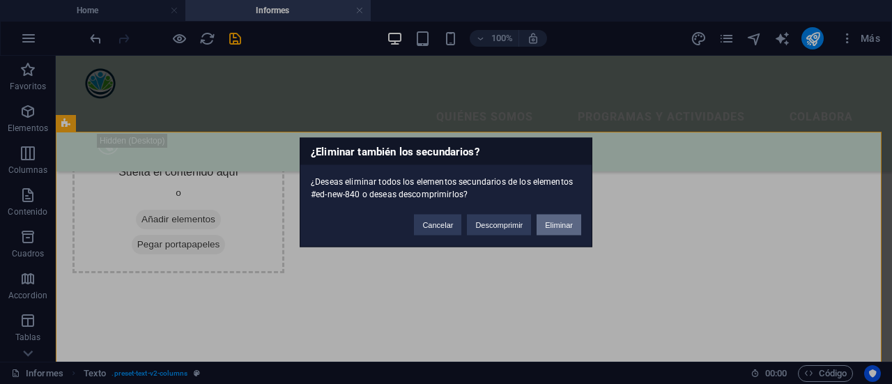
click at [574, 227] on button "Eliminar" at bounding box center [559, 224] width 45 height 21
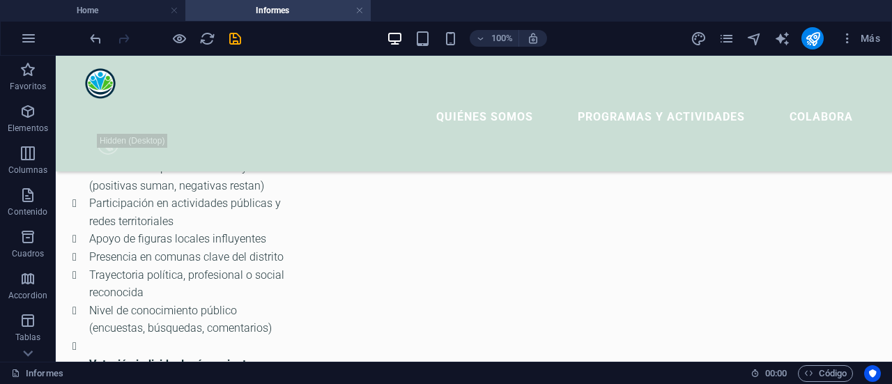
scroll to position [481, 0]
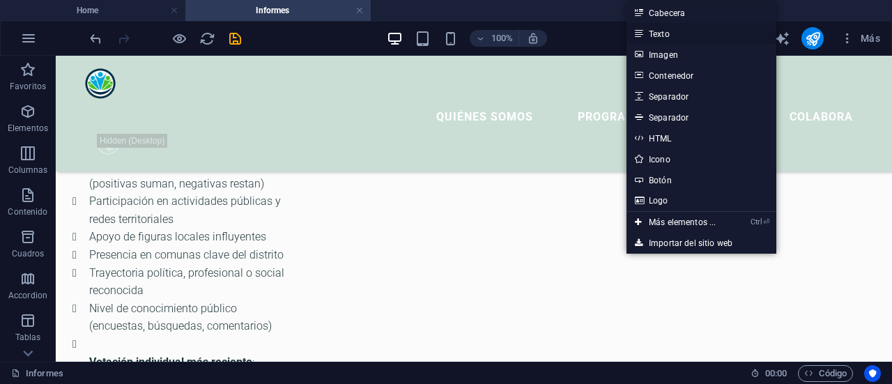
click at [657, 29] on link "Texto" at bounding box center [702, 33] width 150 height 21
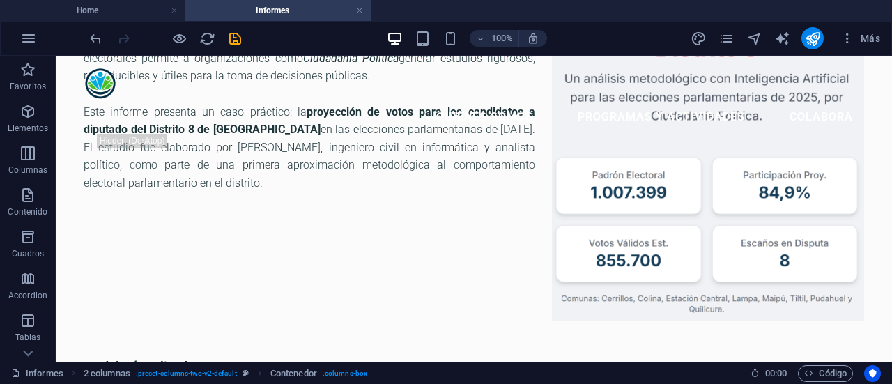
scroll to position [112, 0]
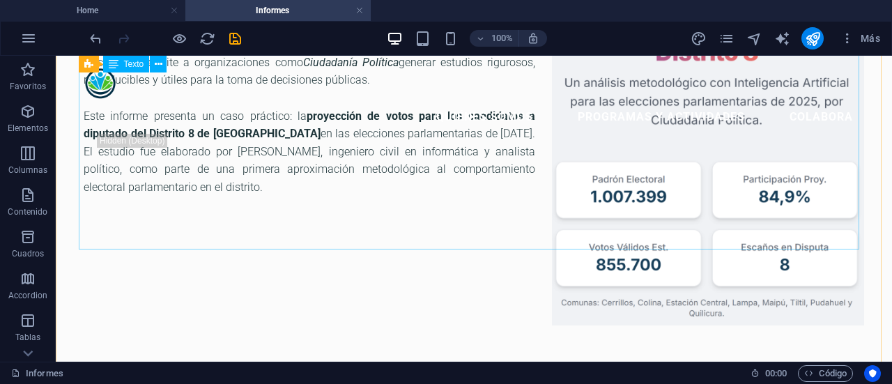
click at [271, 192] on div "La inteligencia artificial (IA) ha dejado de ser una herramienta futurista para…" at bounding box center [474, 125] width 781 height 250
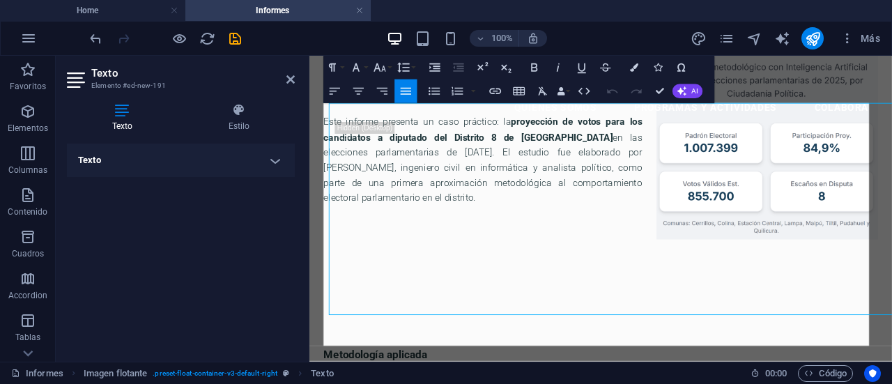
scroll to position [0, 0]
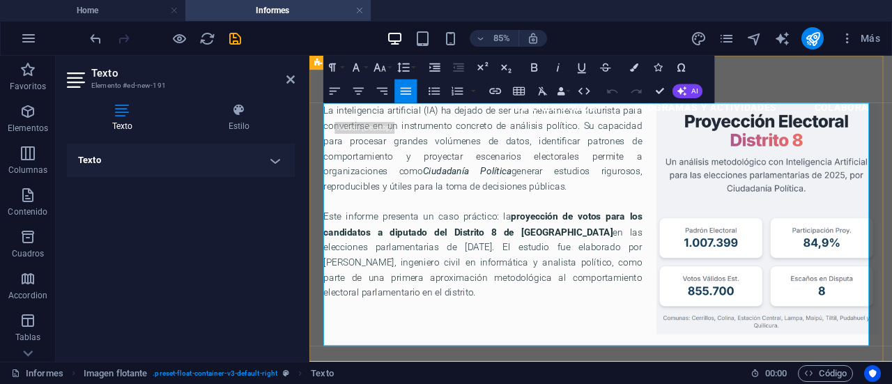
click at [503, 335] on p "Este informe presenta un caso práctico: la proyección de votos para los candida…" at bounding box center [652, 307] width 653 height 143
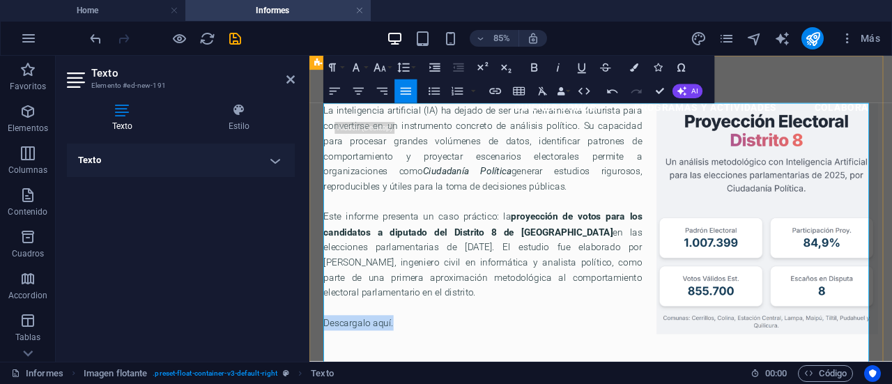
drag, startPoint x: 414, startPoint y: 370, endPoint x: 328, endPoint y: 367, distance: 85.8
click at [328, 367] on p "​Descargalo aquí." at bounding box center [652, 388] width 653 height 54
drag, startPoint x: 356, startPoint y: 367, endPoint x: 347, endPoint y: 370, distance: 9.7
click at [347, 370] on p "​" at bounding box center [652, 388] width 653 height 54
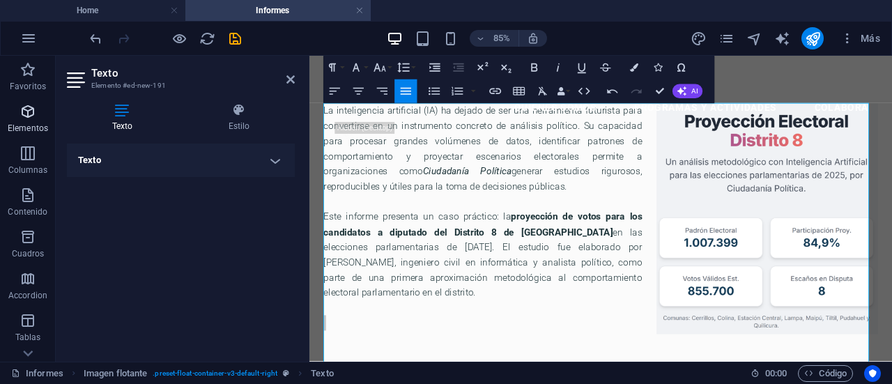
click at [31, 122] on span "Elementos" at bounding box center [28, 119] width 56 height 33
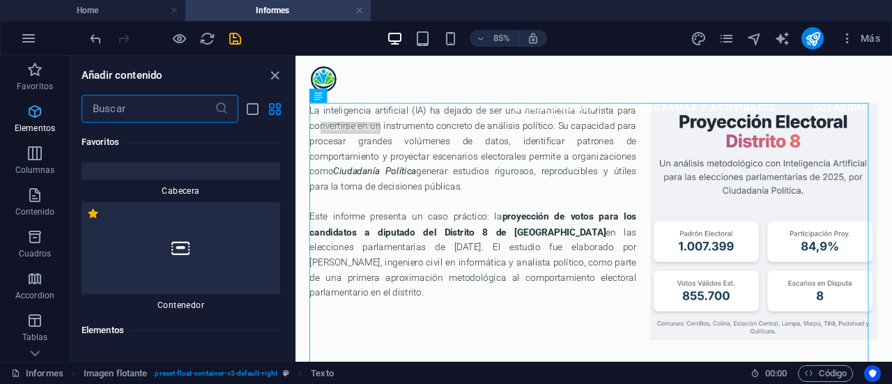
scroll to position [263, 0]
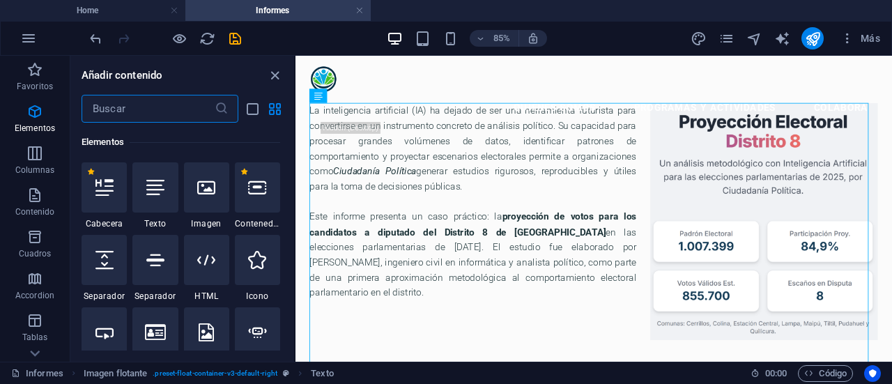
click at [116, 107] on input "text" at bounding box center [148, 109] width 133 height 28
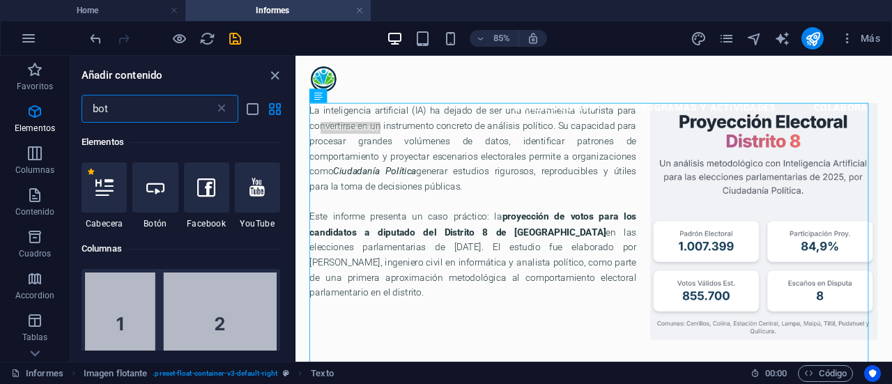
scroll to position [0, 0]
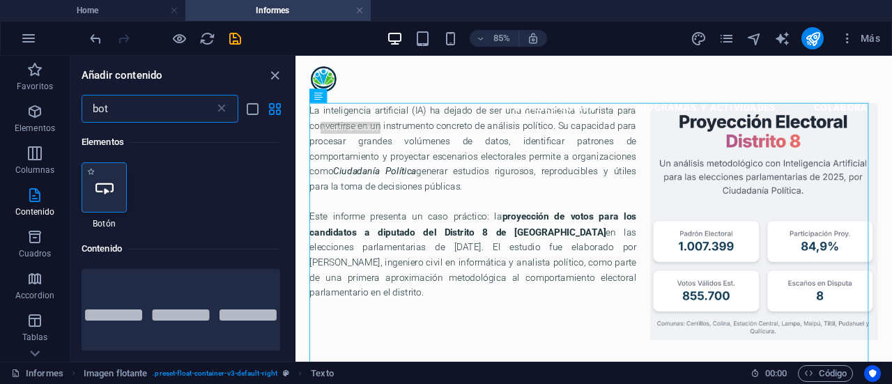
type input "bot"
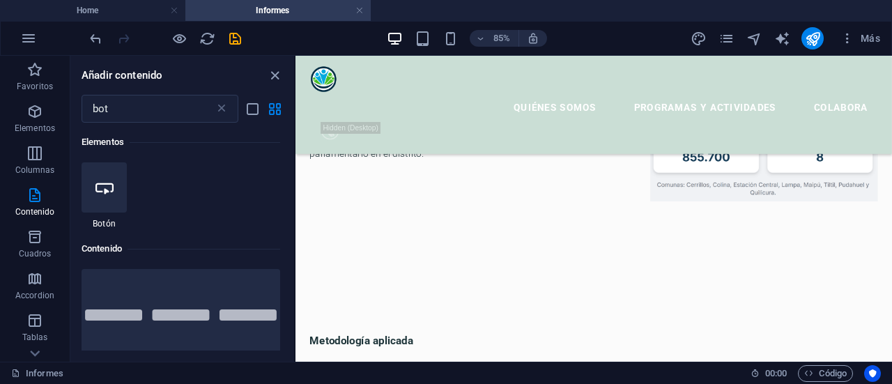
scroll to position [243, 0]
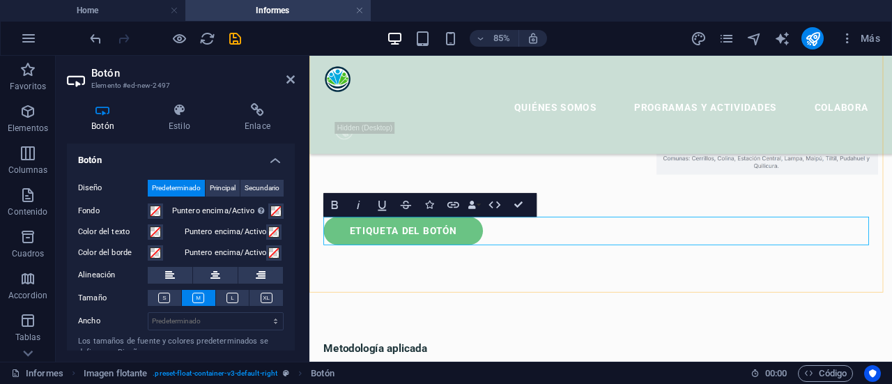
click at [457, 257] on link "Etiqueta del botón" at bounding box center [420, 261] width 188 height 33
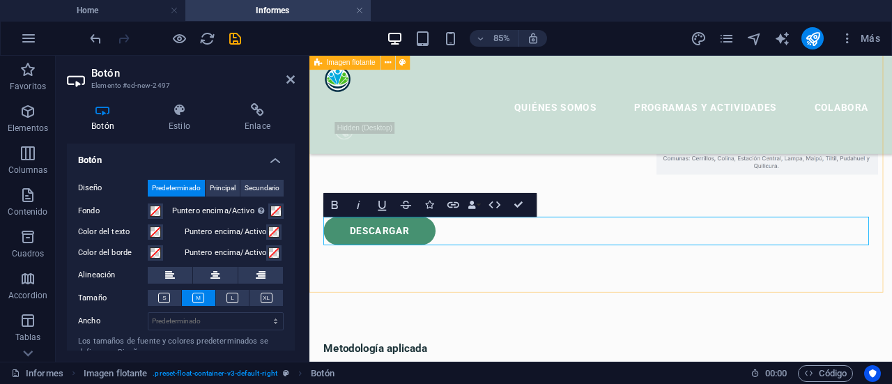
click at [478, 286] on div "La inteligencia artificial (IA) ha dejado de ser una herramienta futurista para…" at bounding box center [653, 101] width 686 height 466
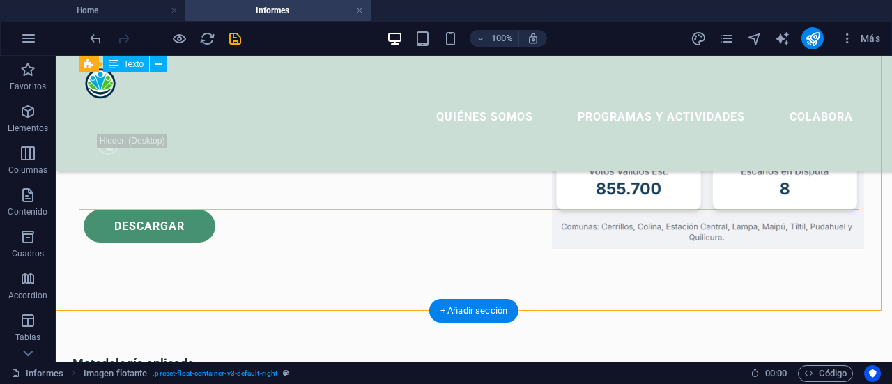
click at [227, 151] on div "La inteligencia artificial (IA) ha dejado de ser una herramienta futurista para…" at bounding box center [474, 67] width 781 height 286
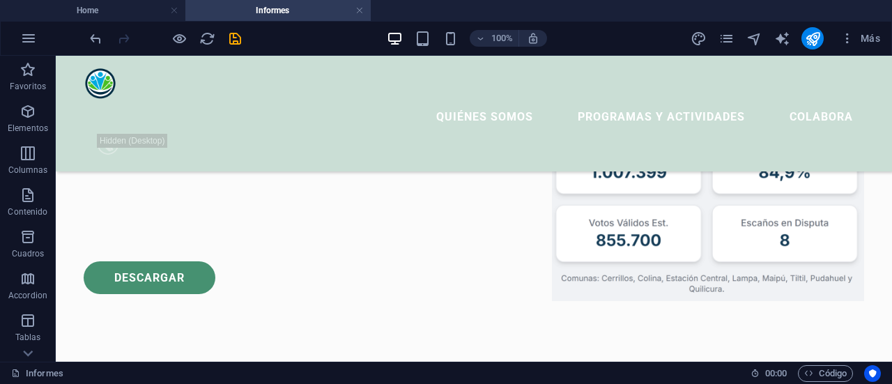
scroll to position [208, 0]
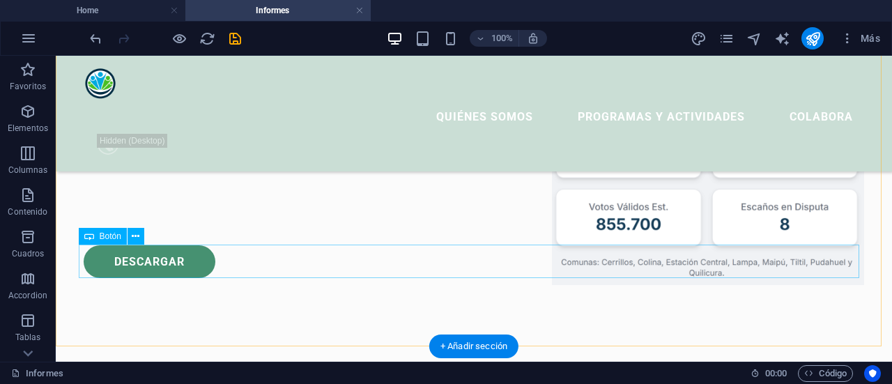
click at [137, 258] on div "descargar" at bounding box center [474, 261] width 781 height 33
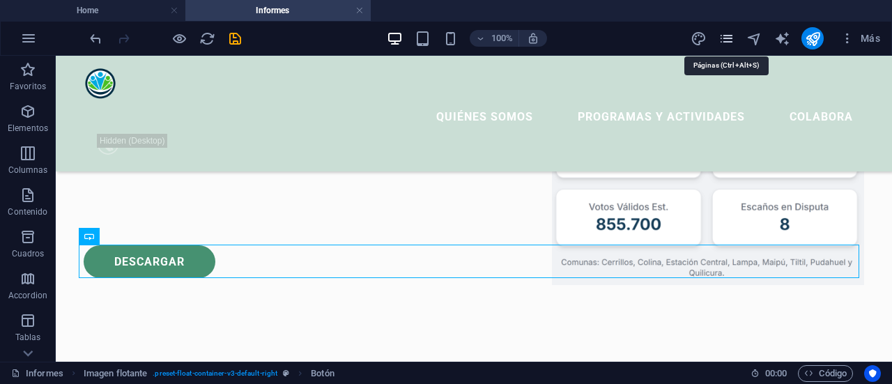
click at [727, 37] on icon "pages" at bounding box center [727, 39] width 16 height 16
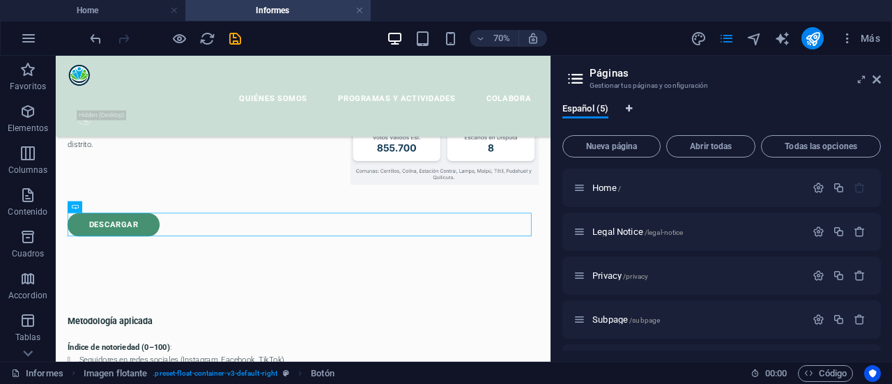
click at [632, 109] on icon "Pestañas de idiomas" at bounding box center [629, 109] width 6 height 8
select select "44"
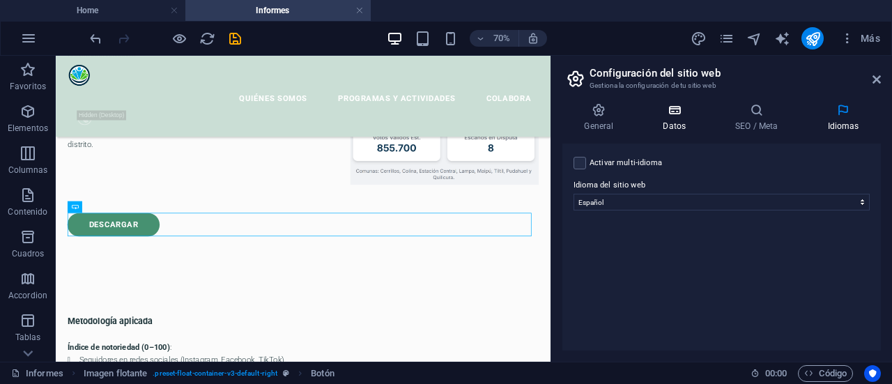
click at [684, 115] on icon at bounding box center [674, 110] width 67 height 14
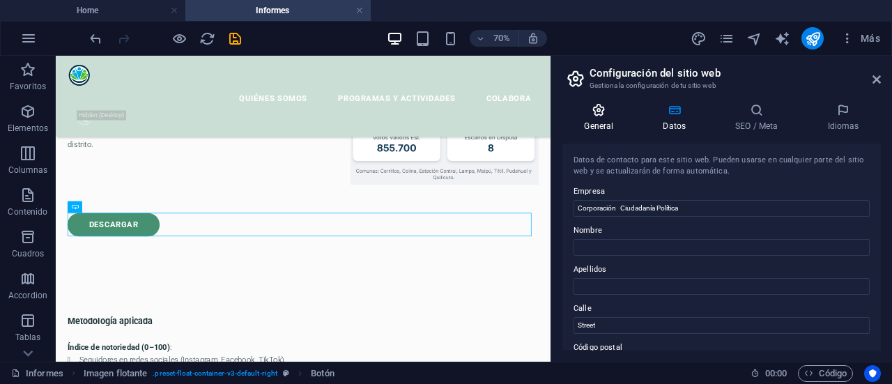
click at [611, 117] on h4 "General" at bounding box center [602, 117] width 79 height 29
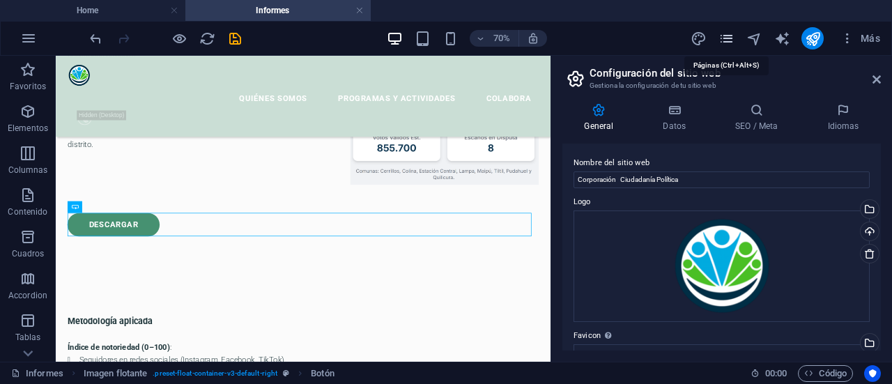
click at [729, 39] on icon "pages" at bounding box center [727, 39] width 16 height 16
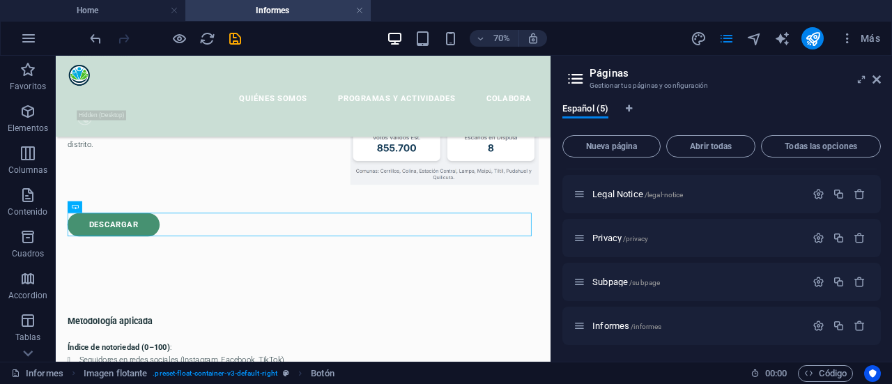
scroll to position [0, 0]
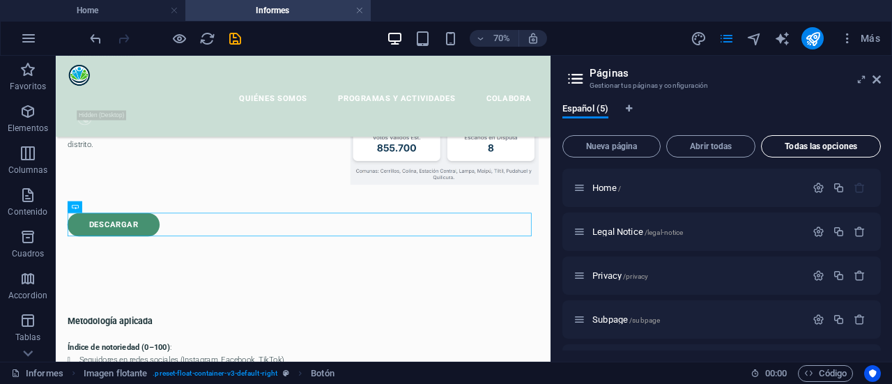
click at [820, 152] on button "Todas las opciones" at bounding box center [821, 146] width 120 height 22
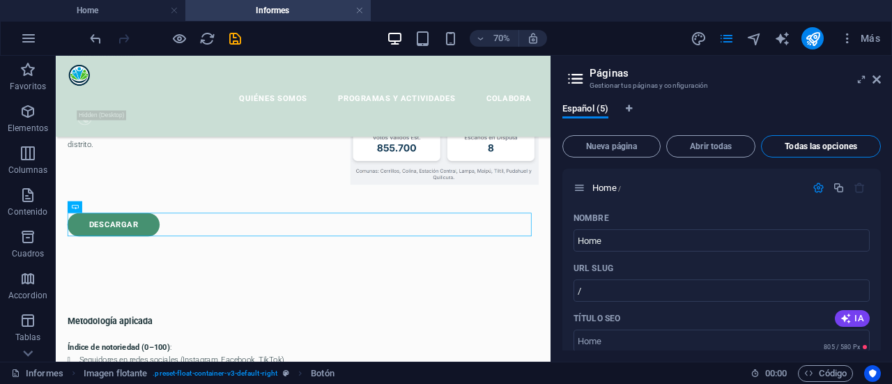
scroll to position [2481, 0]
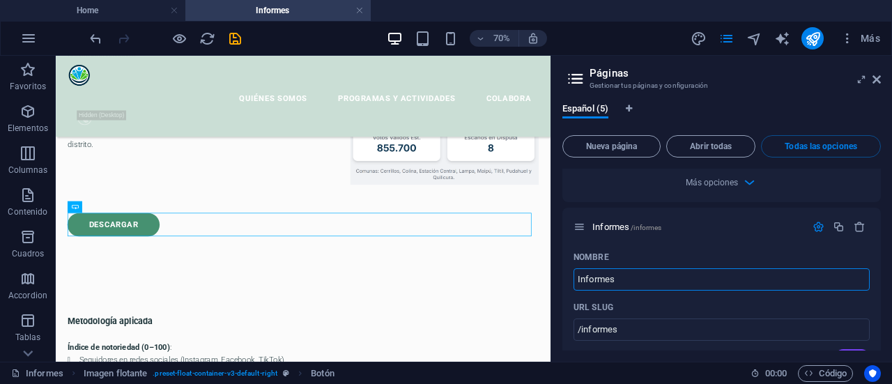
click at [683, 112] on div "Español (5)" at bounding box center [722, 116] width 319 height 26
click at [630, 112] on icon "Pestañas de idiomas" at bounding box center [629, 109] width 6 height 8
select select "44"
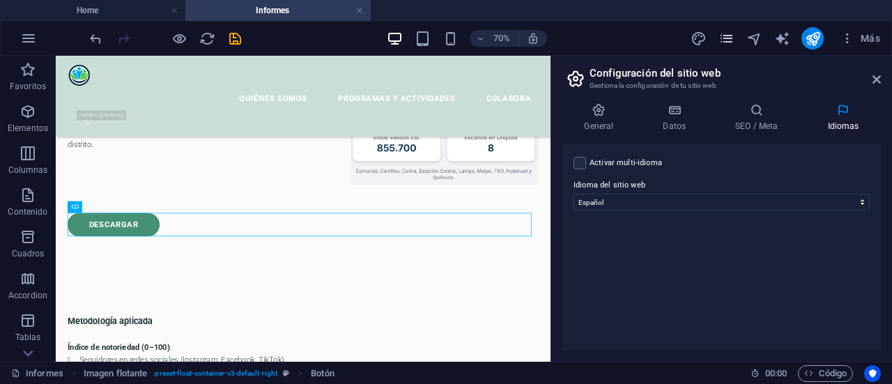
click at [729, 42] on icon "pages" at bounding box center [727, 39] width 16 height 16
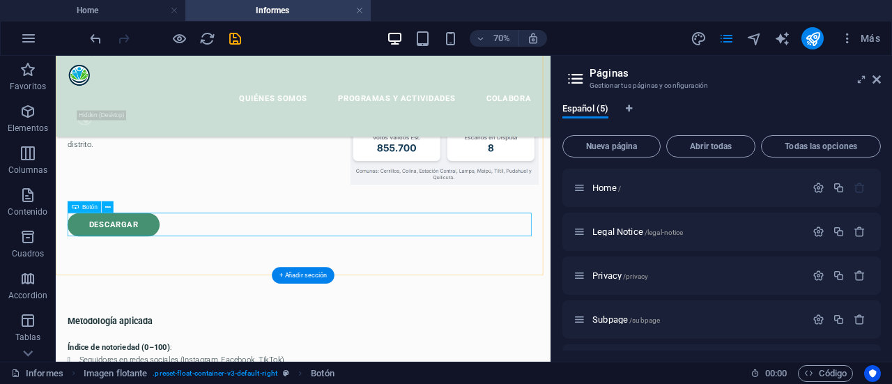
click at [230, 296] on div "descargar" at bounding box center [409, 297] width 673 height 33
click at [26, 67] on icon at bounding box center [29, 64] width 10 height 6
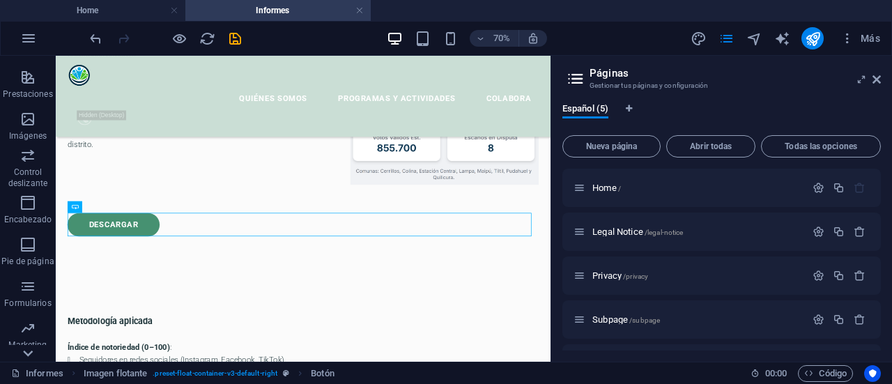
scroll to position [306, 0]
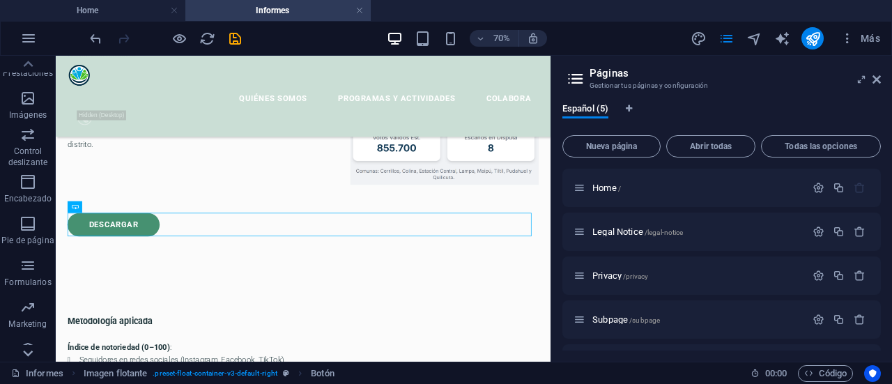
click at [27, 67] on icon at bounding box center [29, 64] width 10 height 6
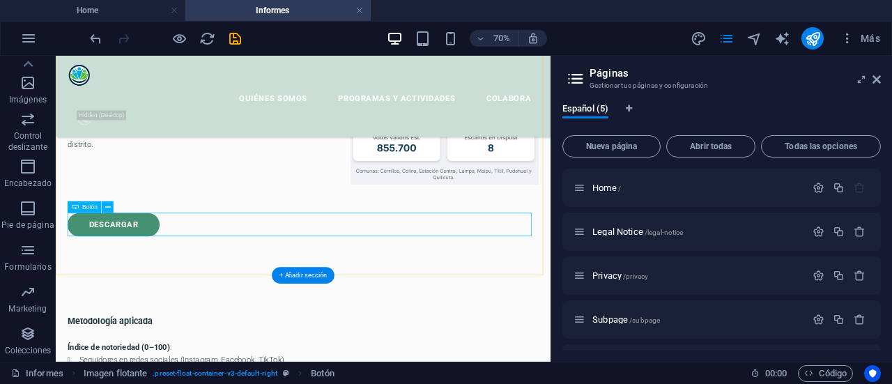
click at [244, 303] on div "descargar" at bounding box center [409, 297] width 673 height 33
click at [217, 223] on div "La inteligencia artificial (IA) ha dejado de ser una herramienta futurista para…" at bounding box center [409, 120] width 673 height 321
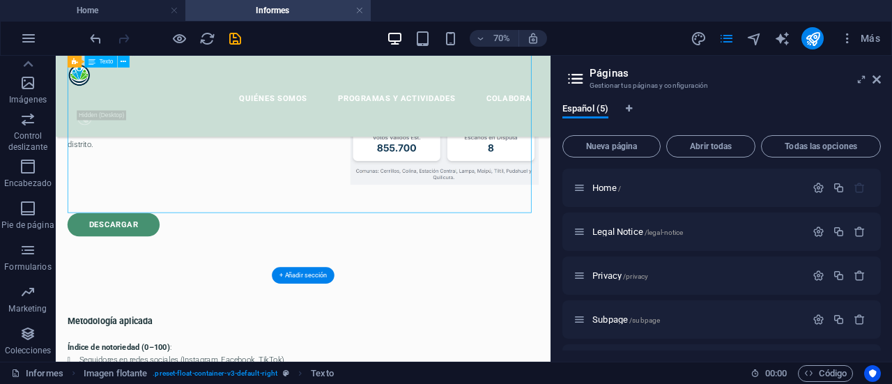
click at [217, 223] on div "La inteligencia artificial (IA) ha dejado de ser una herramienta futurista para…" at bounding box center [409, 120] width 673 height 321
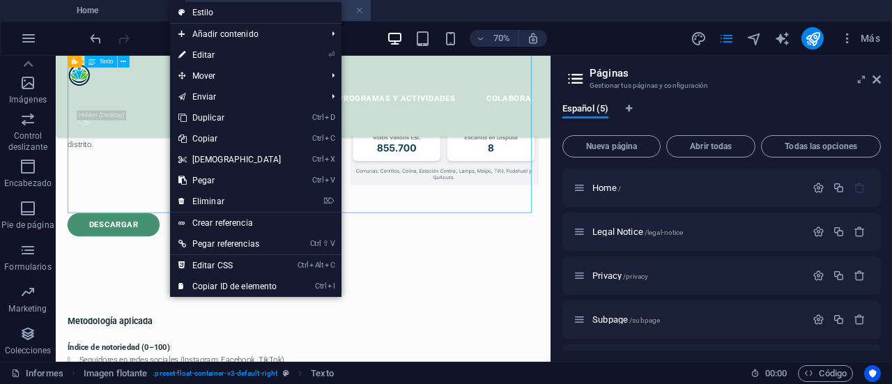
click at [180, 219] on div "La inteligencia artificial (IA) ha dejado de ser una herramienta futurista para…" at bounding box center [409, 120] width 673 height 321
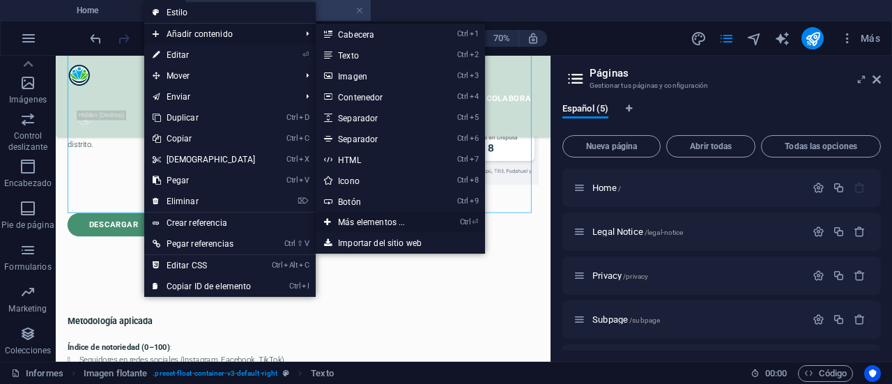
click at [386, 222] on link "Ctrl ⏎ Más elementos ..." at bounding box center [374, 222] width 117 height 21
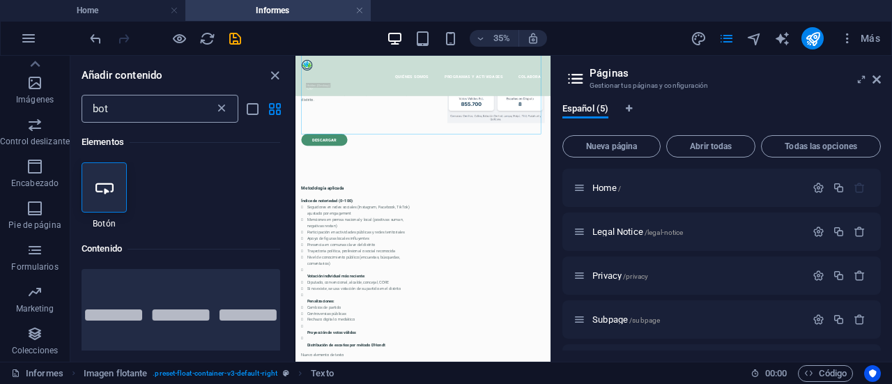
click at [227, 107] on icon at bounding box center [222, 109] width 14 height 14
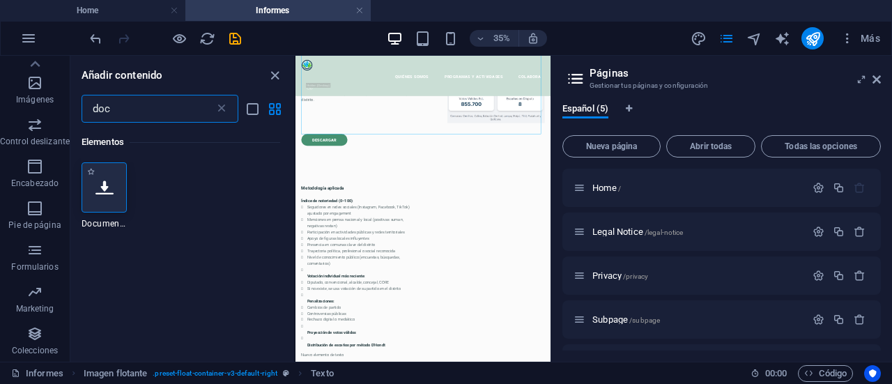
type input "doc"
click at [99, 186] on icon at bounding box center [105, 187] width 18 height 18
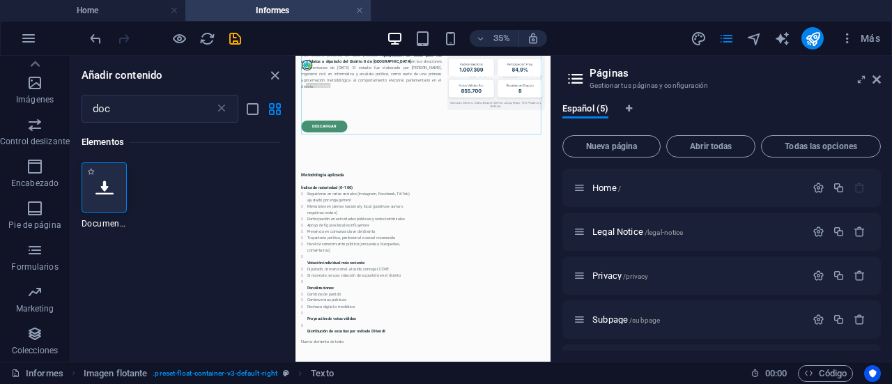
scroll to position [0, 0]
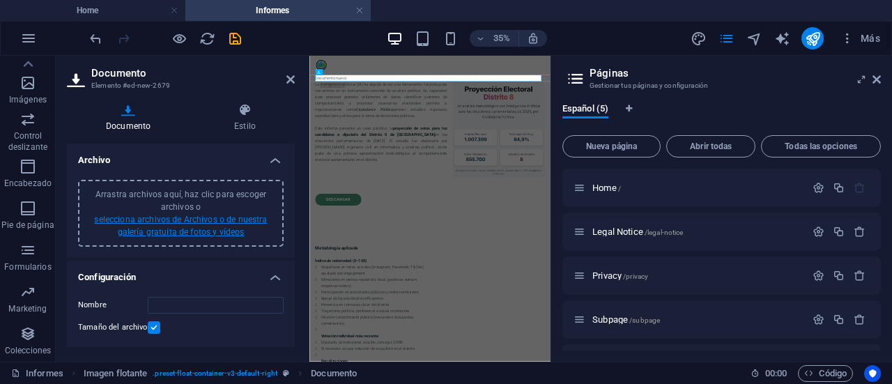
click at [183, 220] on link "selecciona archivos de Archivos o de nuestra galería gratuita de fotos y vídeos" at bounding box center [180, 226] width 173 height 22
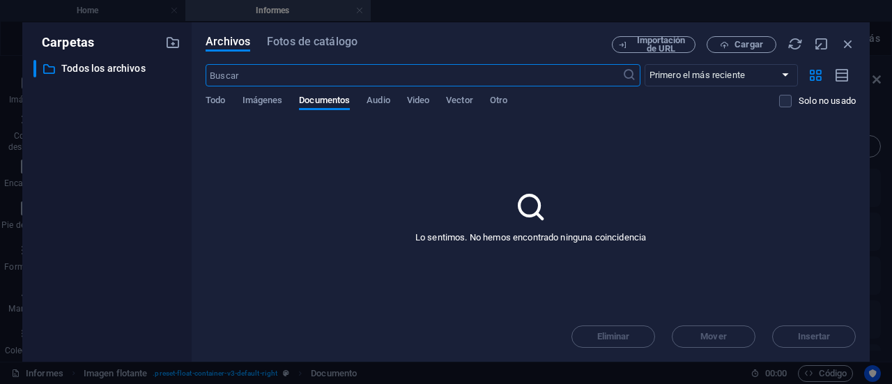
click at [535, 204] on icon at bounding box center [531, 207] width 35 height 35
click at [742, 41] on span "Cargar" at bounding box center [749, 44] width 29 height 8
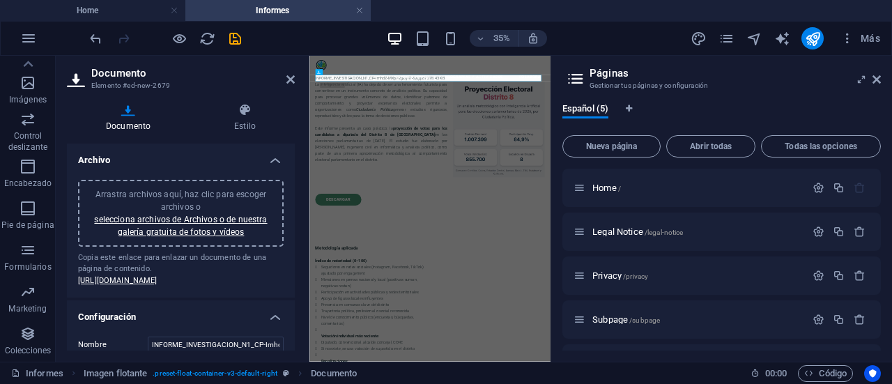
drag, startPoint x: 291, startPoint y: 220, endPoint x: 294, endPoint y: 228, distance: 7.9
click at [294, 228] on div "Archivo Arrastra archivos aquí, haz clic para escoger archivos o selecciona arc…" at bounding box center [181, 247] width 228 height 207
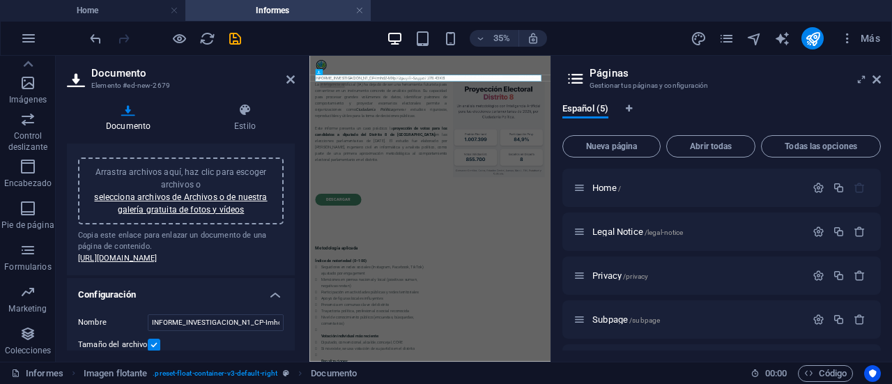
scroll to position [32, 0]
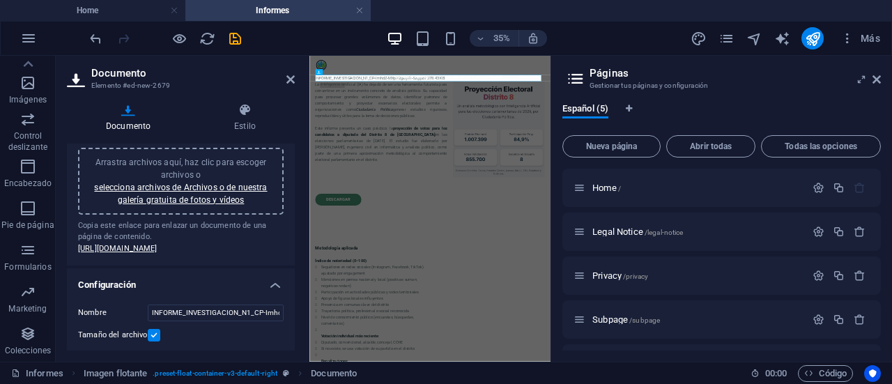
drag, startPoint x: 291, startPoint y: 240, endPoint x: 294, endPoint y: 260, distance: 20.4
click at [294, 260] on div "Archivo Arrastra archivos aquí, haz clic para escoger archivos o selecciona arc…" at bounding box center [181, 247] width 228 height 207
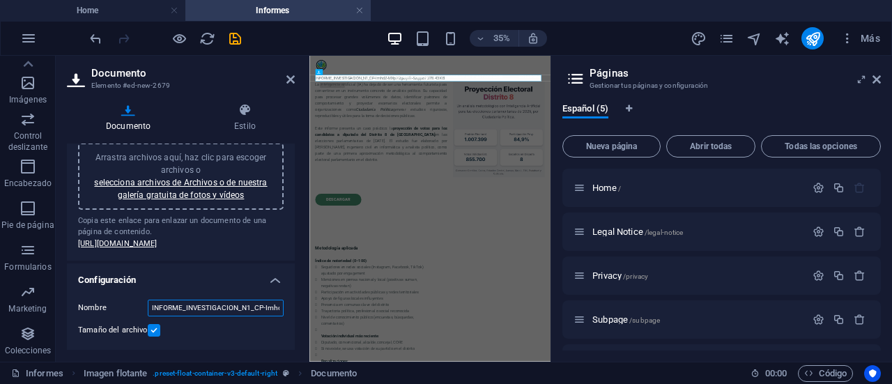
click at [186, 312] on input "INFORME_INVESTIGACION_N1_CP-ImhdZ-MXpF2gldjYfr-Szg.pdf" at bounding box center [216, 308] width 136 height 17
type input "INFORME INVESTIGACION N1"
click at [187, 285] on h4 "Configuración" at bounding box center [181, 276] width 228 height 25
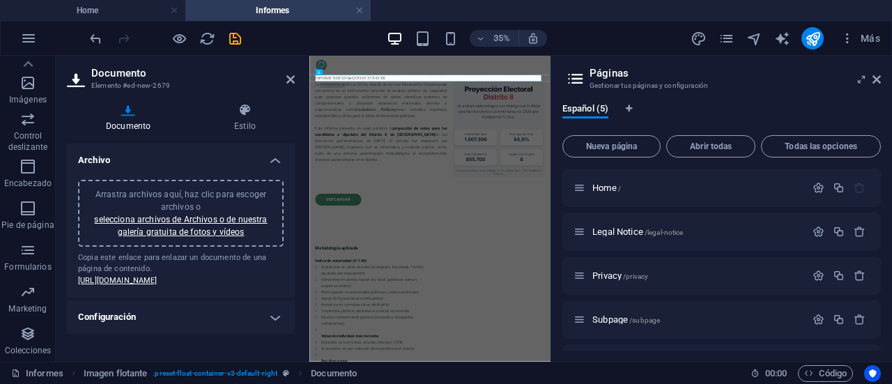
scroll to position [6, 0]
click at [290, 81] on icon at bounding box center [291, 79] width 8 height 11
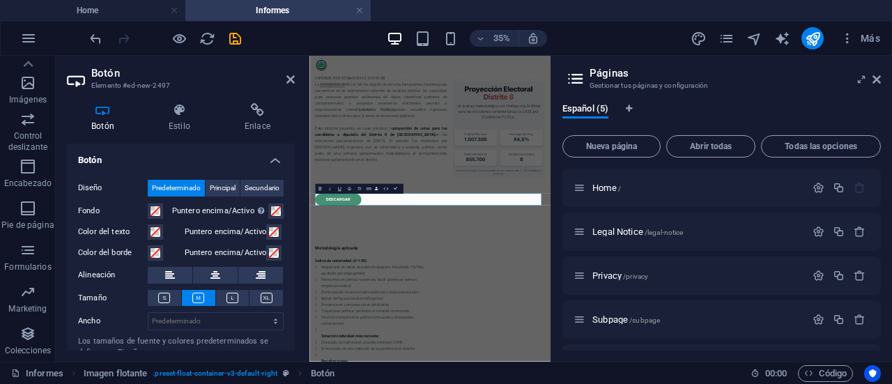
click at [104, 342] on div "Los tamaños de fuente y colores predeterminados se definen en Diseño." at bounding box center [181, 347] width 206 height 23
click at [250, 117] on h4 "Enlace" at bounding box center [257, 117] width 75 height 29
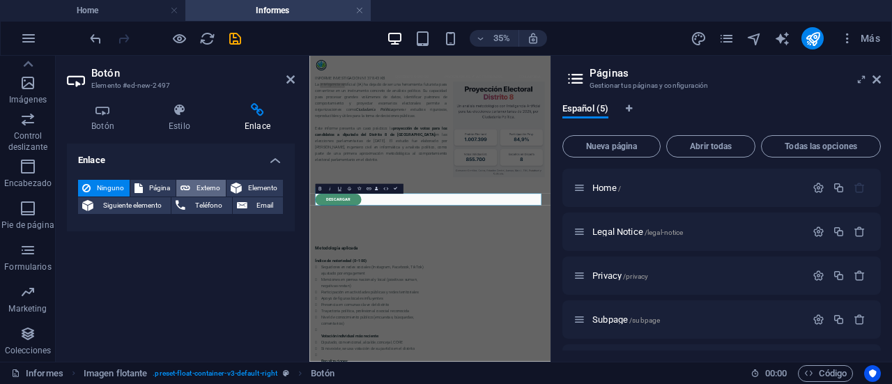
click at [196, 189] on span "Externo" at bounding box center [208, 188] width 27 height 17
select select "blank"
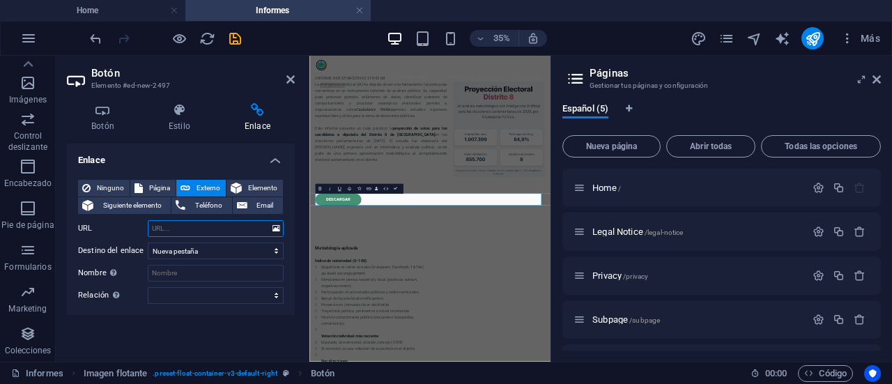
click at [186, 231] on input "URL" at bounding box center [216, 228] width 136 height 17
paste input "[URL][DOMAIN_NAME]"
type input "[URL][DOMAIN_NAME]"
click at [188, 333] on div "Enlace Ninguno Página Externo Elemento Siguiente elemento Teléfono Email Página…" at bounding box center [181, 247] width 228 height 207
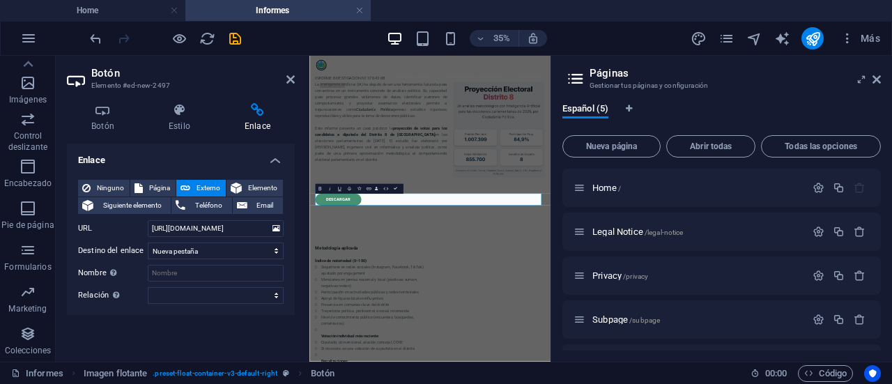
scroll to position [0, 0]
click at [238, 257] on select "Nueva pestaña Misma pestaña Superposición" at bounding box center [216, 251] width 136 height 17
click at [148, 243] on select "Nueva pestaña Misma pestaña Superposición" at bounding box center [216, 251] width 136 height 17
click at [291, 82] on icon at bounding box center [291, 79] width 8 height 11
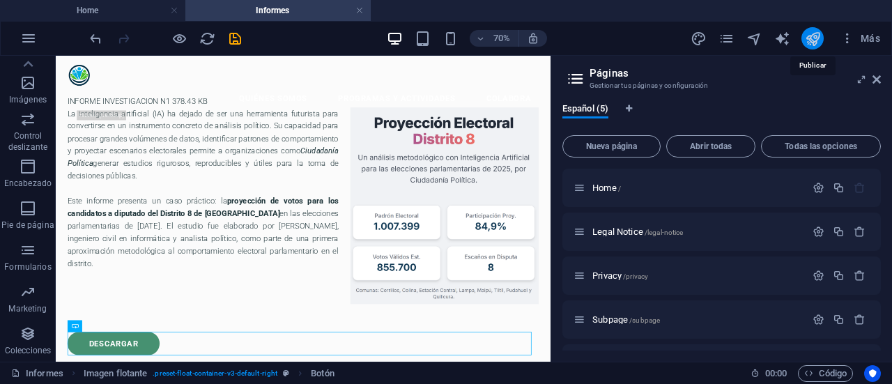
click at [816, 42] on icon "publish" at bounding box center [813, 39] width 16 height 16
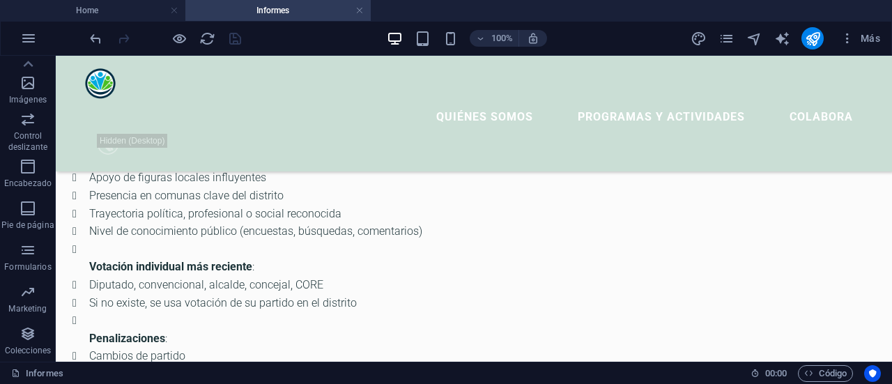
scroll to position [594, 0]
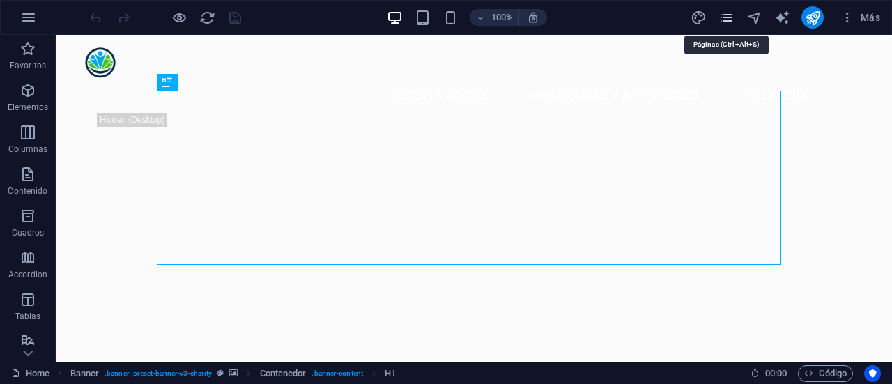
click at [732, 22] on icon "pages" at bounding box center [727, 18] width 16 height 16
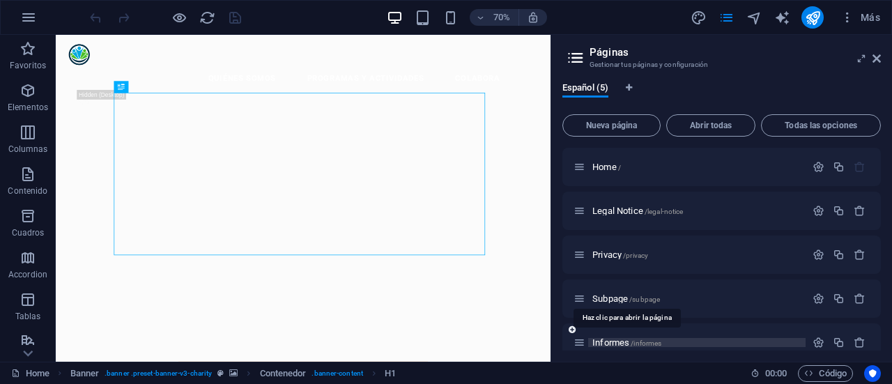
click at [604, 340] on span "Informes /informes" at bounding box center [627, 342] width 69 height 10
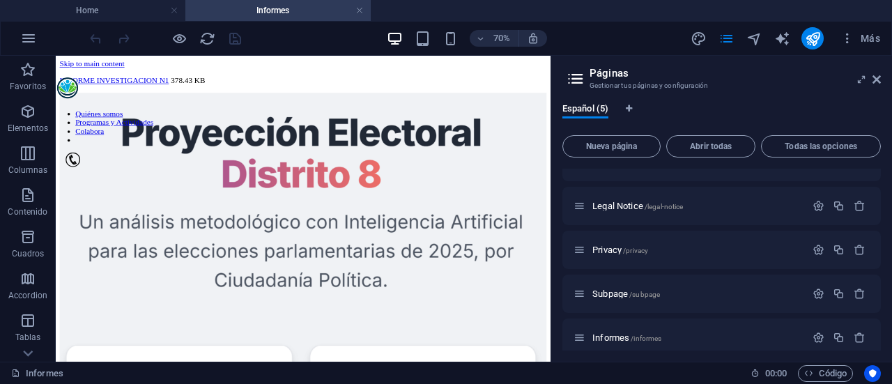
scroll to position [38, 0]
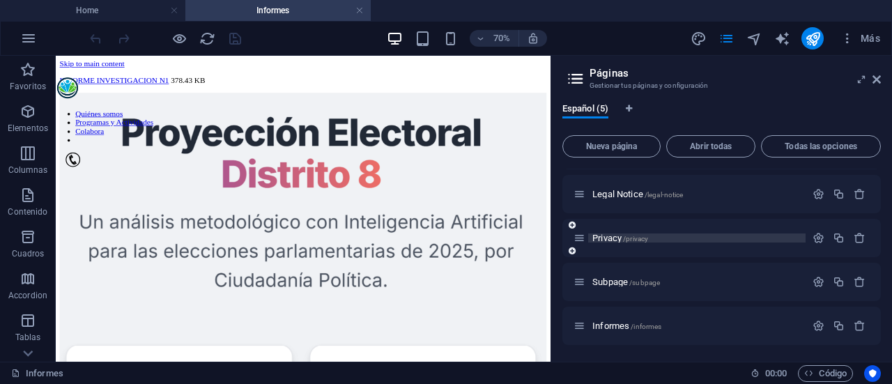
drag, startPoint x: 703, startPoint y: 312, endPoint x: 710, endPoint y: 241, distance: 71.5
click at [710, 241] on div "Home / Legal Notice /legal-notice Privacy /privacy Subpage /subpage Informes /i…" at bounding box center [722, 238] width 319 height 214
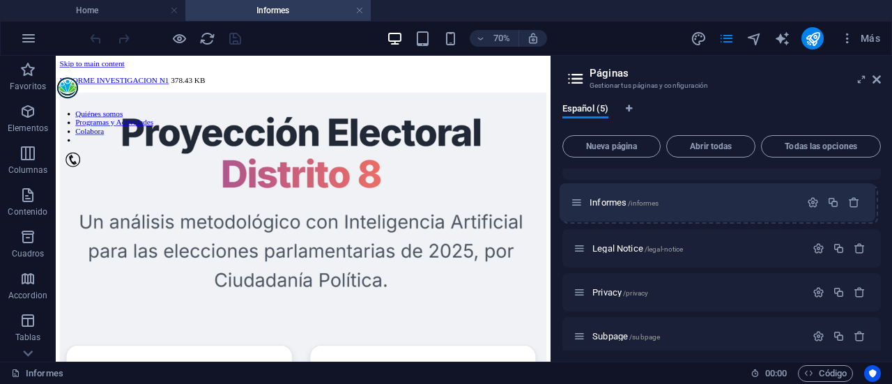
scroll to position [0, 0]
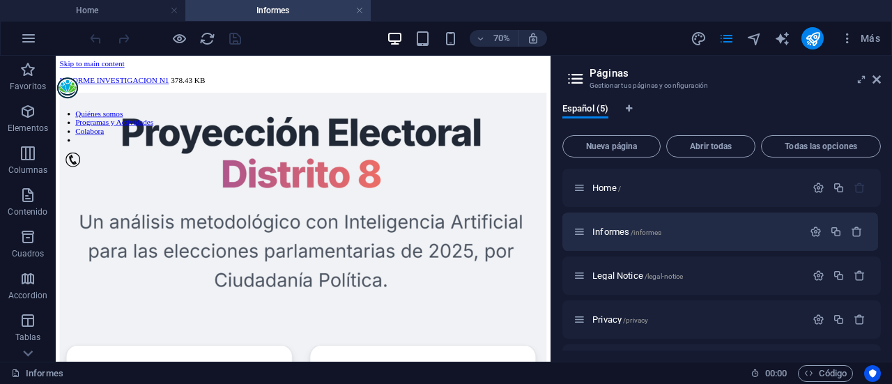
drag, startPoint x: 584, startPoint y: 328, endPoint x: 588, endPoint y: 226, distance: 102.6
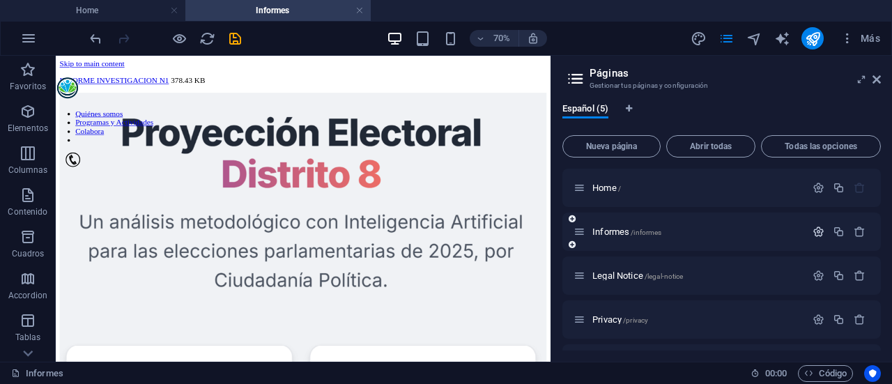
click at [814, 230] on icon "button" at bounding box center [819, 232] width 12 height 12
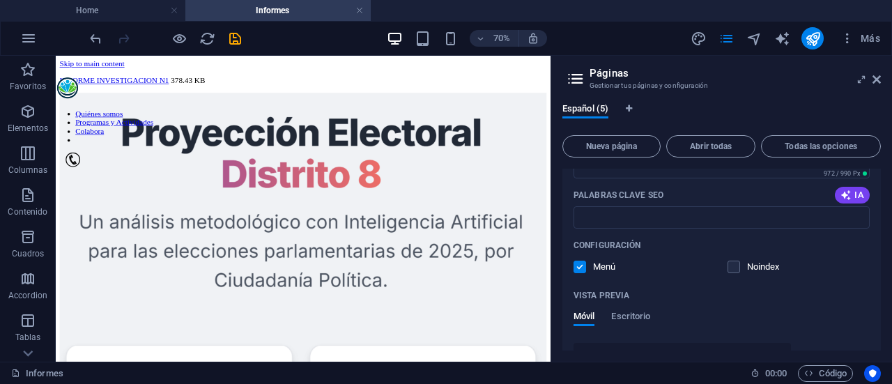
scroll to position [317, 0]
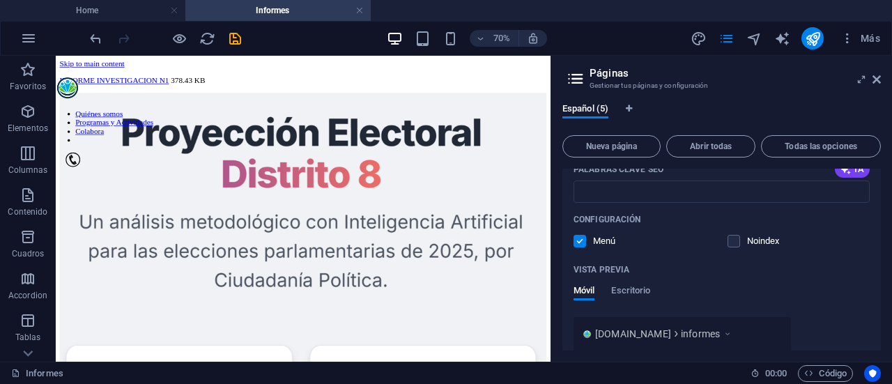
drag, startPoint x: 879, startPoint y: 274, endPoint x: 879, endPoint y: 284, distance: 10.5
click at [879, 284] on div "Home / Informes /informes Nombre Informes ​ URL SLUG /informes ​ Título SEO IA …" at bounding box center [722, 260] width 319 height 182
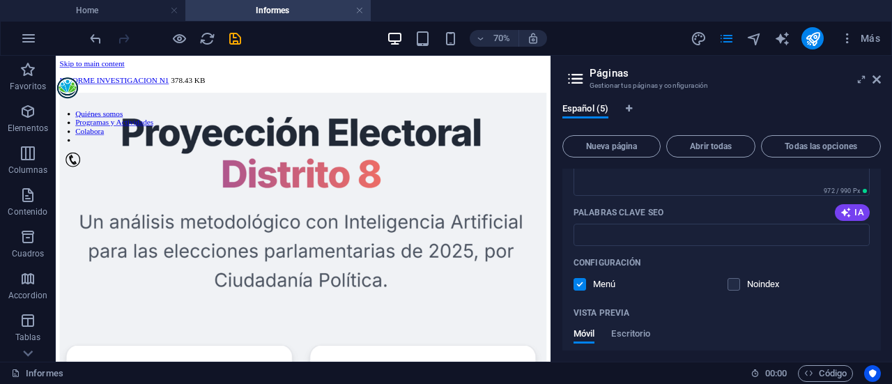
click at [582, 285] on label at bounding box center [580, 284] width 13 height 13
click at [0, 0] on input "checkbox" at bounding box center [0, 0] width 0 height 0
click at [582, 285] on label at bounding box center [580, 284] width 13 height 13
click at [0, 0] on input "checkbox" at bounding box center [0, 0] width 0 height 0
click at [876, 75] on icon at bounding box center [877, 79] width 8 height 11
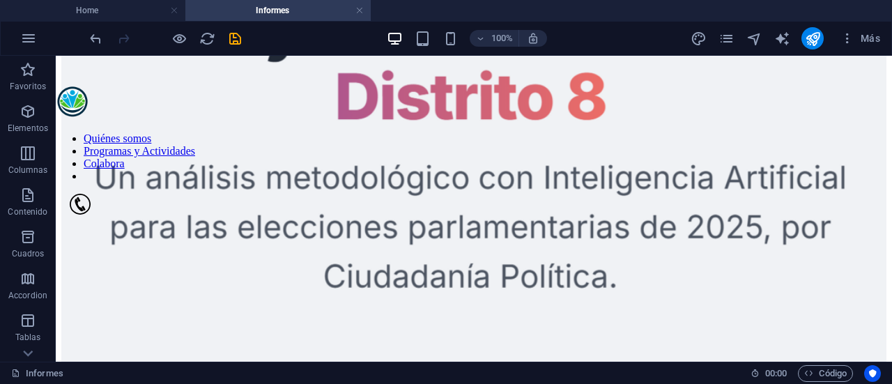
scroll to position [0, 0]
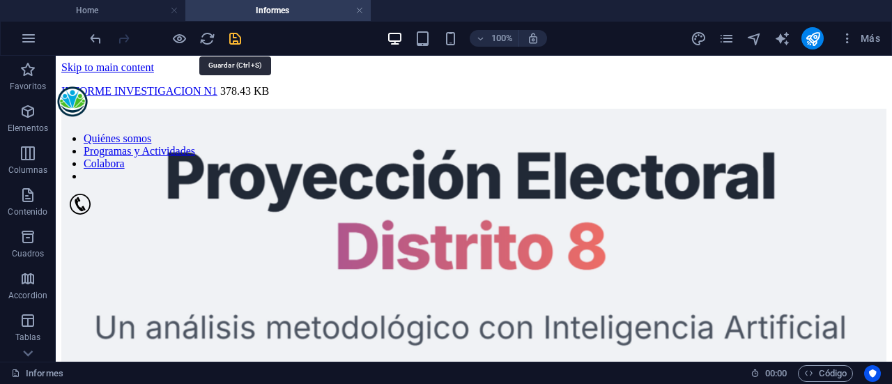
click at [238, 36] on icon "save" at bounding box center [235, 39] width 16 height 16
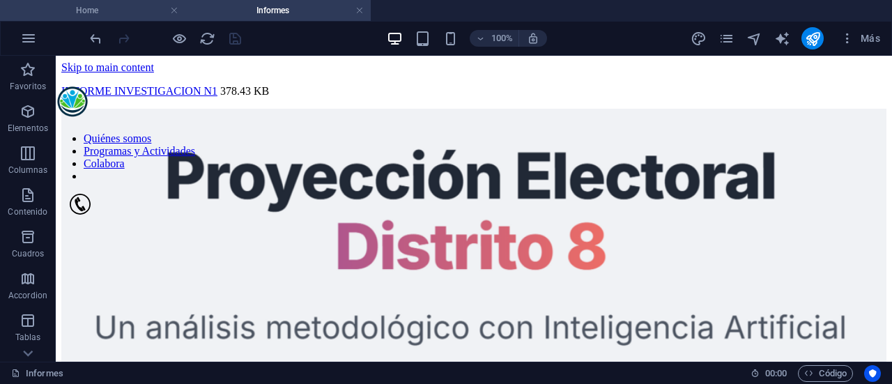
click at [131, 6] on h4 "Home" at bounding box center [92, 10] width 185 height 15
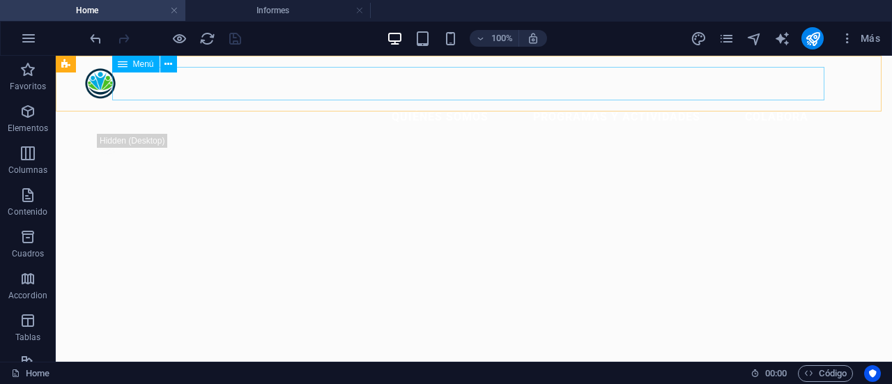
click at [139, 66] on span "Menú" at bounding box center [143, 64] width 21 height 8
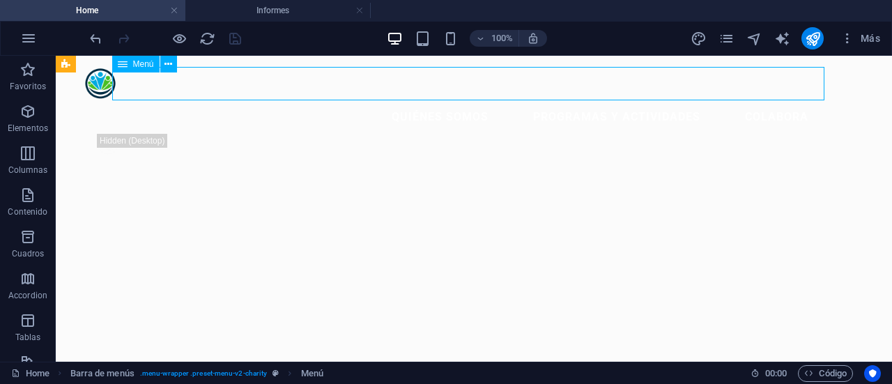
click at [125, 66] on icon at bounding box center [123, 64] width 10 height 17
select select
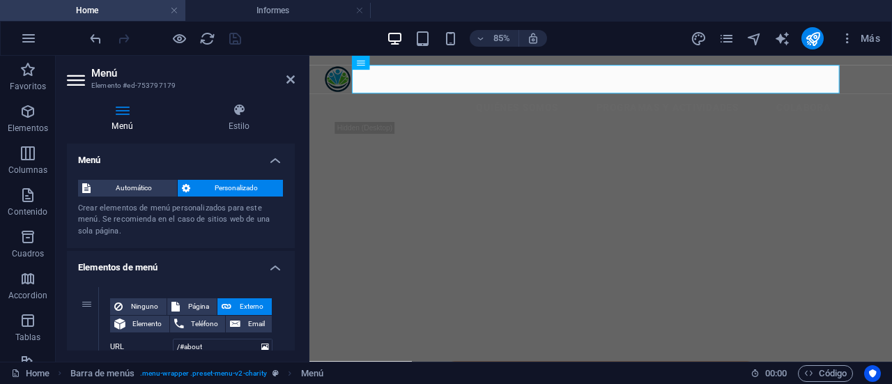
drag, startPoint x: 290, startPoint y: 163, endPoint x: 294, endPoint y: 172, distance: 9.1
click at [294, 172] on div "Menú Automático Personalizado Crear elementos de menú personalizados para este …" at bounding box center [181, 247] width 228 height 207
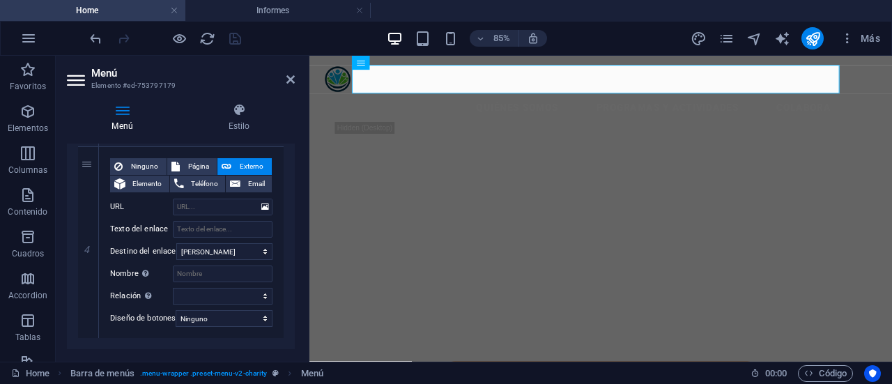
scroll to position [729, 0]
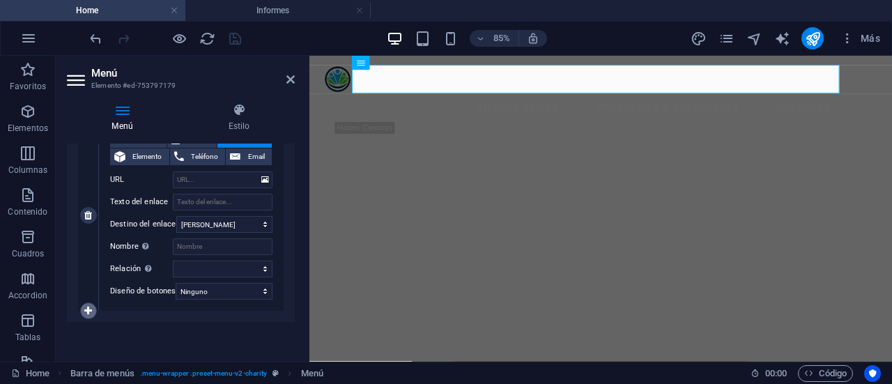
click at [86, 306] on icon at bounding box center [88, 311] width 8 height 10
select select
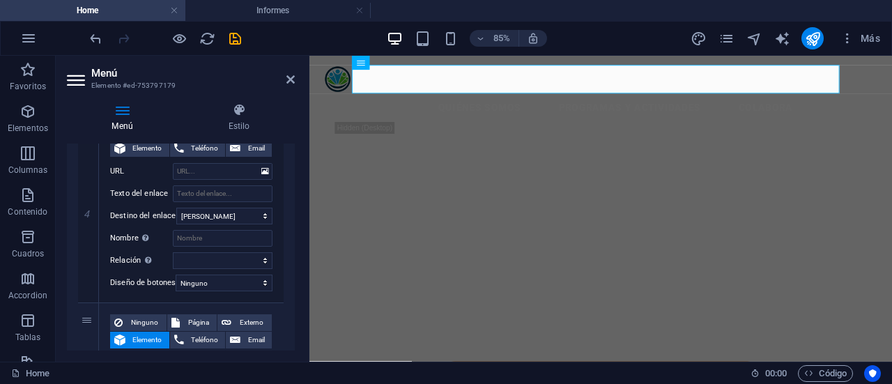
drag, startPoint x: 291, startPoint y: 289, endPoint x: 295, endPoint y: 314, distance: 26.0
click at [295, 314] on div "Menú Estilo Menú Automático Personalizado Crear elementos de menú personalizado…" at bounding box center [181, 227] width 250 height 270
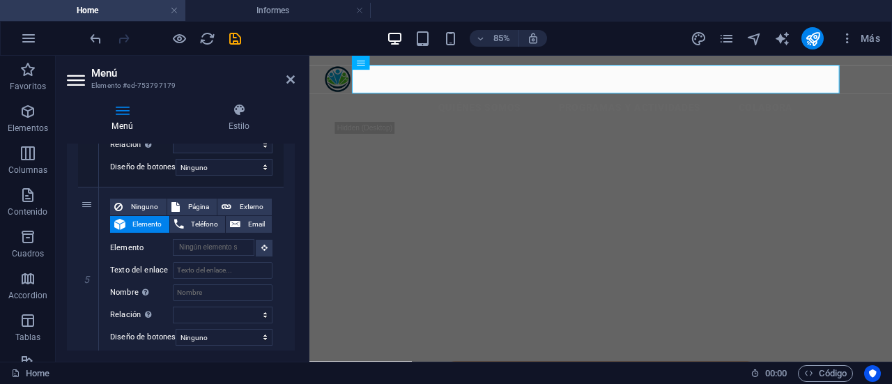
scroll to position [867, 0]
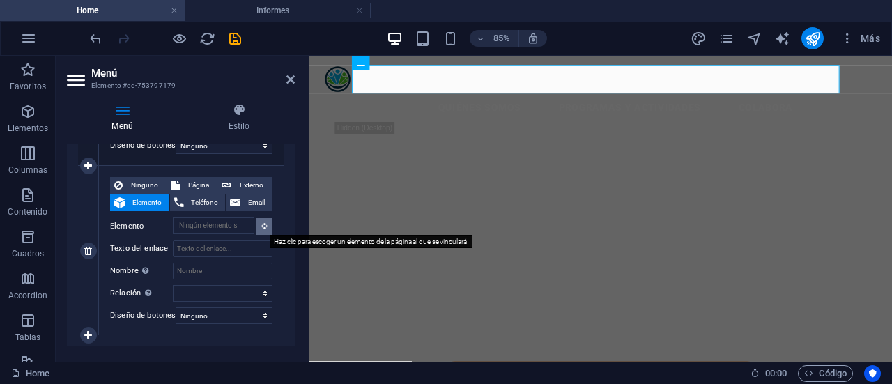
click at [264, 224] on icon at bounding box center [264, 225] width 6 height 7
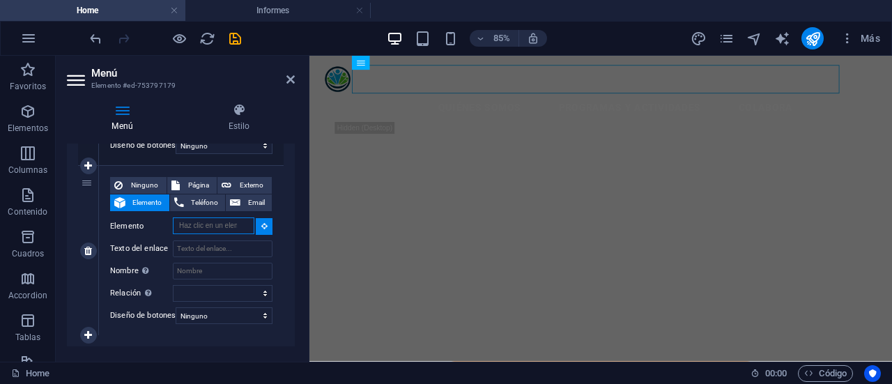
click at [229, 223] on input "Elemento" at bounding box center [214, 226] width 82 height 17
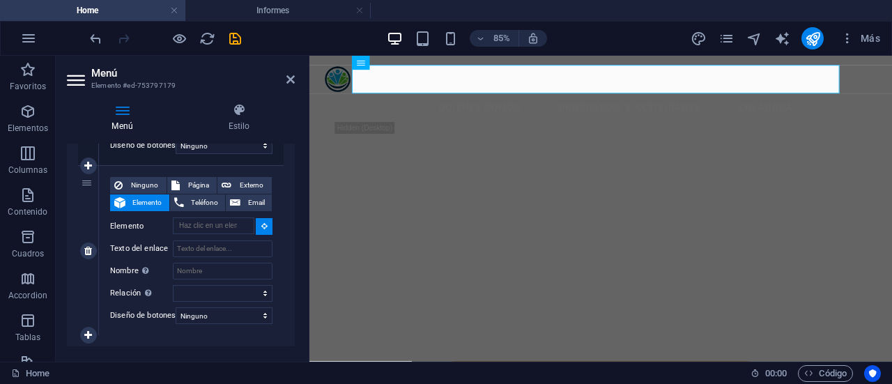
click at [266, 230] on button at bounding box center [264, 226] width 17 height 17
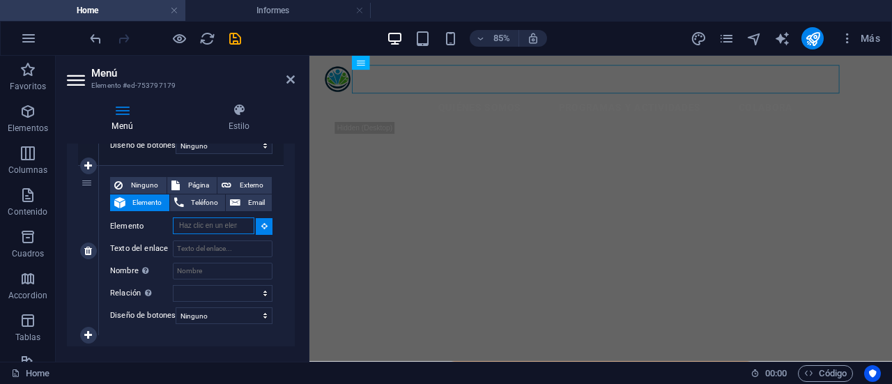
click at [244, 228] on input "Elemento" at bounding box center [214, 226] width 82 height 17
click at [188, 189] on span "Página" at bounding box center [198, 185] width 29 height 17
select select
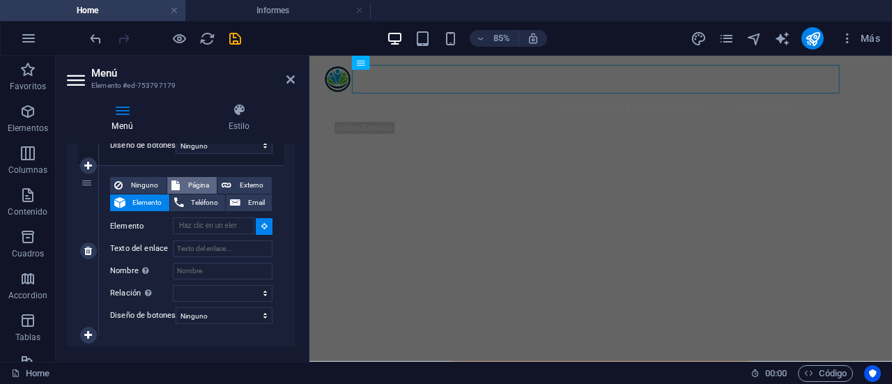
select select
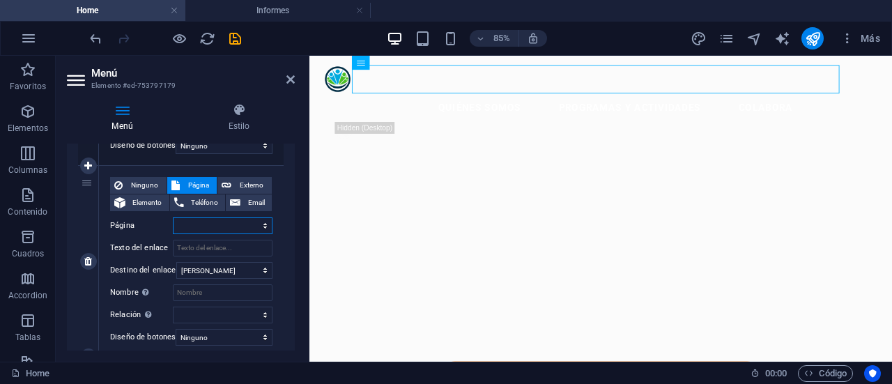
click at [260, 228] on select "Home Informes Legal Notice Privacy Subpage" at bounding box center [223, 226] width 100 height 17
select select "1"
click at [173, 218] on select "Home Informes Legal Notice Privacy Subpage" at bounding box center [223, 226] width 100 height 17
select select
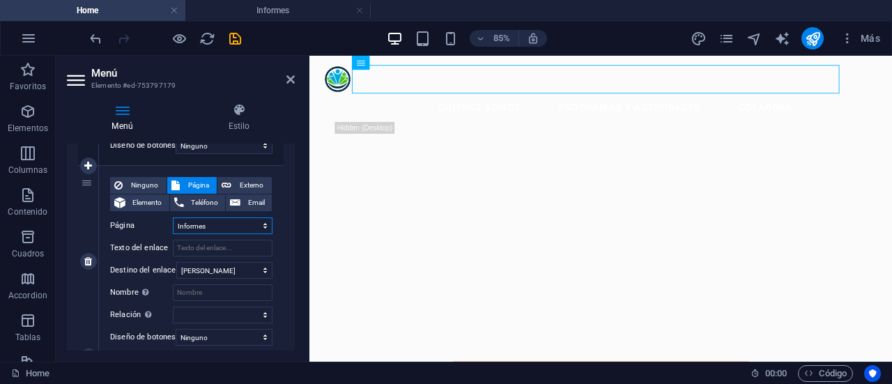
select select
drag, startPoint x: 291, startPoint y: 318, endPoint x: 291, endPoint y: 304, distance: 14.0
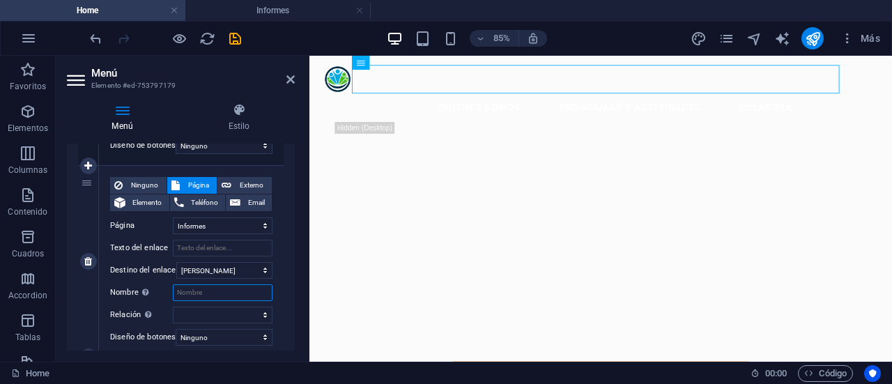
click at [191, 296] on input "Nombre Una descripción adicional del enlace no debería ser igual al texto del e…" at bounding box center [223, 292] width 100 height 17
type input "IN"
select select
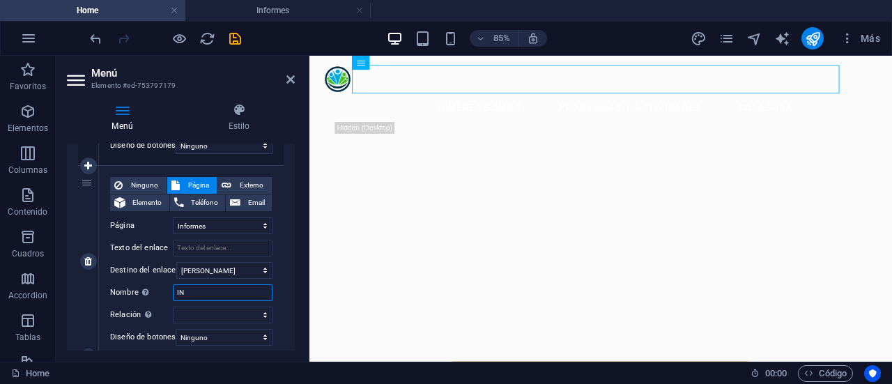
select select
type input "INFORMES"
select select
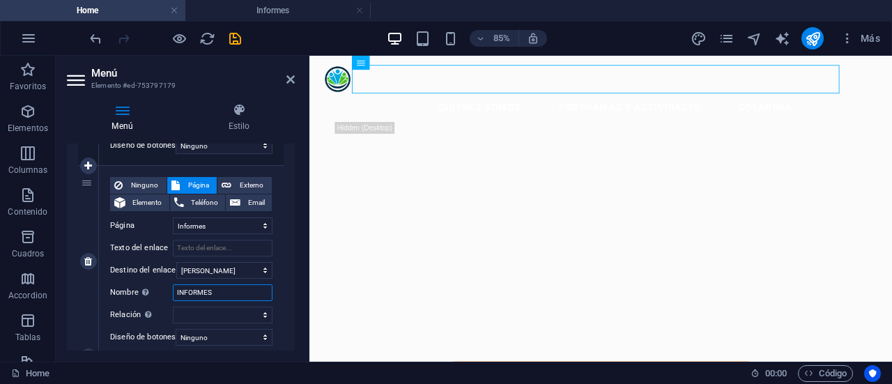
select select
type input "INFORMES"
click at [292, 80] on icon at bounding box center [291, 79] width 8 height 11
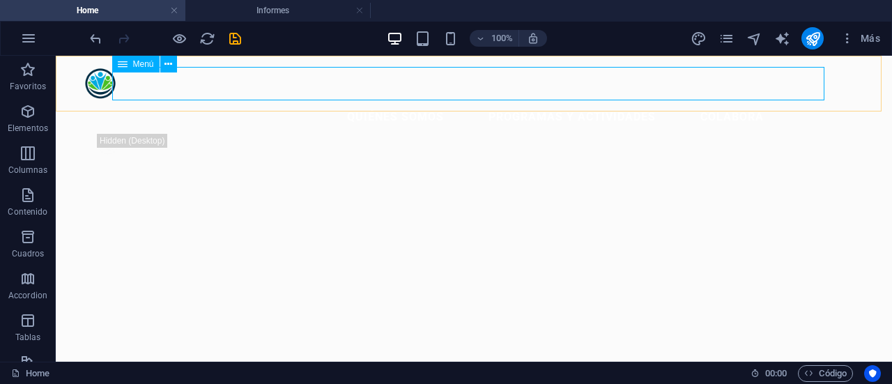
click at [134, 66] on span "Menú" at bounding box center [143, 64] width 21 height 8
click at [142, 63] on span "Menú" at bounding box center [143, 64] width 21 height 8
select select
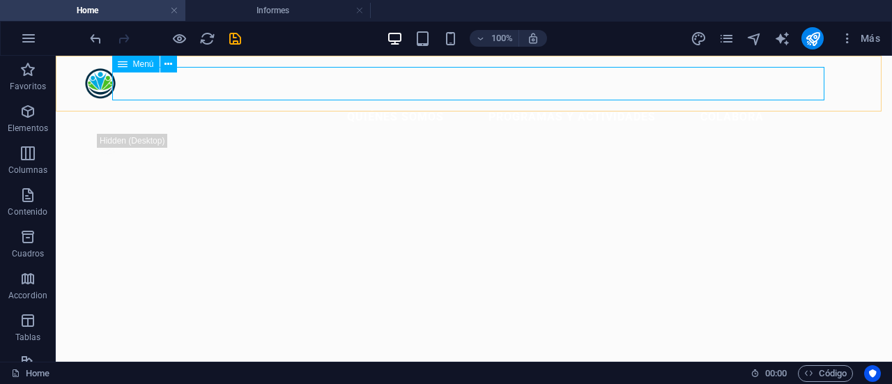
select select
select select "1"
select select
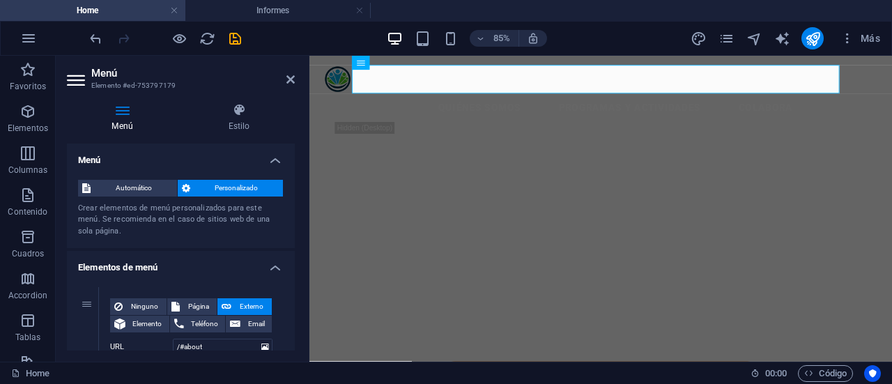
drag, startPoint x: 291, startPoint y: 169, endPoint x: 290, endPoint y: 201, distance: 32.8
click at [289, 209] on li "Menú Automático Personalizado Crear elementos de menú personalizados para este …" at bounding box center [181, 196] width 228 height 105
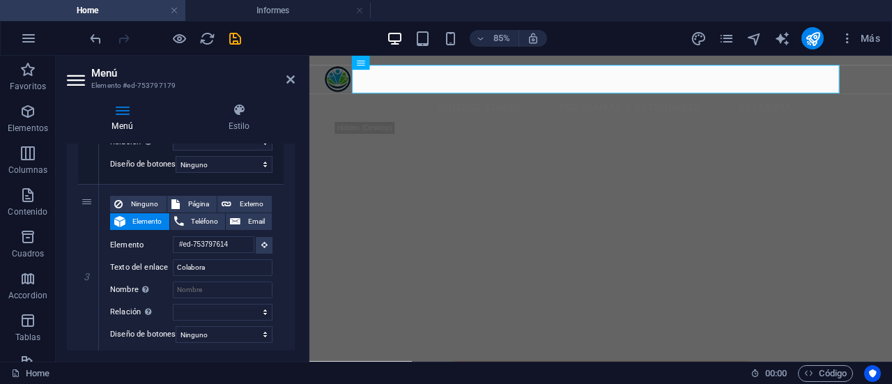
scroll to position [669, 0]
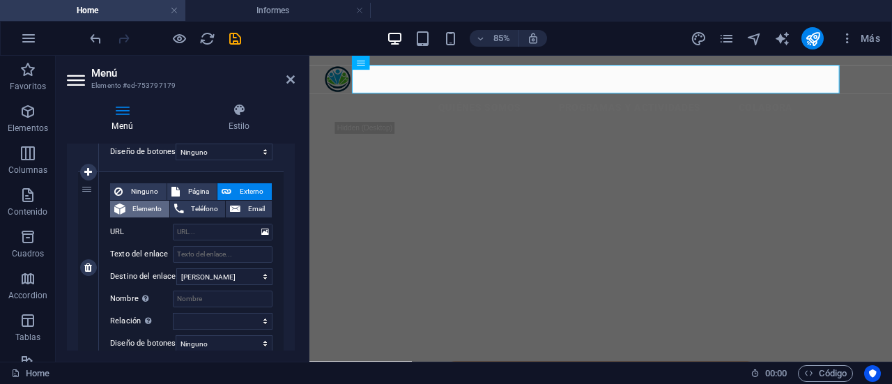
click at [139, 213] on span "Elemento" at bounding box center [148, 209] width 36 height 17
select select
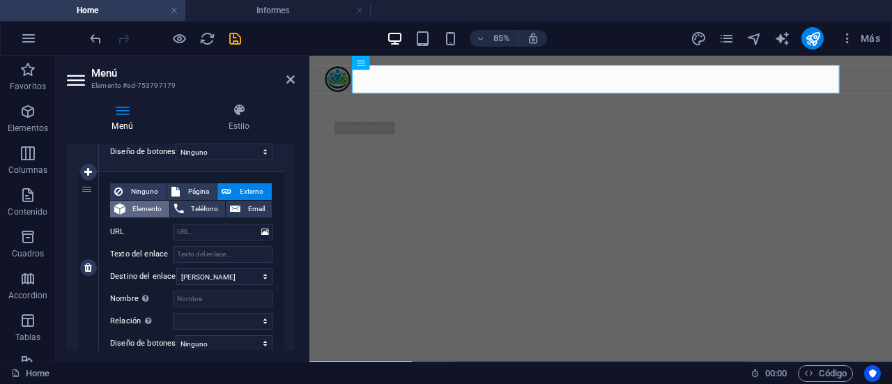
select select
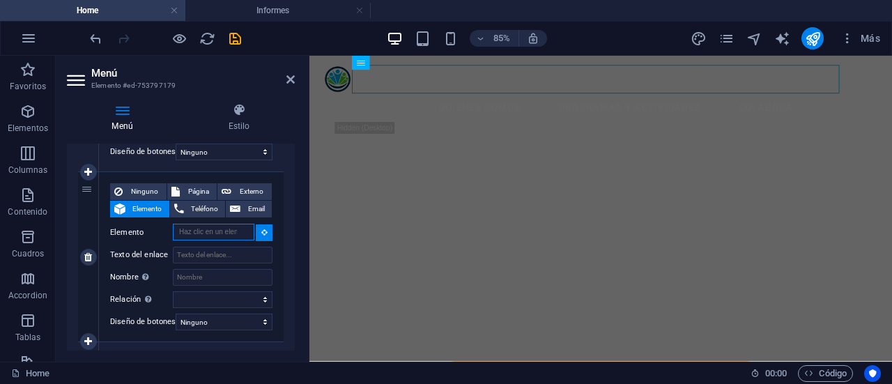
click at [236, 231] on input "Elemento" at bounding box center [214, 232] width 82 height 17
type input "i"
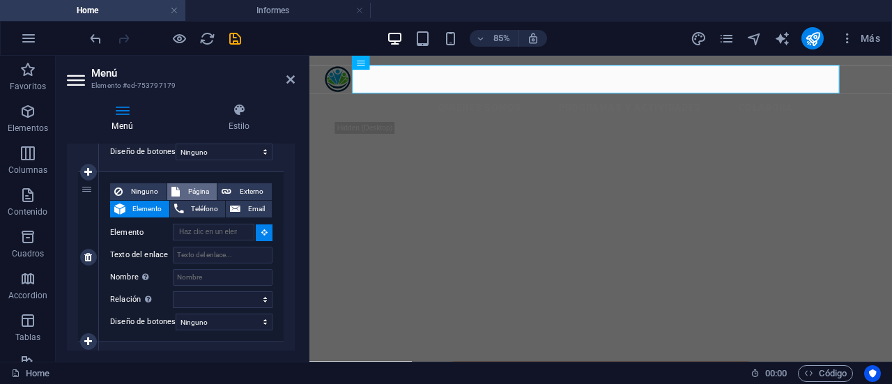
click at [205, 191] on span "Página" at bounding box center [198, 191] width 29 height 17
select select
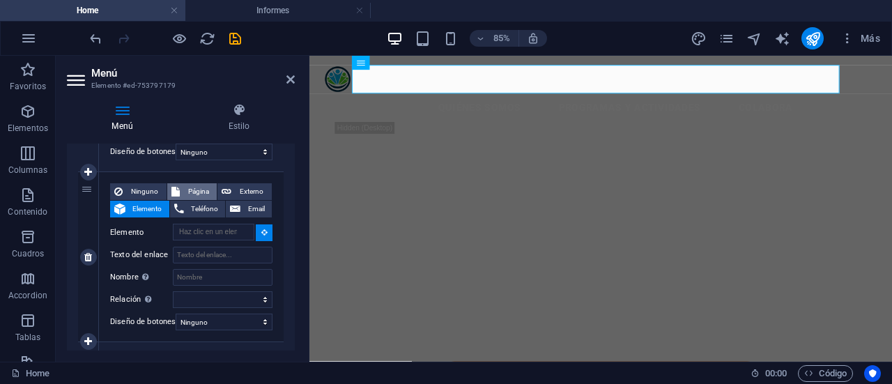
select select
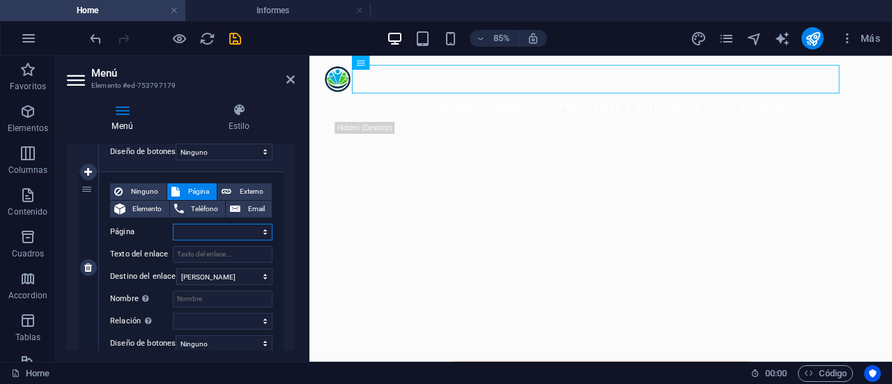
click at [261, 234] on select "Home Informes Legal Notice Privacy Subpage" at bounding box center [223, 232] width 100 height 17
select select "1"
click at [173, 224] on select "Home Informes Legal Notice Privacy Subpage" at bounding box center [223, 232] width 100 height 17
select select
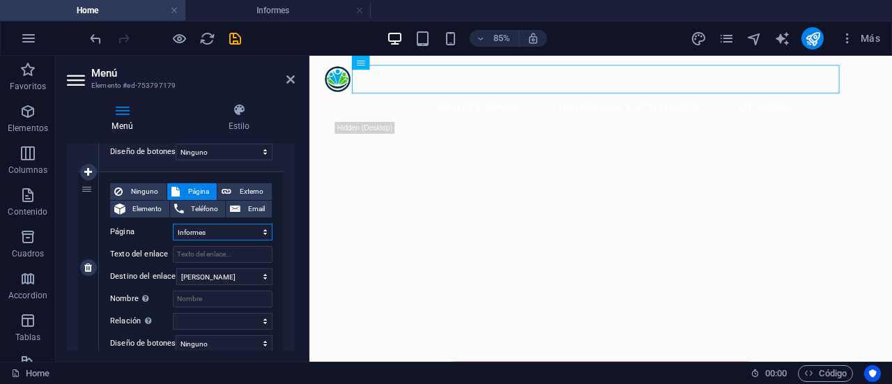
select select
click at [220, 259] on input "Texto del enlace" at bounding box center [223, 254] width 100 height 17
type input "Inf"
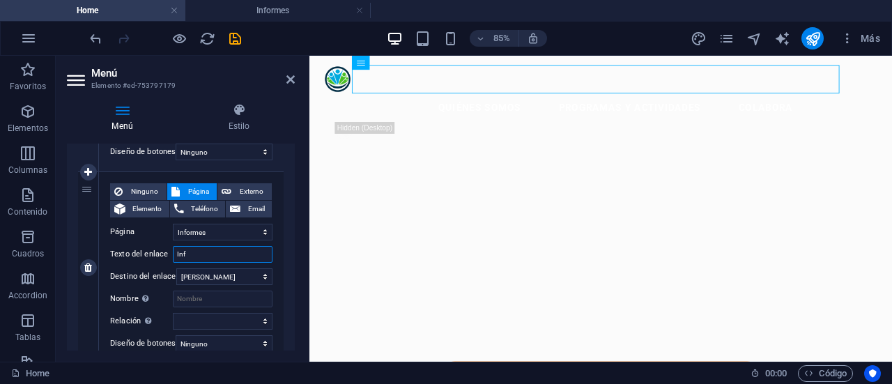
select select
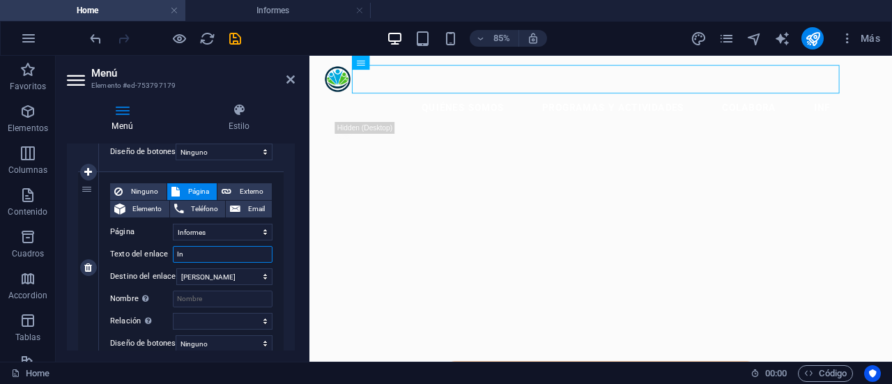
type input "I"
select select
type input "IN"
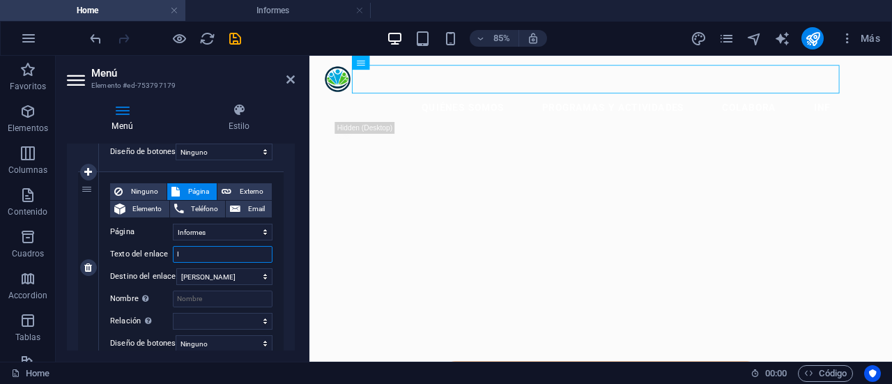
select select
type input "INFORMES"
select select
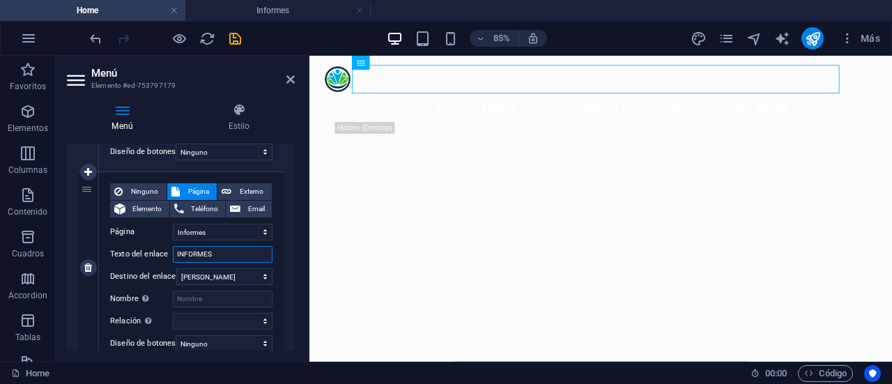
select select
drag, startPoint x: 227, startPoint y: 258, endPoint x: 166, endPoint y: 259, distance: 61.4
click at [166, 259] on div "Texto del enlace INFORMES" at bounding box center [191, 254] width 162 height 17
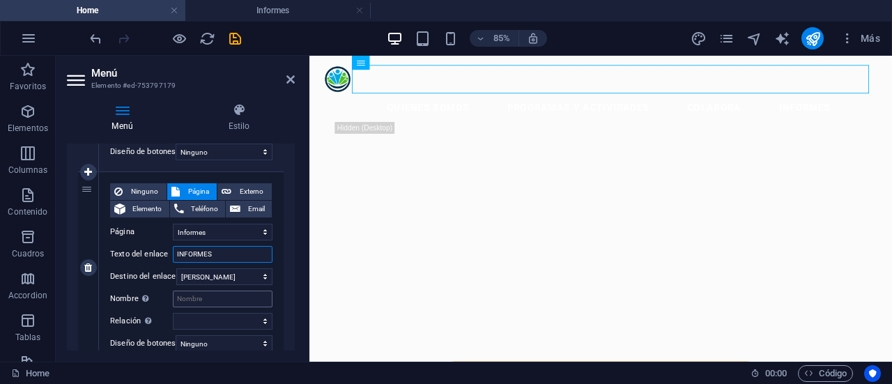
type input "INFORMES"
click at [219, 296] on input "Nombre Una descripción adicional del enlace no debería ser igual al texto del e…" at bounding box center [223, 299] width 100 height 17
paste input "INFORMES"
select select
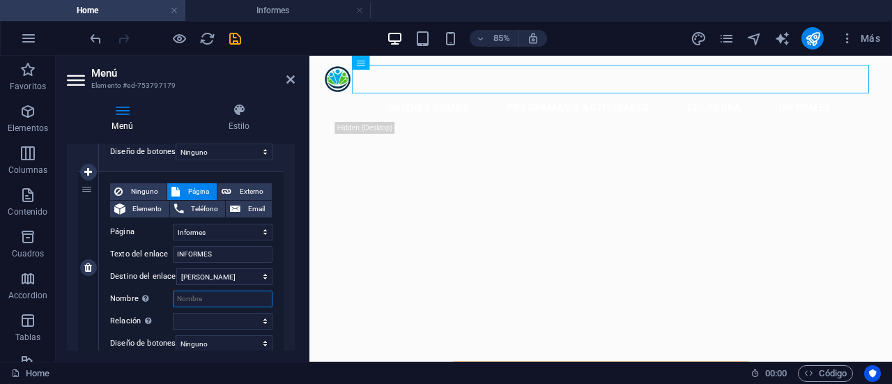
select select
type input "INFORMES"
select select
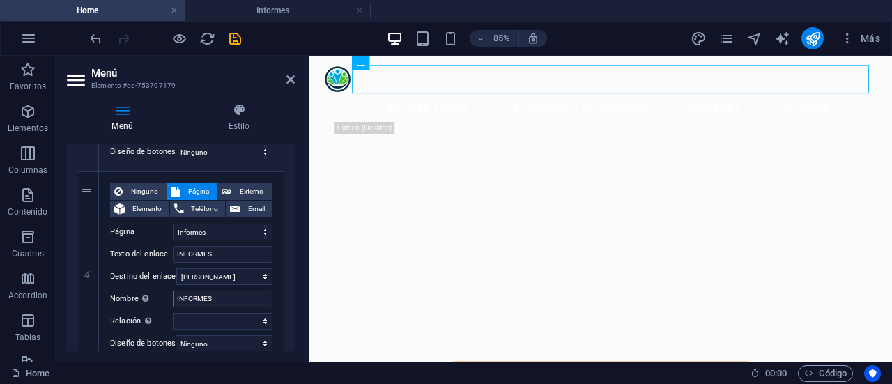
select select
type input "INFORMES"
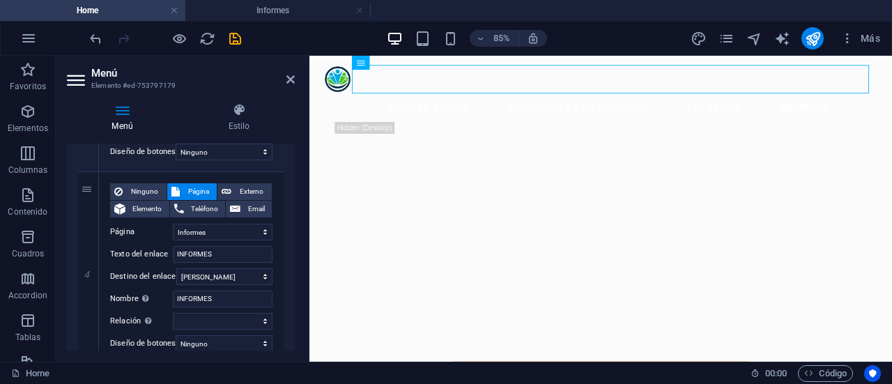
drag, startPoint x: 290, startPoint y: 282, endPoint x: 290, endPoint y: 296, distance: 13.9
click at [290, 296] on div "1 Ninguno Página Externo Elemento Teléfono Email Página Home Informes Legal Not…" at bounding box center [181, 86] width 228 height 959
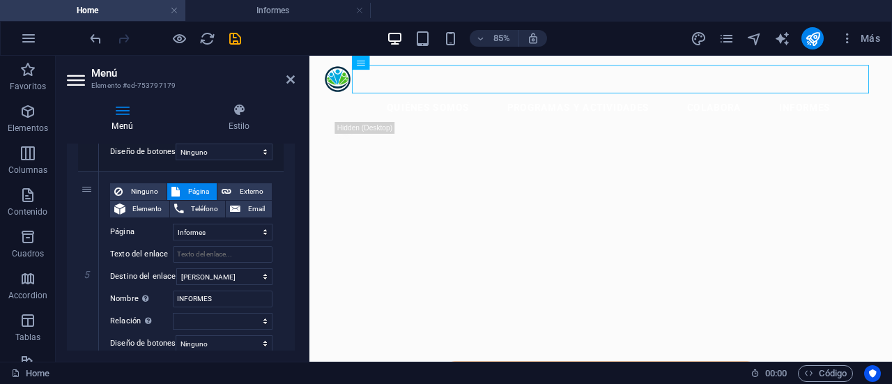
scroll to position [828, 0]
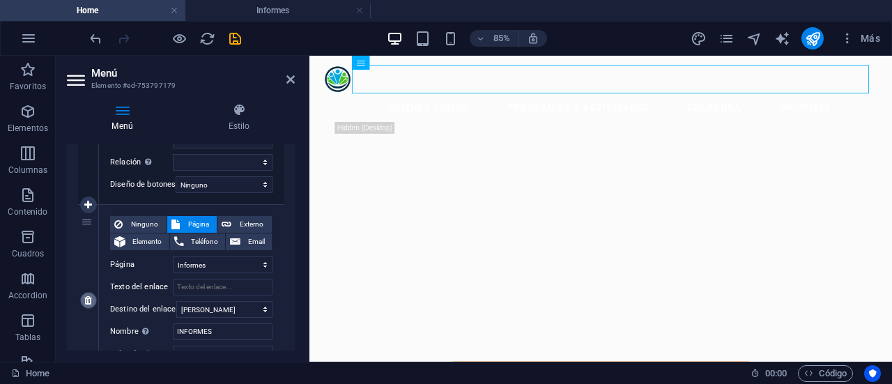
click at [89, 303] on icon at bounding box center [88, 301] width 8 height 10
select select
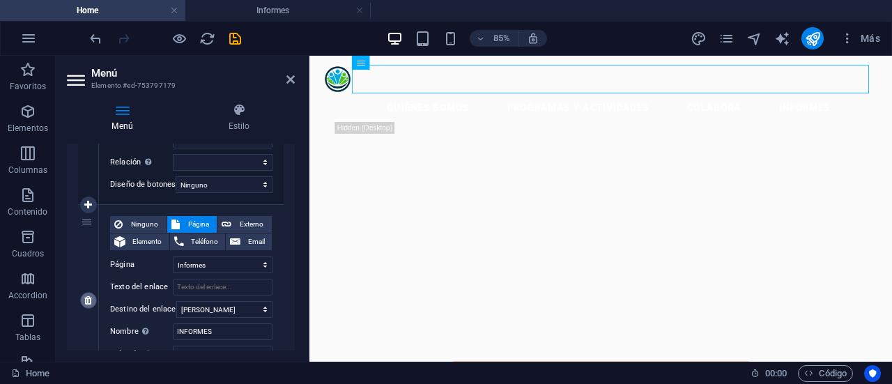
scroll to position [730, 0]
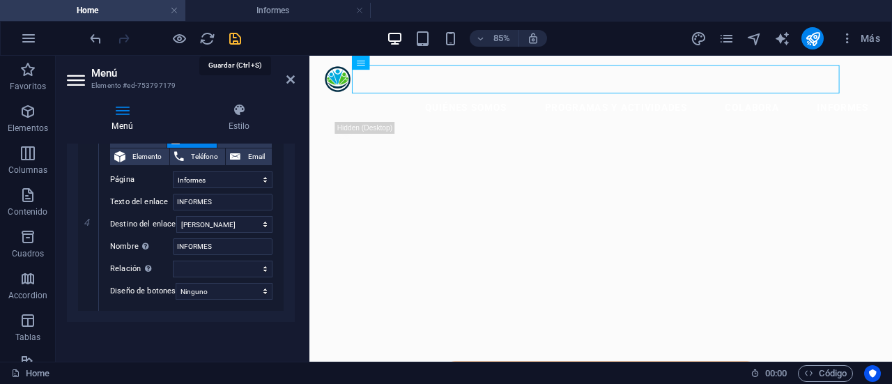
click at [235, 38] on icon "save" at bounding box center [235, 39] width 16 height 16
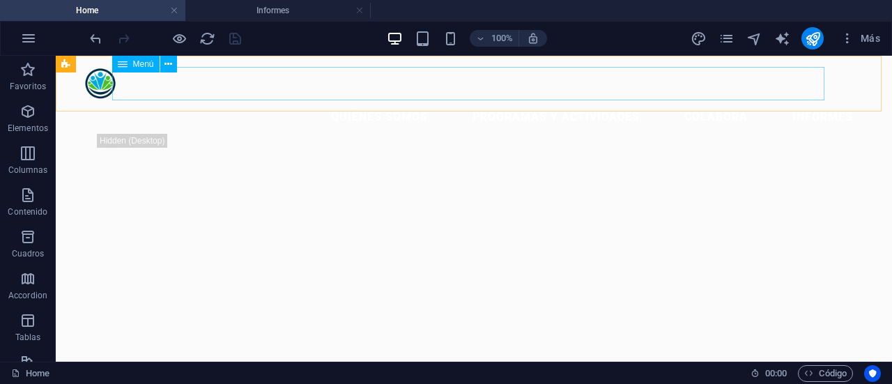
click at [768, 100] on nav "Quiénes somos Programas y Actividades Colabora INFORMES" at bounding box center [474, 116] width 781 height 33
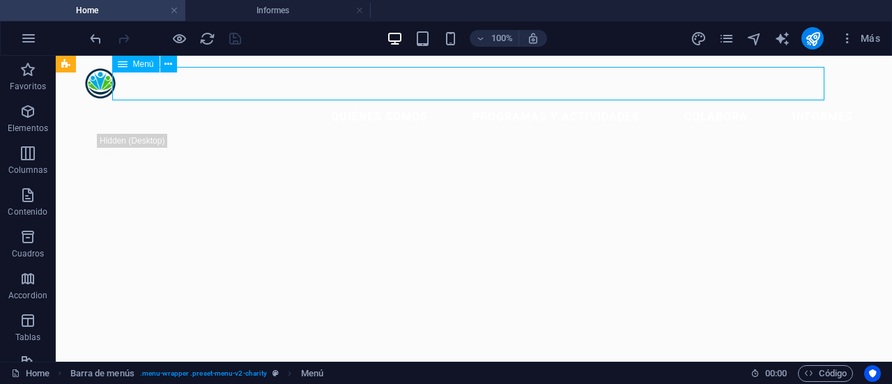
click at [768, 100] on nav "Quiénes somos Programas y Actividades Colabora INFORMES" at bounding box center [474, 116] width 781 height 33
select select
select select "1"
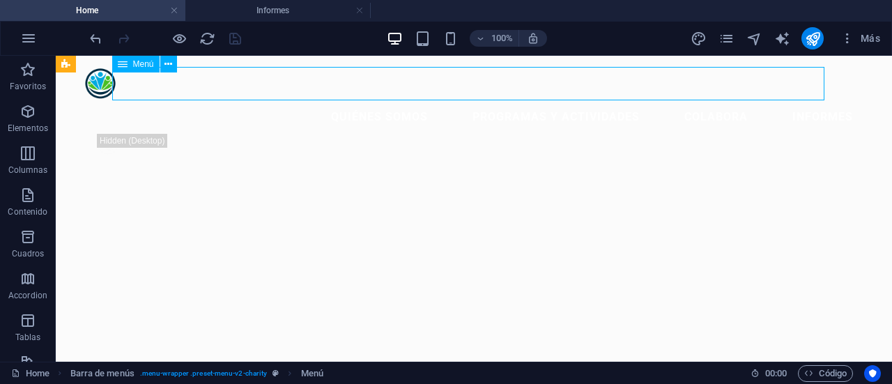
select select
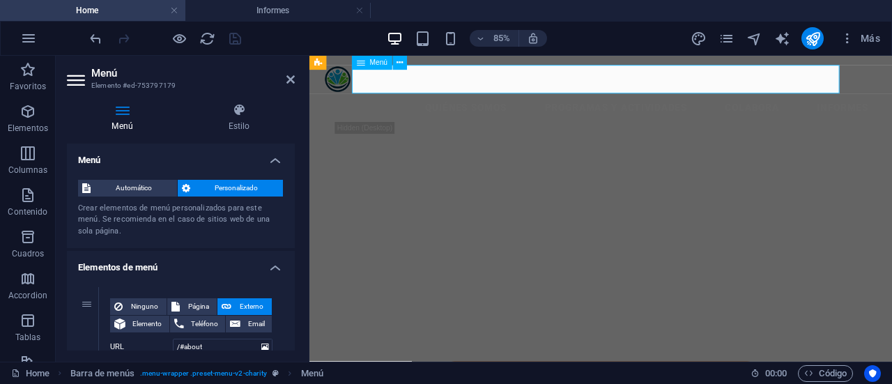
click at [874, 100] on nav "Quiénes somos Programas y Actividades Colabora INFORMES" at bounding box center [652, 116] width 653 height 33
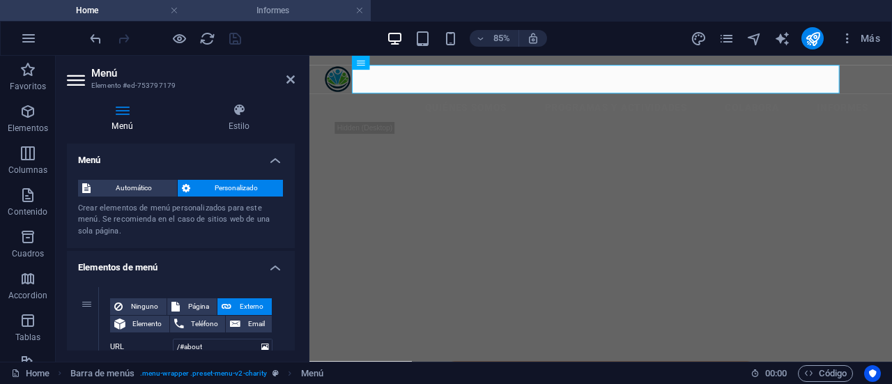
click at [278, 13] on h4 "Informes" at bounding box center [277, 10] width 185 height 15
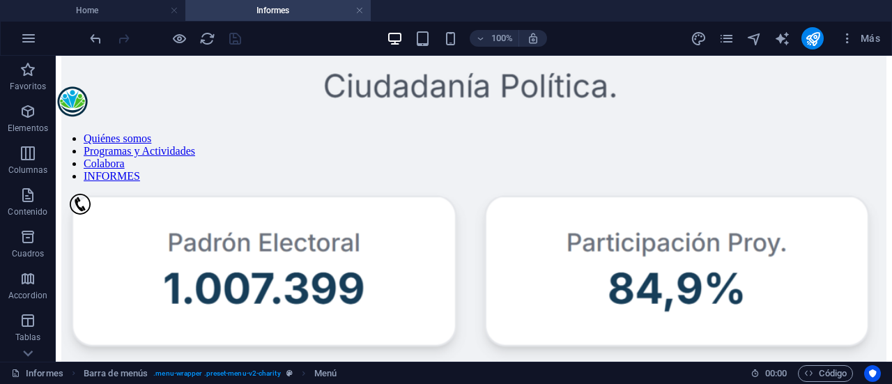
scroll to position [342, 0]
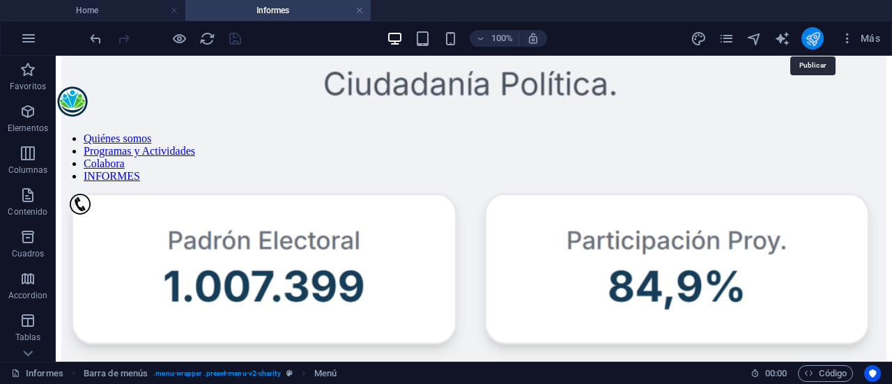
click at [806, 39] on icon "publish" at bounding box center [813, 39] width 16 height 16
